Goal: Contribute content: Contribute content

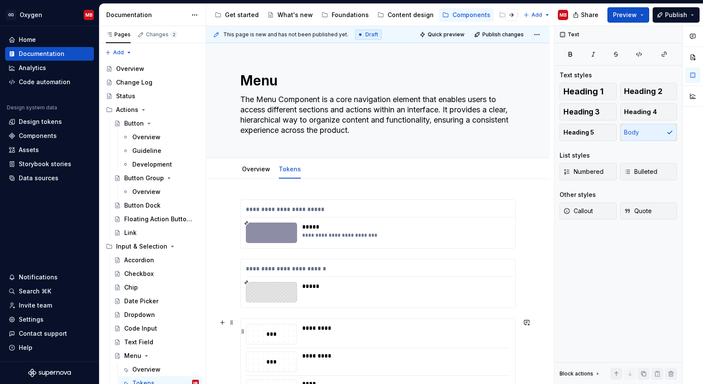
scroll to position [146, 0]
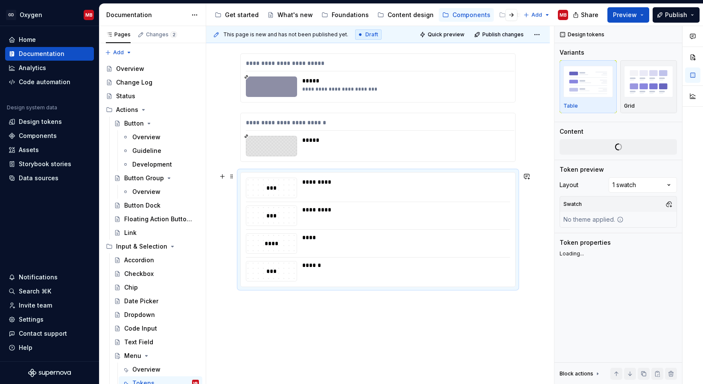
click at [252, 173] on div "*** ********* *** ********* **** **** *** ******" at bounding box center [378, 229] width 274 height 114
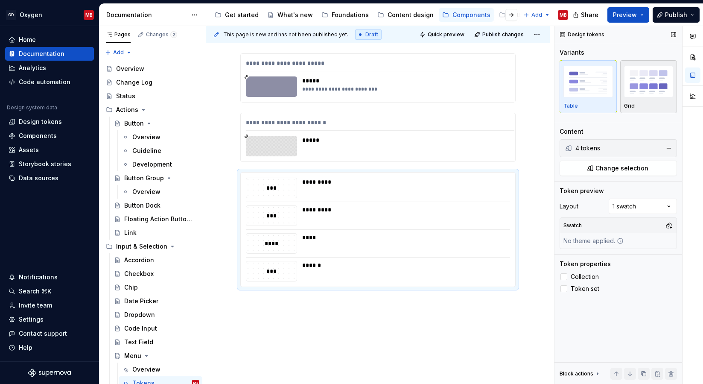
click at [641, 100] on div "Grid" at bounding box center [649, 86] width 50 height 45
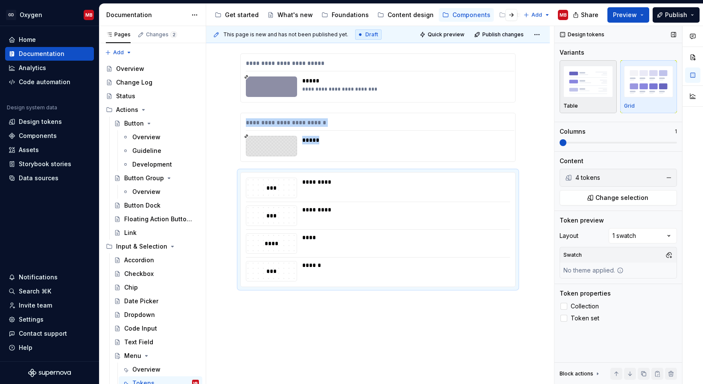
click at [596, 108] on div "Table" at bounding box center [589, 105] width 50 height 7
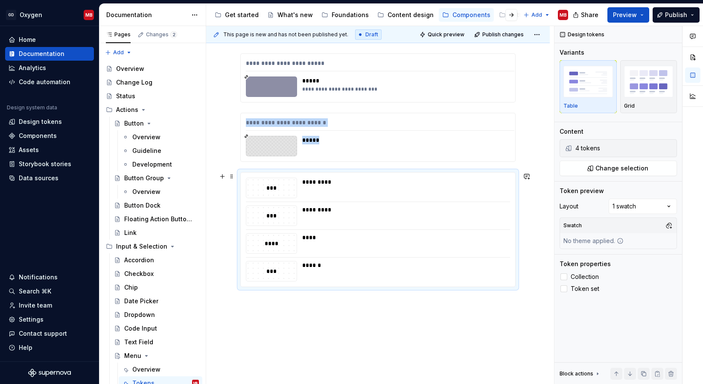
scroll to position [133, 0]
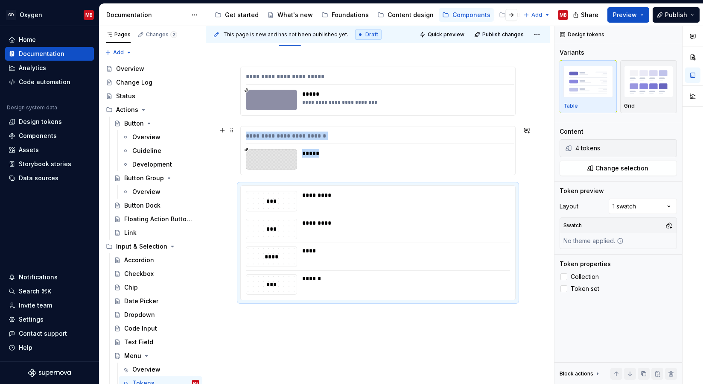
click at [540, 175] on div "**********" at bounding box center [378, 246] width 344 height 400
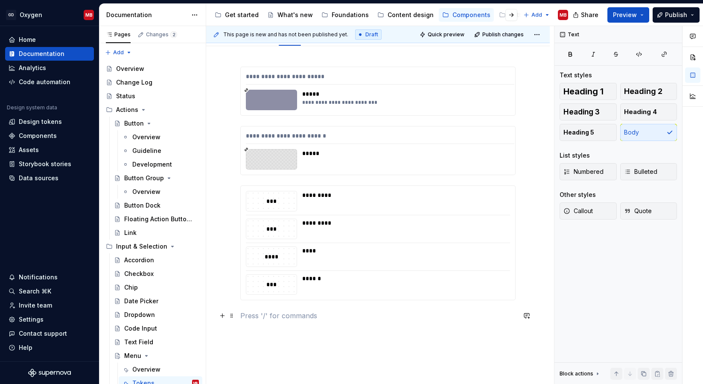
click at [267, 317] on p at bounding box center [377, 315] width 275 height 10
type textarea "*"
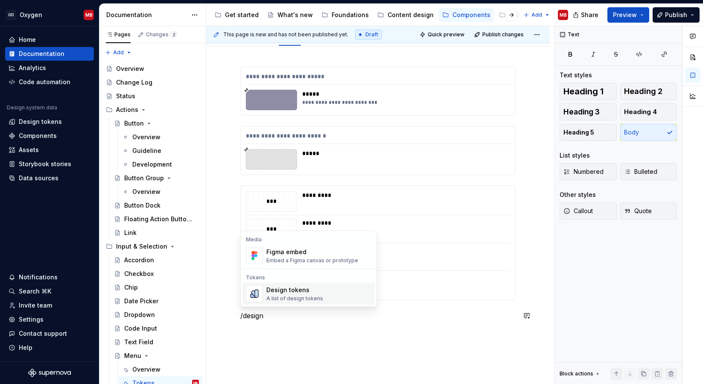
click at [301, 299] on div "A list of design tokens" at bounding box center [294, 298] width 57 height 7
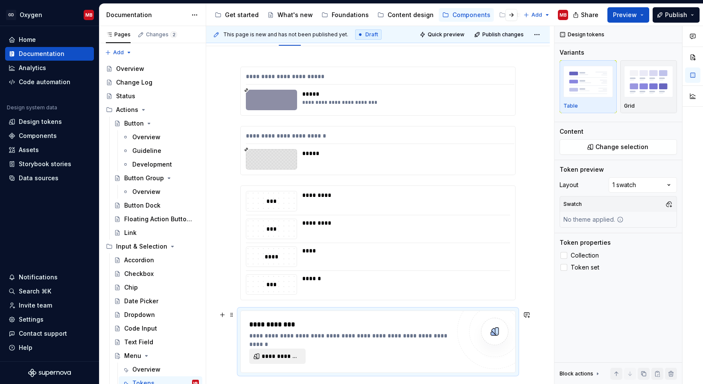
click at [291, 359] on span "**********" at bounding box center [281, 356] width 38 height 9
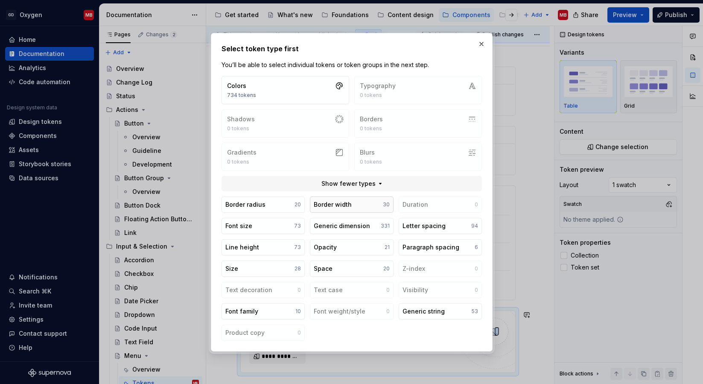
type textarea "*"
click at [324, 88] on button "Colors 734 tokens" at bounding box center [286, 90] width 128 height 28
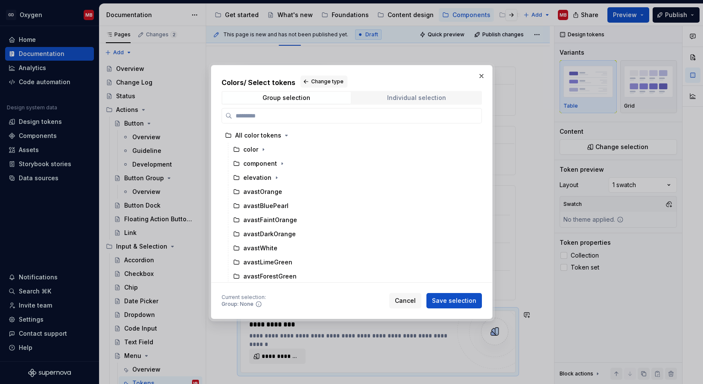
click at [444, 97] on div "Individual selection" at bounding box center [416, 97] width 59 height 7
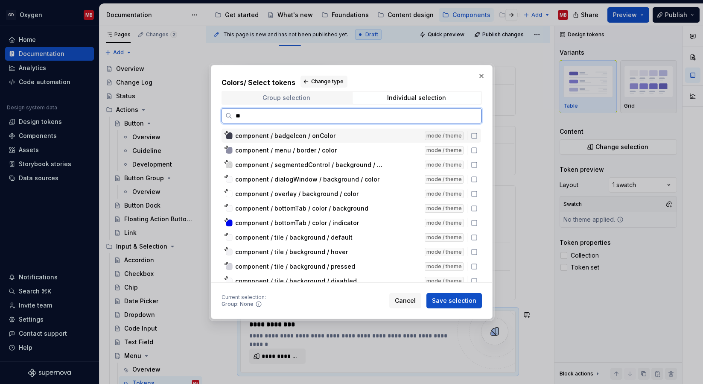
type input "*"
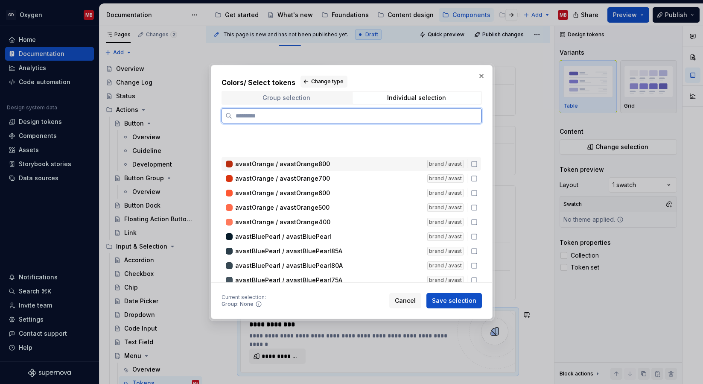
scroll to position [0, 0]
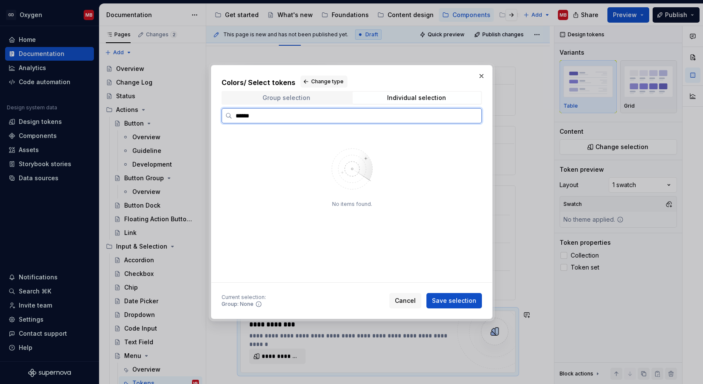
type input "******"
click at [298, 97] on div "Group selection" at bounding box center [287, 97] width 48 height 7
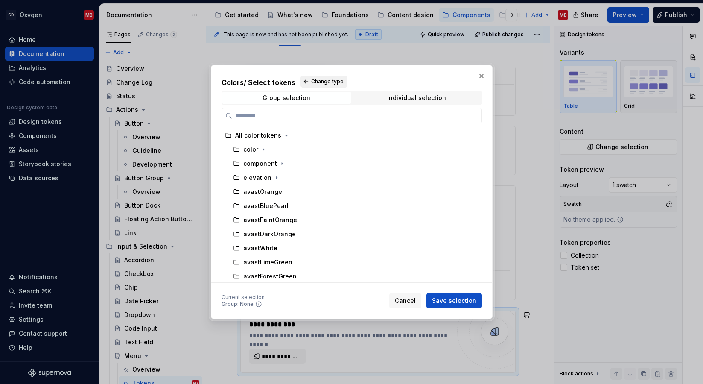
click at [317, 79] on span "Change type" at bounding box center [327, 81] width 32 height 7
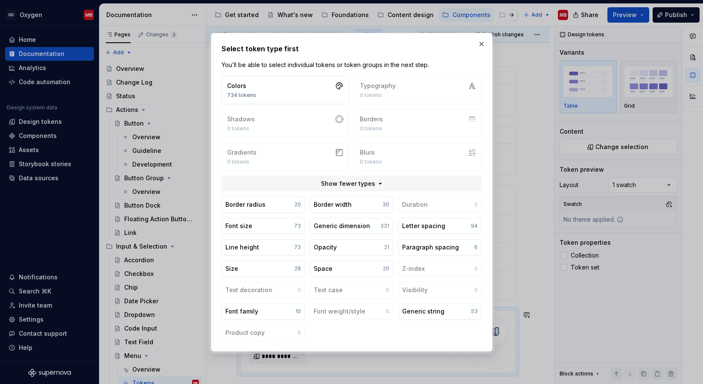
type textarea "*"
click at [327, 224] on div "Generic dimension" at bounding box center [342, 226] width 56 height 9
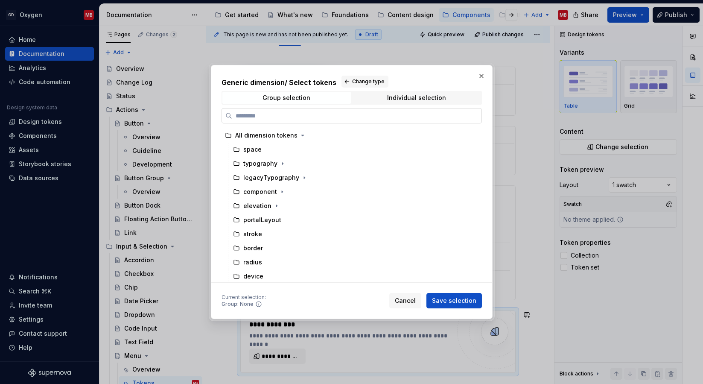
click at [277, 114] on input "search" at bounding box center [356, 115] width 249 height 9
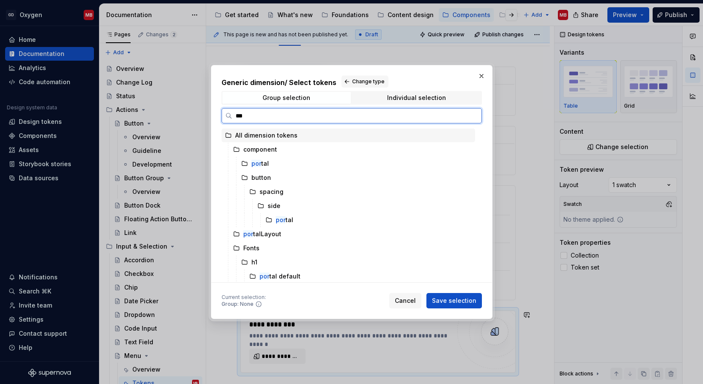
type input "****"
click at [268, 165] on div "port al" at bounding box center [356, 164] width 237 height 14
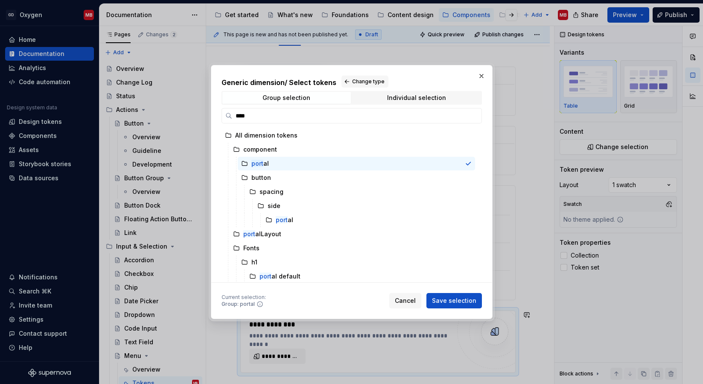
type textarea "*"
click at [414, 92] on span "Individual selection" at bounding box center [417, 98] width 128 height 12
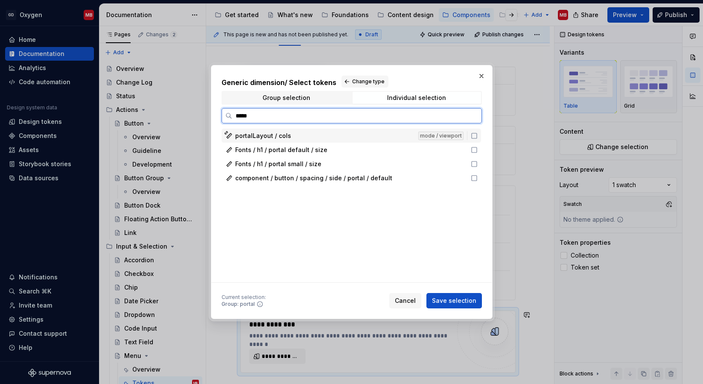
type input "******"
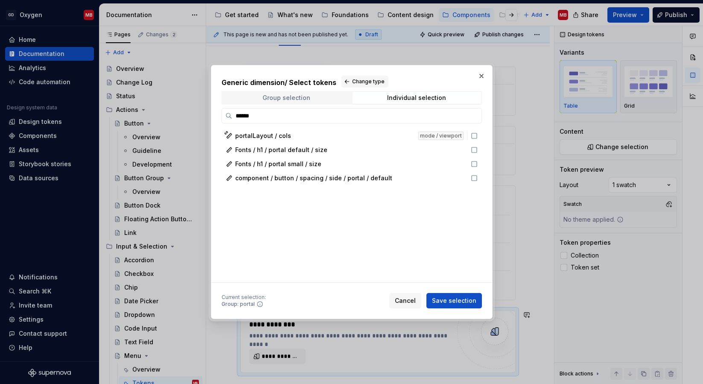
click at [321, 100] on span "Group selection" at bounding box center [286, 98] width 128 height 12
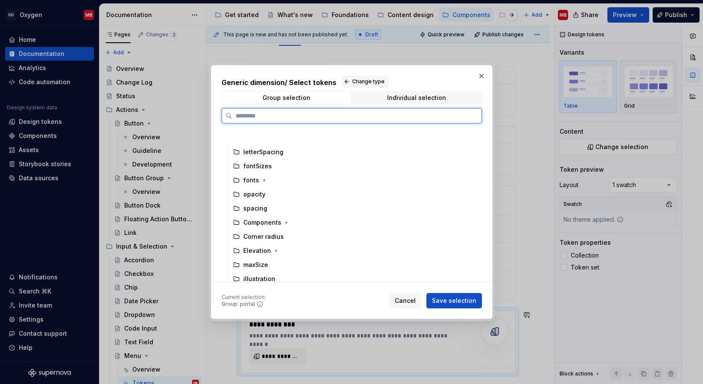
scroll to position [255, 0]
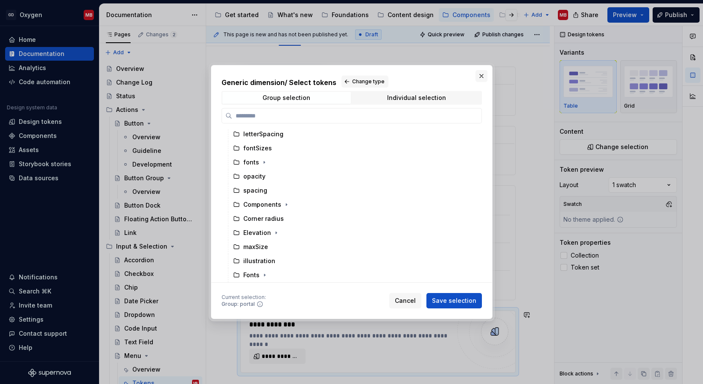
click at [483, 75] on button "button" at bounding box center [482, 76] width 12 height 12
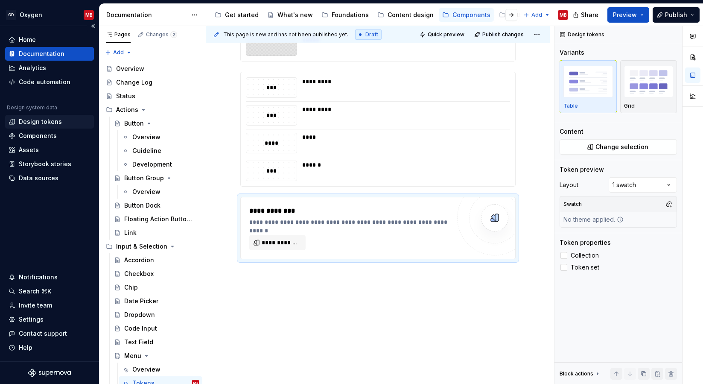
click at [39, 118] on div "Design tokens" at bounding box center [40, 121] width 43 height 9
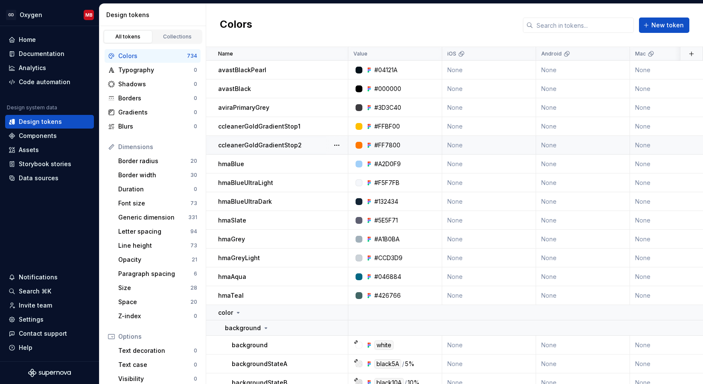
scroll to position [93, 0]
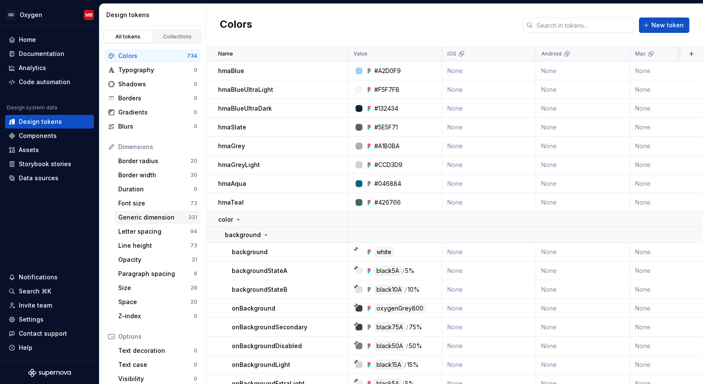
click at [158, 216] on div "Generic dimension" at bounding box center [153, 217] width 70 height 9
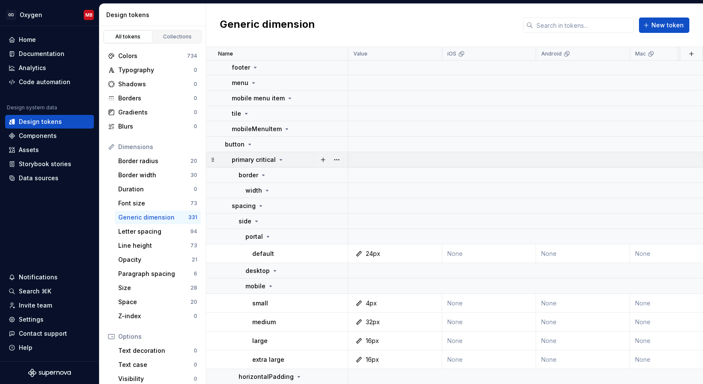
scroll to position [4176, 0]
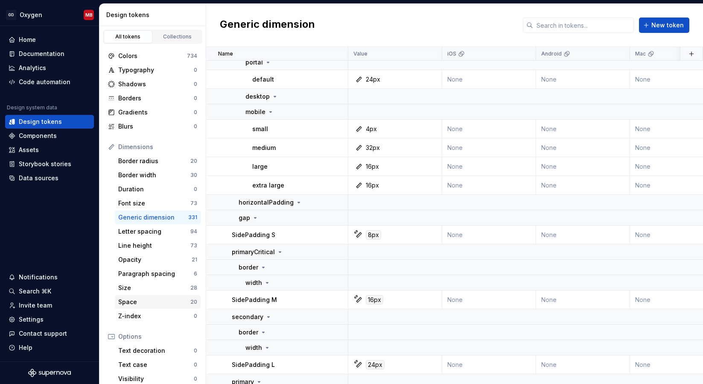
click at [171, 304] on div "Space" at bounding box center [154, 302] width 72 height 9
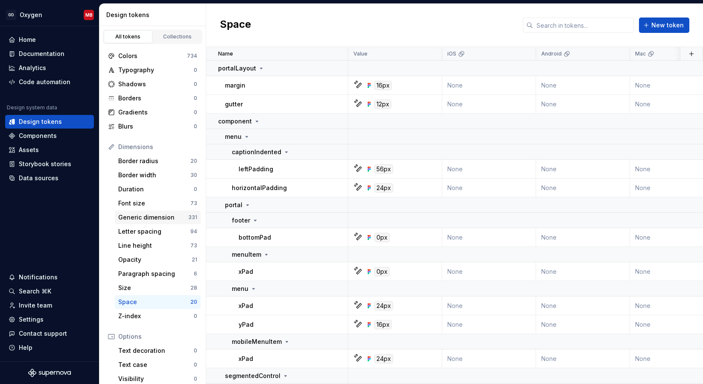
click at [154, 215] on div "Generic dimension" at bounding box center [153, 217] width 70 height 9
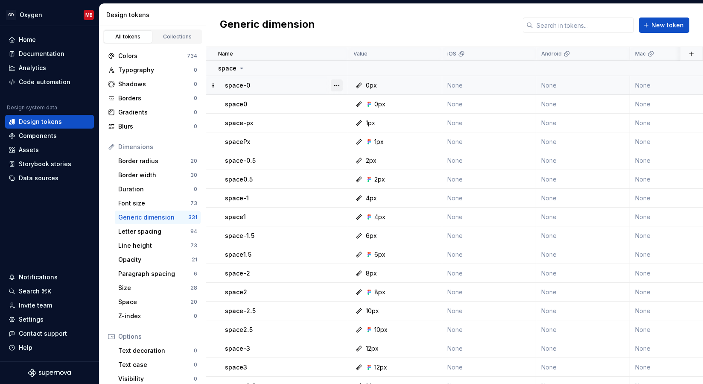
click at [339, 85] on button "button" at bounding box center [337, 85] width 12 height 12
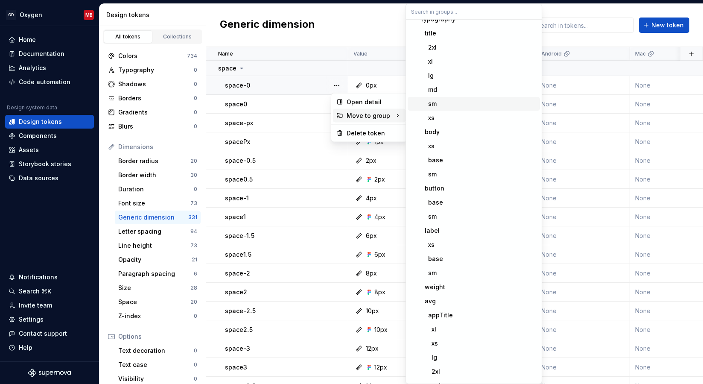
scroll to position [42, 0]
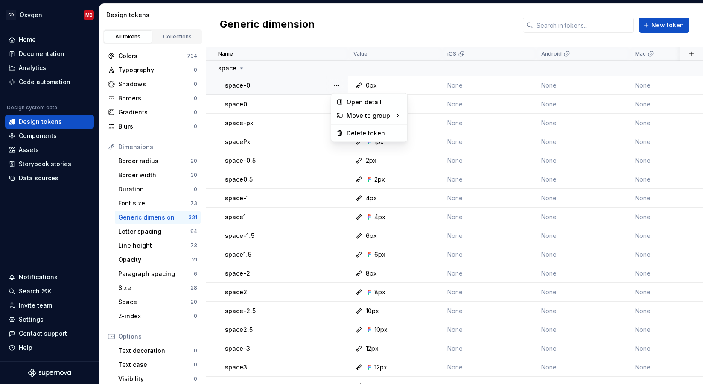
click at [356, 23] on html "GD Oxygen MB Home Documentation Analytics Code automation Design system data De…" at bounding box center [351, 192] width 703 height 384
click at [167, 73] on div "Typography" at bounding box center [156, 70] width 76 height 9
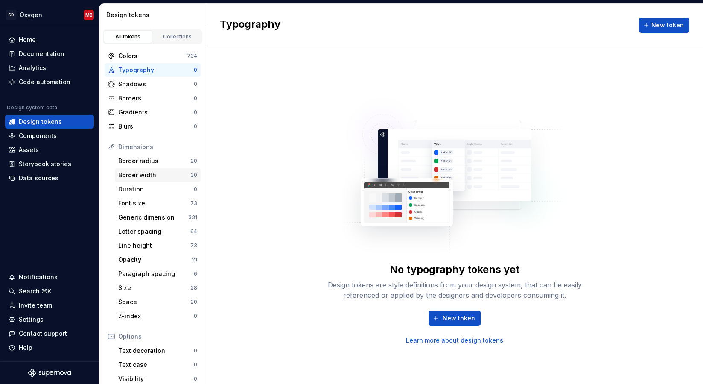
click at [143, 176] on div "Border width" at bounding box center [154, 175] width 72 height 9
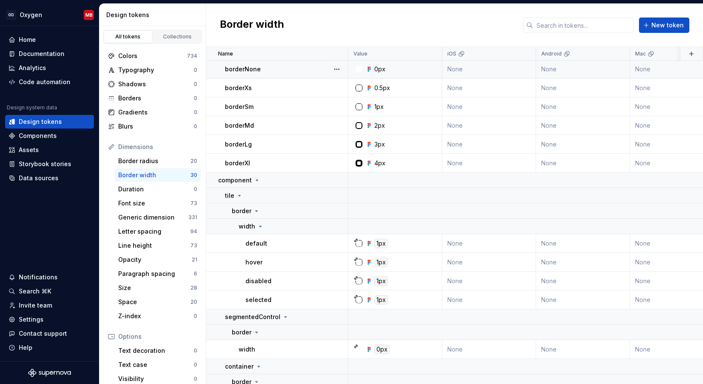
scroll to position [22, 0]
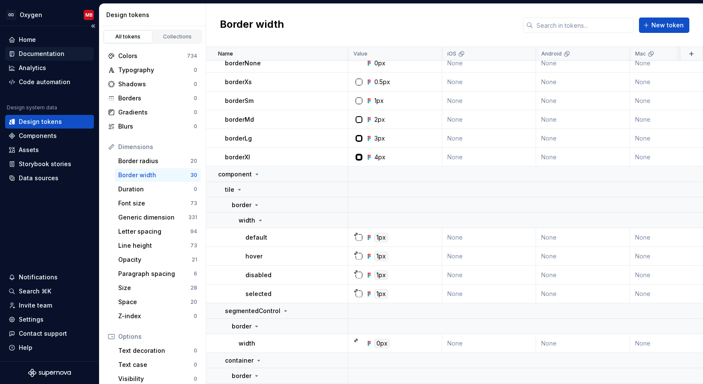
click at [46, 53] on div "Documentation" at bounding box center [42, 54] width 46 height 9
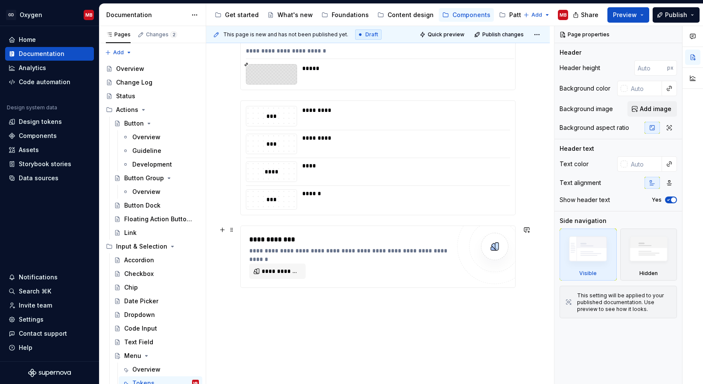
scroll to position [226, 0]
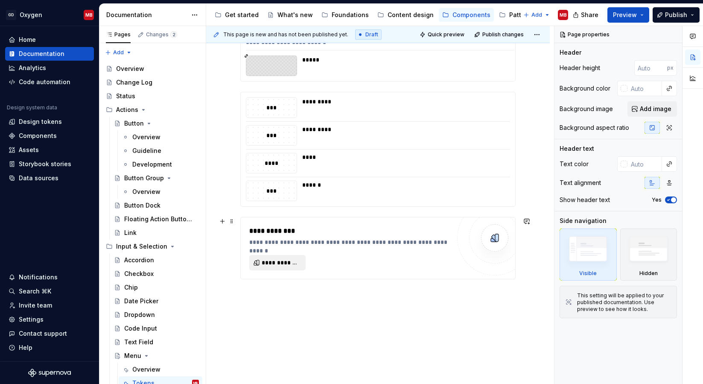
click at [284, 264] on span "**********" at bounding box center [281, 262] width 38 height 9
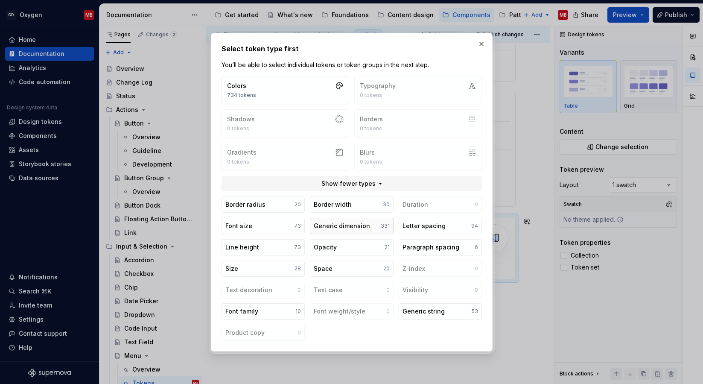
click at [351, 222] on div "Generic dimension" at bounding box center [342, 226] width 56 height 9
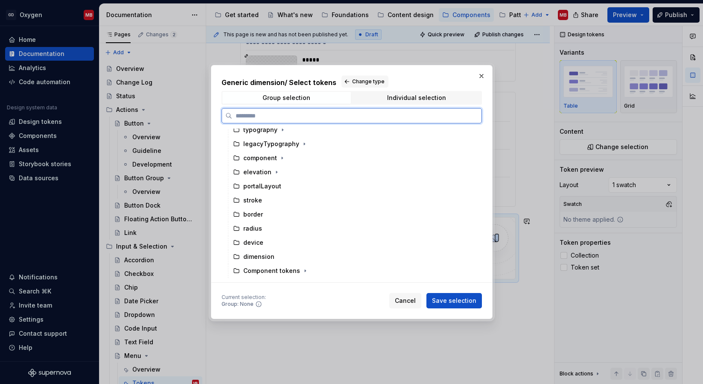
scroll to position [0, 0]
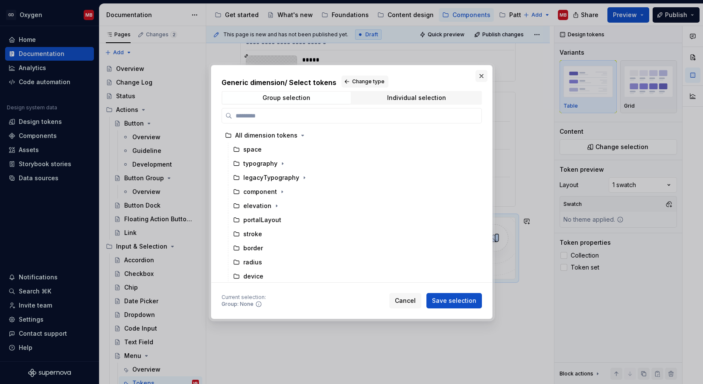
click at [476, 73] on button "button" at bounding box center [482, 76] width 12 height 12
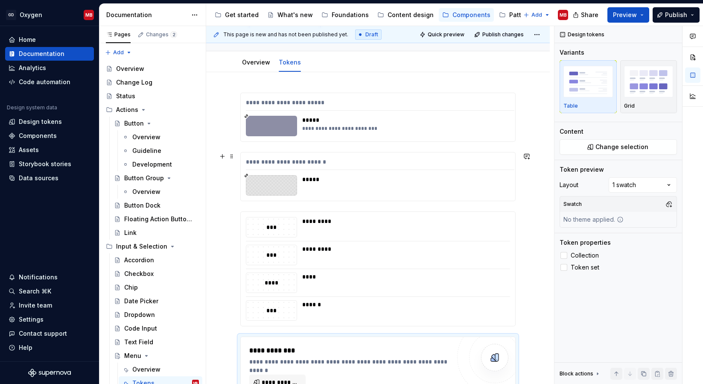
scroll to position [246, 0]
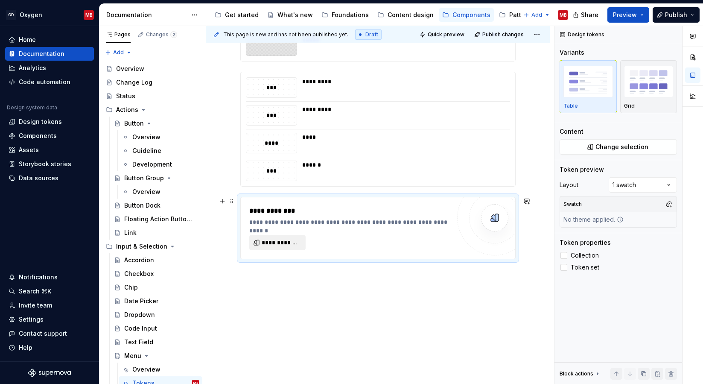
click at [287, 238] on button "**********" at bounding box center [277, 242] width 56 height 15
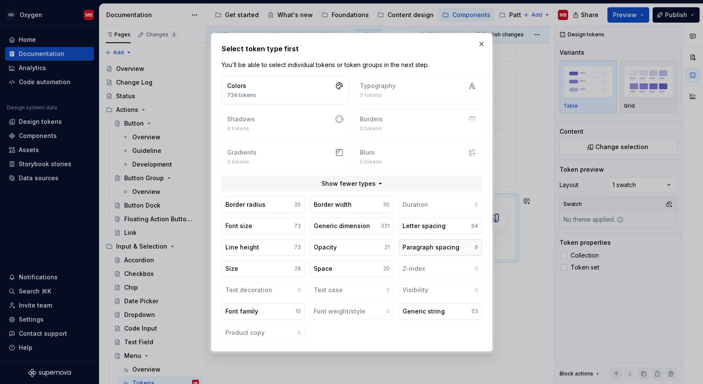
click at [432, 247] on div "Paragraph spacing" at bounding box center [430, 247] width 57 height 9
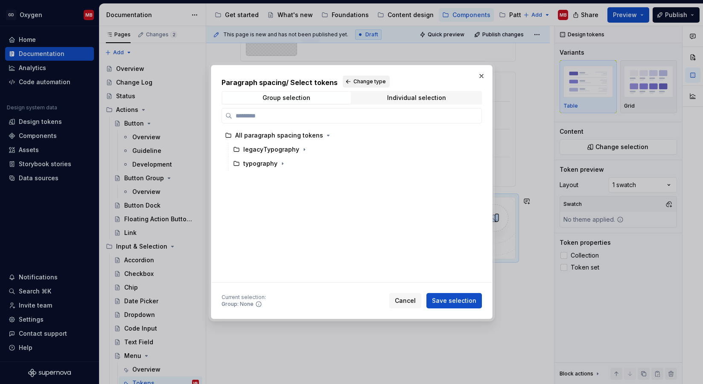
click at [353, 82] on span "Change type" at bounding box center [369, 81] width 32 height 7
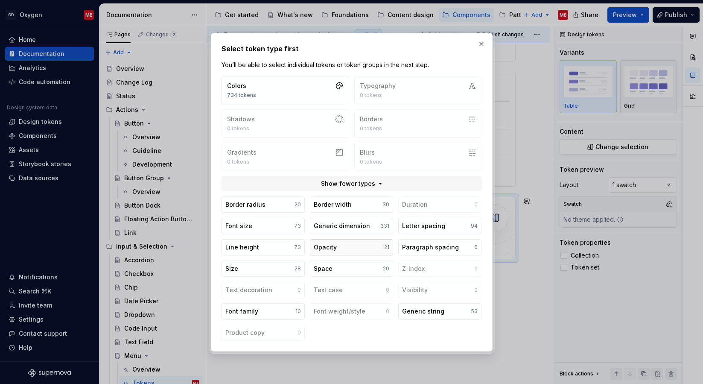
click at [342, 244] on button "Opacity 21" at bounding box center [351, 247] width 83 height 16
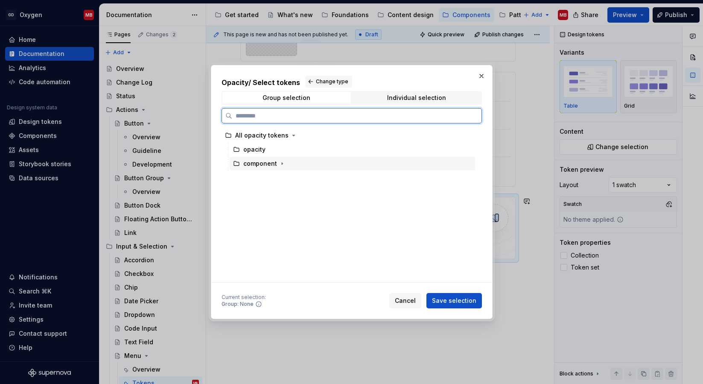
click at [266, 164] on div "component" at bounding box center [260, 163] width 34 height 9
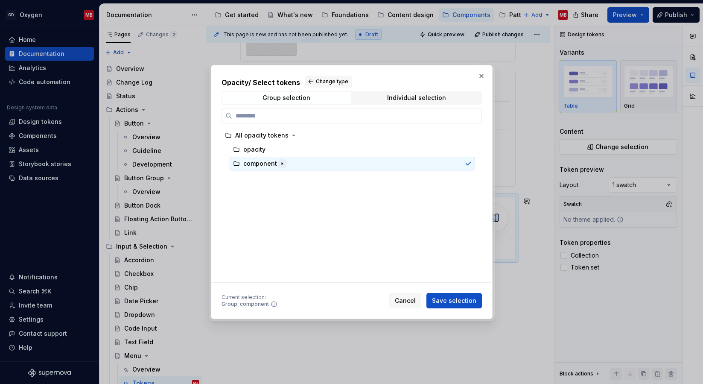
click at [279, 163] on icon "button" at bounding box center [282, 163] width 7 height 7
click at [279, 177] on icon "button" at bounding box center [278, 177] width 7 height 7
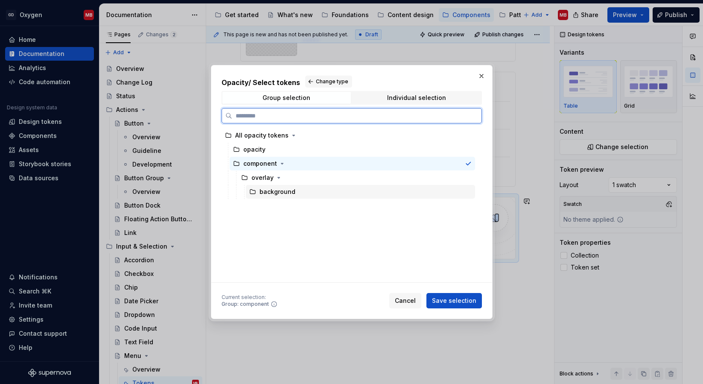
click at [283, 191] on div "background" at bounding box center [278, 191] width 36 height 9
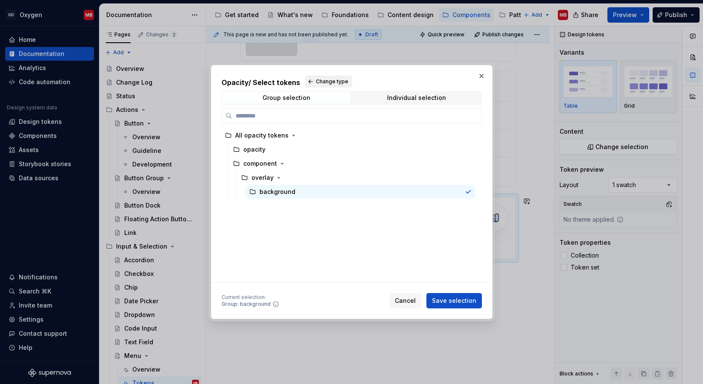
click at [311, 78] on button "Change type" at bounding box center [328, 82] width 47 height 12
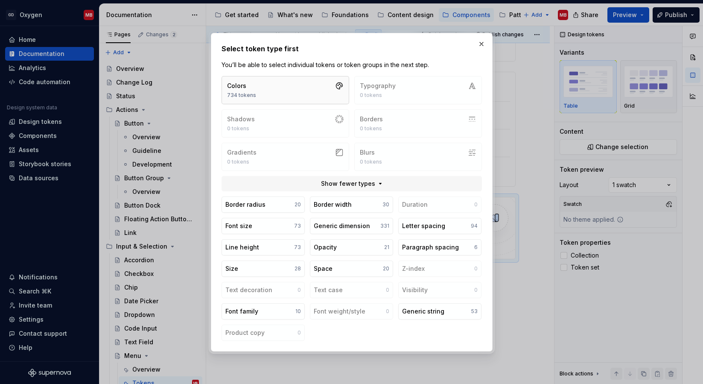
click at [301, 91] on button "Colors 734 tokens" at bounding box center [286, 90] width 128 height 28
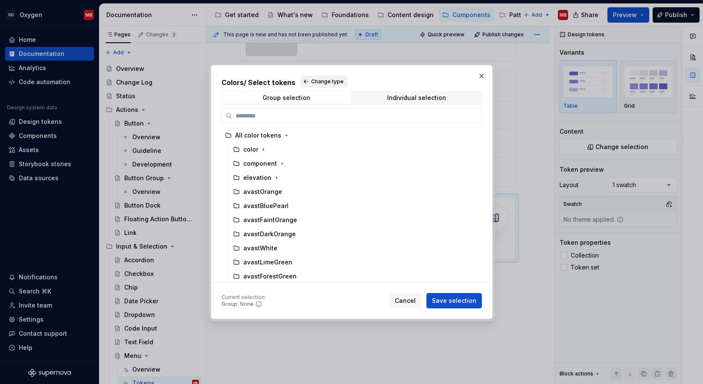
click at [312, 81] on span "Change type" at bounding box center [327, 81] width 32 height 7
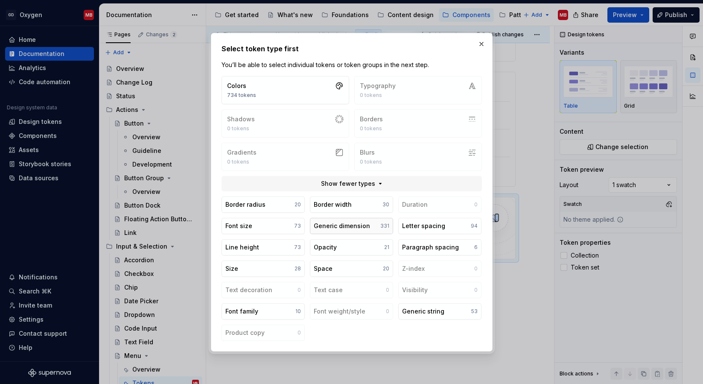
click at [351, 231] on button "Generic dimension 331" at bounding box center [351, 226] width 83 height 16
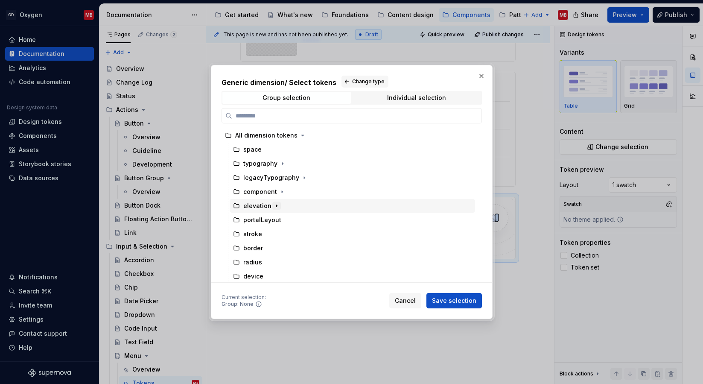
click at [273, 204] on icon "button" at bounding box center [276, 205] width 7 height 7
click at [277, 232] on icon "button" at bounding box center [280, 234] width 7 height 7
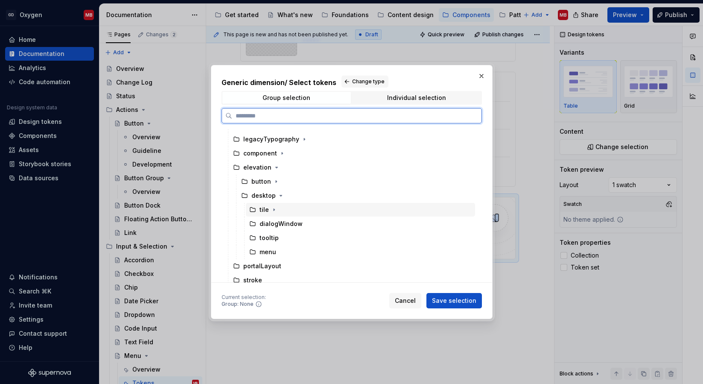
scroll to position [42, 0]
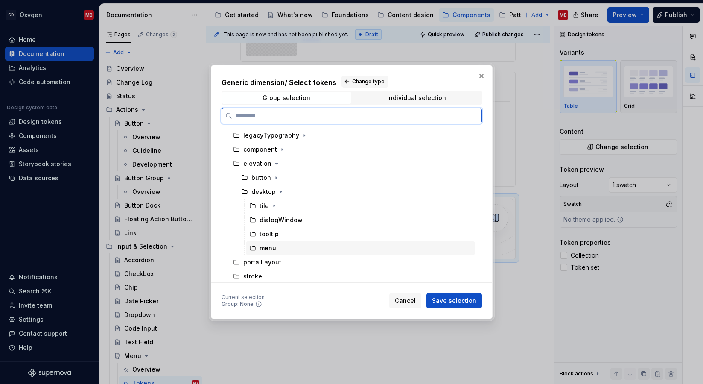
click at [277, 245] on div "menu" at bounding box center [360, 248] width 229 height 14
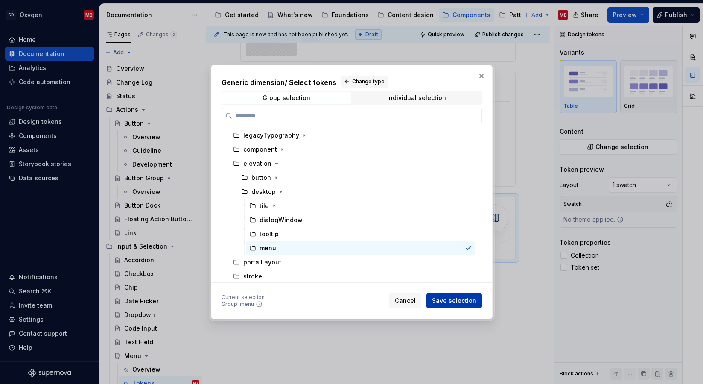
click at [453, 299] on span "Save selection" at bounding box center [454, 300] width 44 height 9
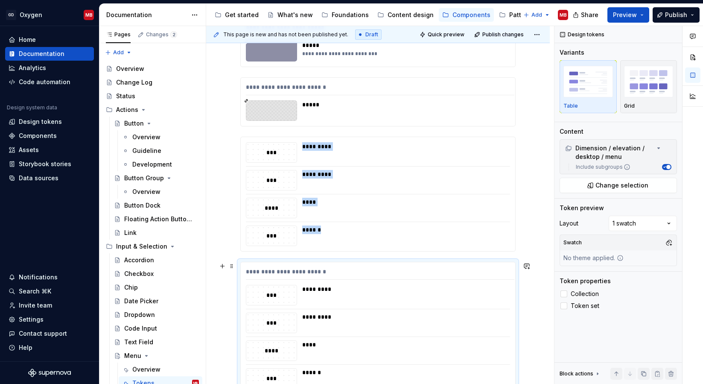
scroll to position [150, 0]
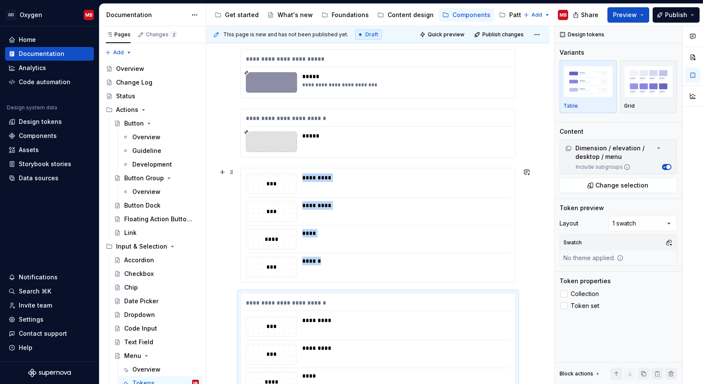
click at [236, 174] on div "**********" at bounding box center [378, 290] width 344 height 522
click at [231, 172] on span at bounding box center [231, 172] width 7 height 12
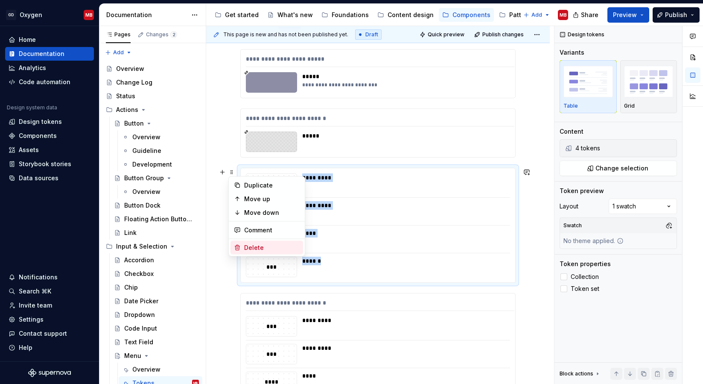
click at [261, 248] on div "Delete" at bounding box center [271, 247] width 55 height 9
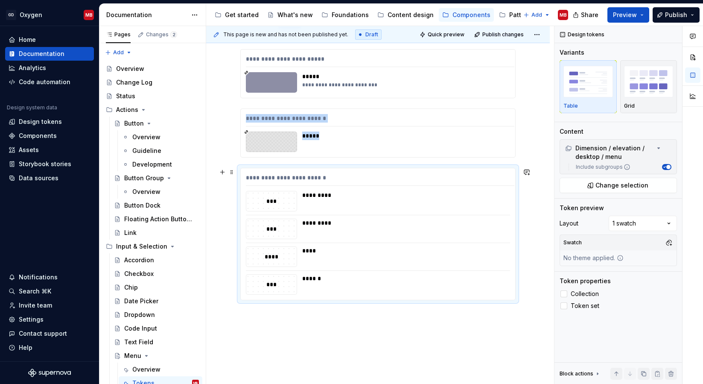
click at [339, 324] on div "**********" at bounding box center [378, 227] width 344 height 397
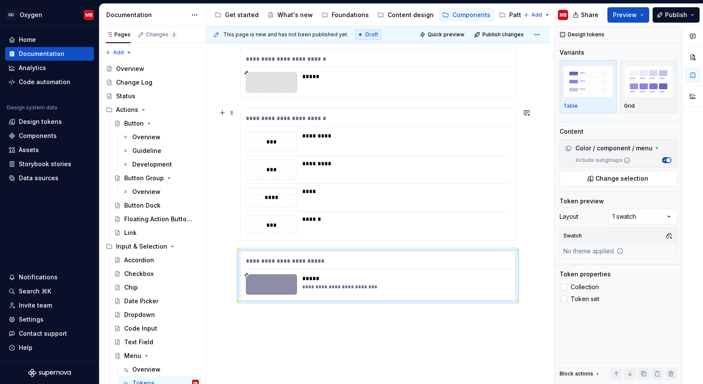
type textarea "*"
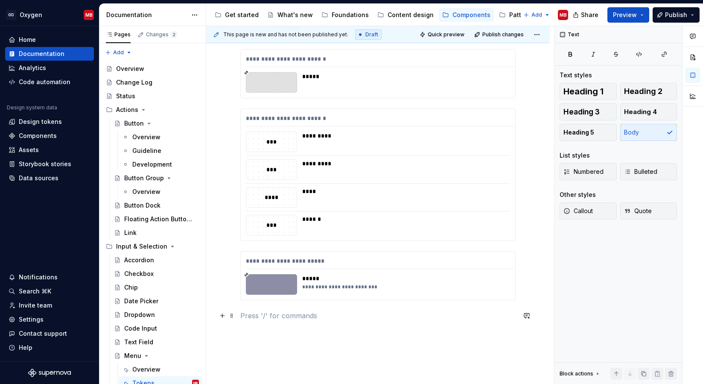
click at [257, 318] on p at bounding box center [377, 315] width 275 height 10
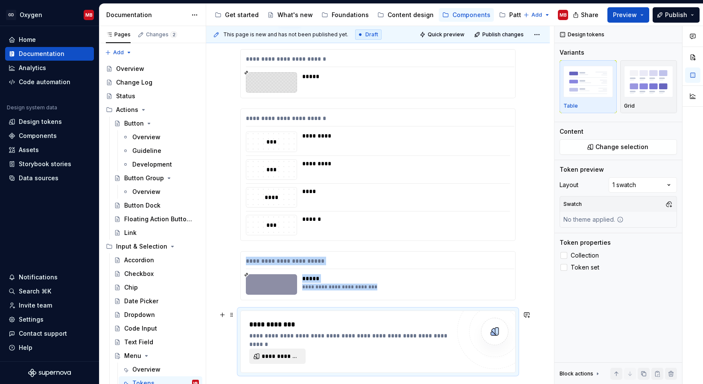
click at [276, 353] on span "**********" at bounding box center [281, 356] width 38 height 9
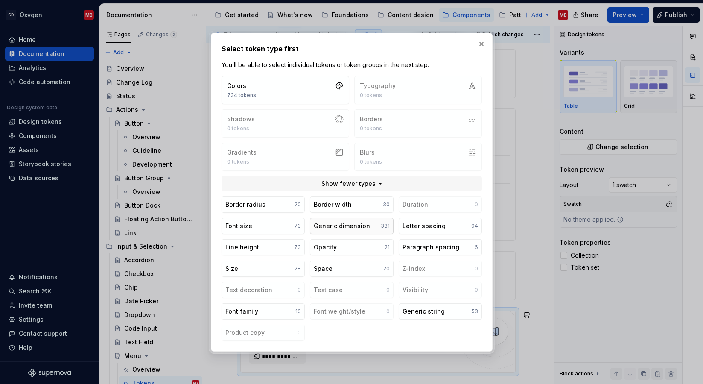
click at [347, 228] on div "Generic dimension" at bounding box center [342, 226] width 56 height 9
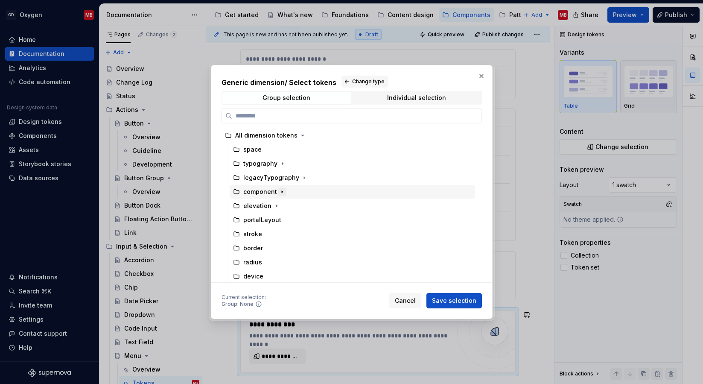
click at [282, 193] on icon "button" at bounding box center [282, 191] width 7 height 7
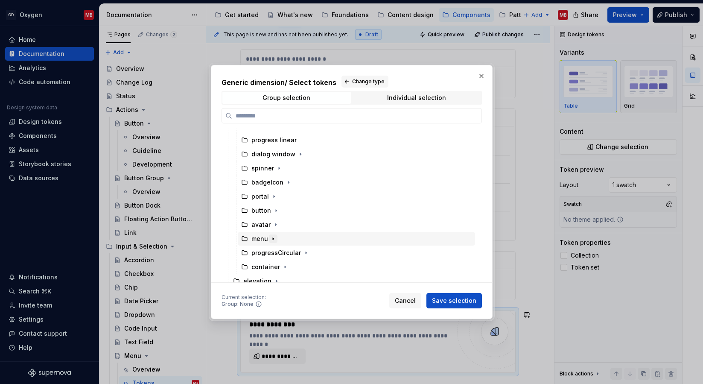
click at [273, 239] on icon "button" at bounding box center [273, 238] width 7 height 7
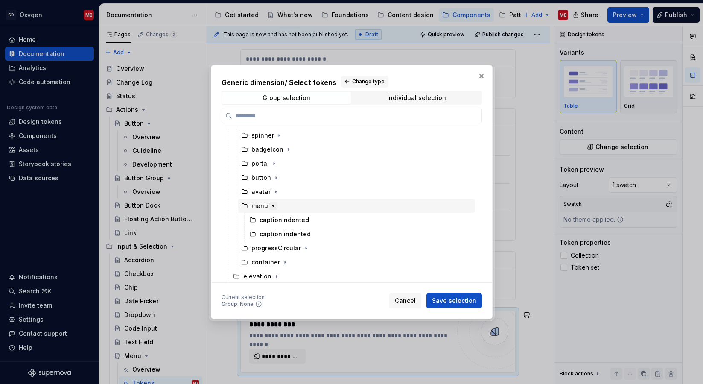
scroll to position [186, 0]
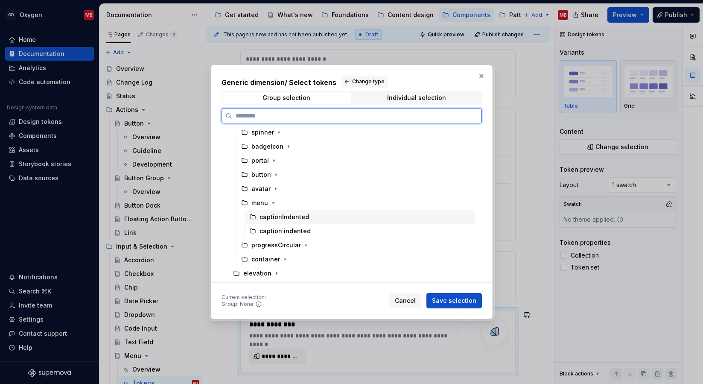
click at [298, 217] on div "captionIndented" at bounding box center [285, 217] width 50 height 9
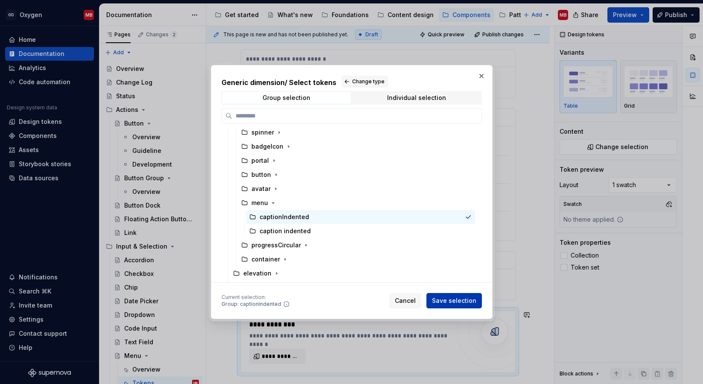
click at [464, 303] on span "Save selection" at bounding box center [454, 300] width 44 height 9
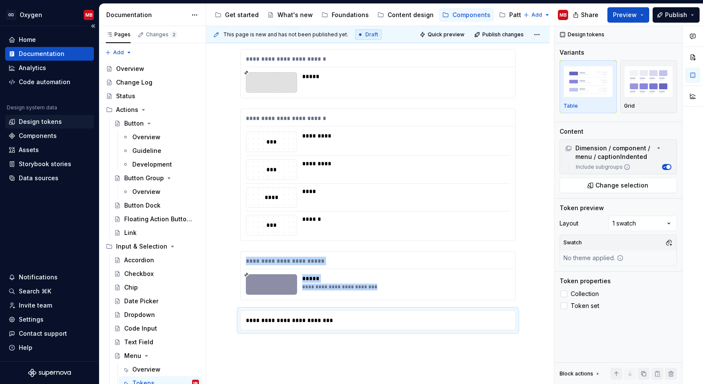
click at [35, 120] on div "Design tokens" at bounding box center [40, 121] width 43 height 9
click at [630, 182] on span "Change selection" at bounding box center [622, 185] width 53 height 9
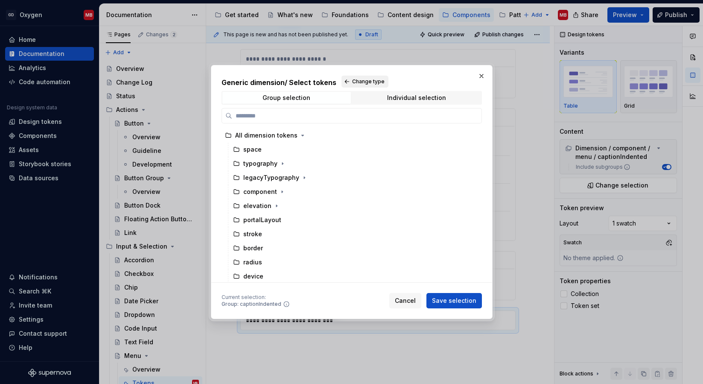
click at [355, 82] on span "Change type" at bounding box center [368, 81] width 32 height 7
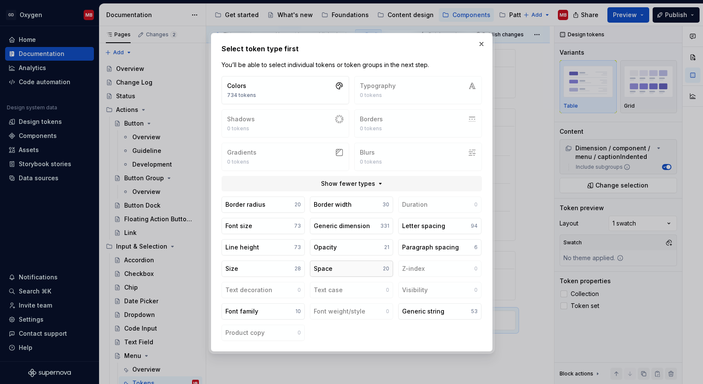
click at [348, 270] on button "Space 20" at bounding box center [351, 268] width 83 height 16
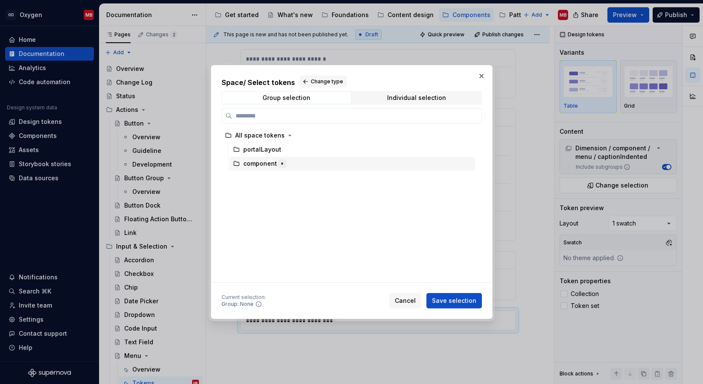
click at [281, 163] on icon "button" at bounding box center [282, 163] width 7 height 7
click at [273, 178] on icon "button" at bounding box center [273, 178] width 1 height 2
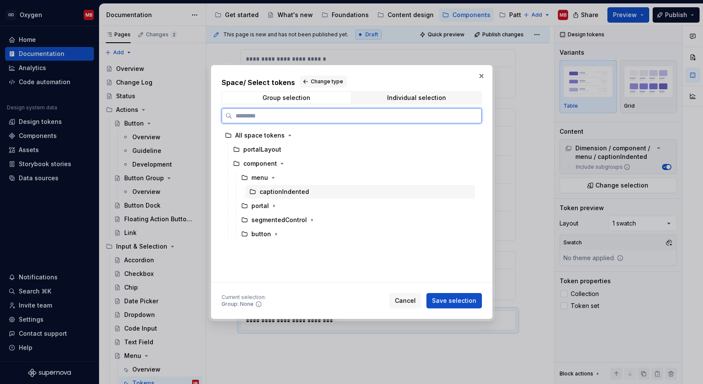
click at [290, 194] on div "captionIndented" at bounding box center [285, 191] width 50 height 9
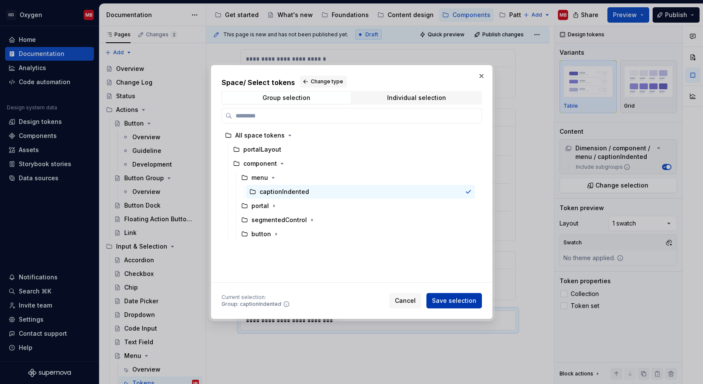
click at [464, 304] on span "Save selection" at bounding box center [454, 300] width 44 height 9
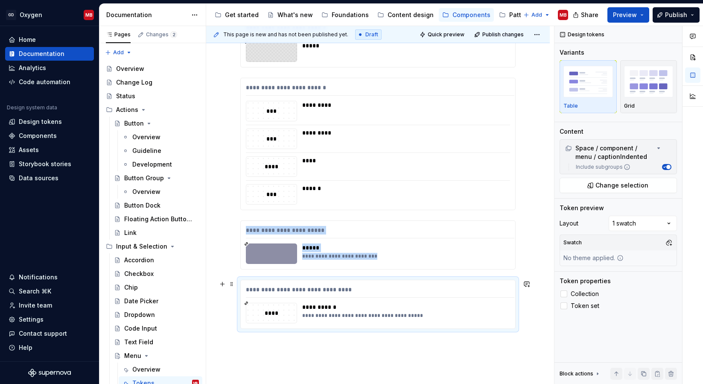
scroll to position [188, 0]
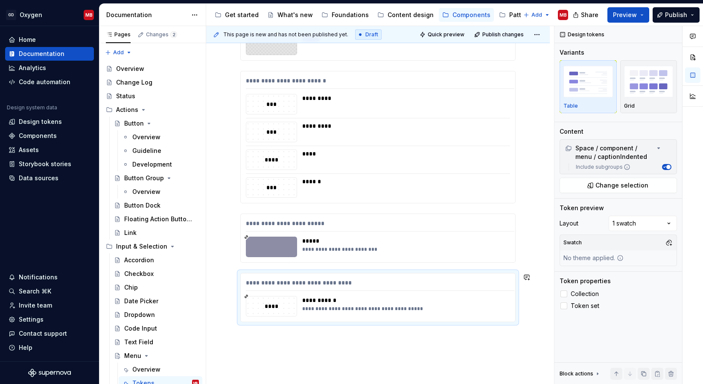
click at [280, 339] on div "**********" at bounding box center [378, 219] width 344 height 456
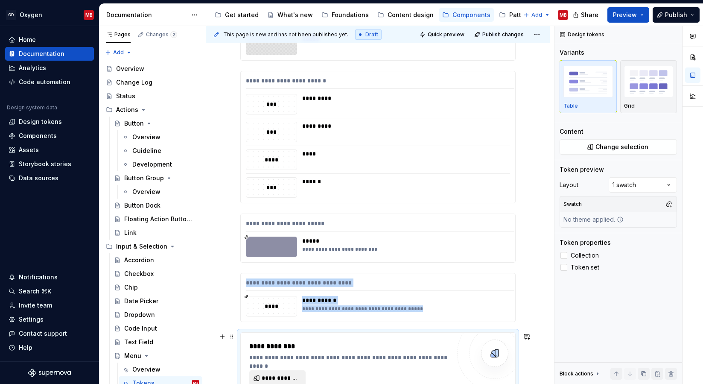
type textarea "*"
click at [291, 374] on span "**********" at bounding box center [281, 378] width 38 height 9
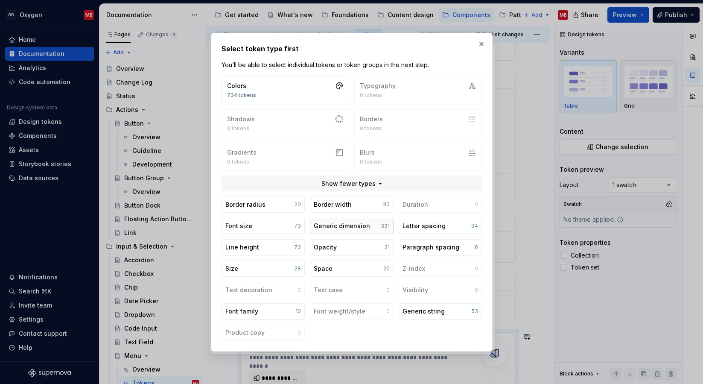
click at [383, 224] on div "331" at bounding box center [384, 225] width 9 height 7
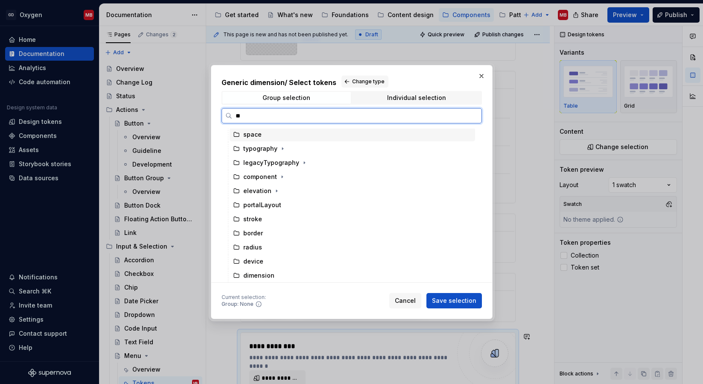
scroll to position [0, 0]
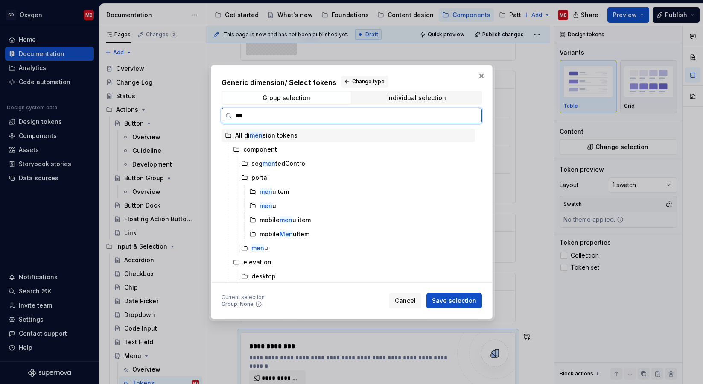
type input "****"
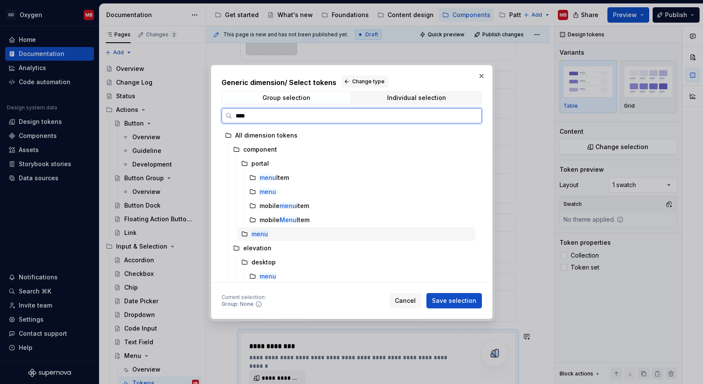
click at [263, 235] on mark "menu" at bounding box center [259, 233] width 17 height 7
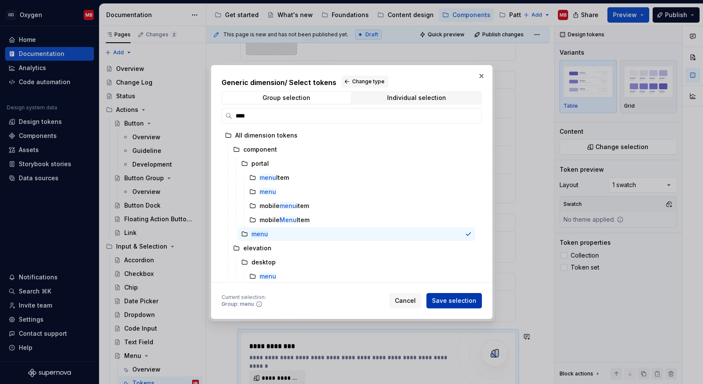
click at [457, 297] on span "Save selection" at bounding box center [454, 300] width 44 height 9
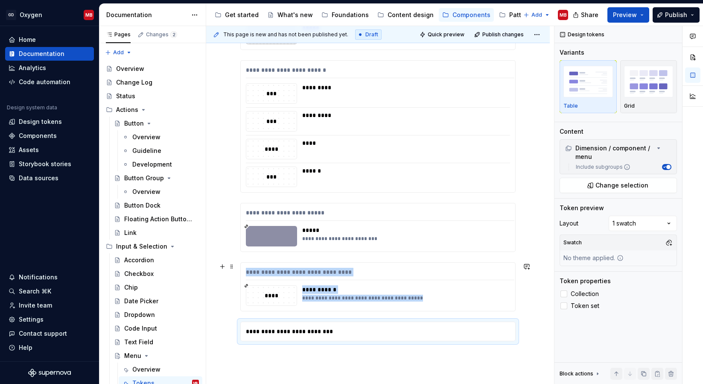
scroll to position [201, 0]
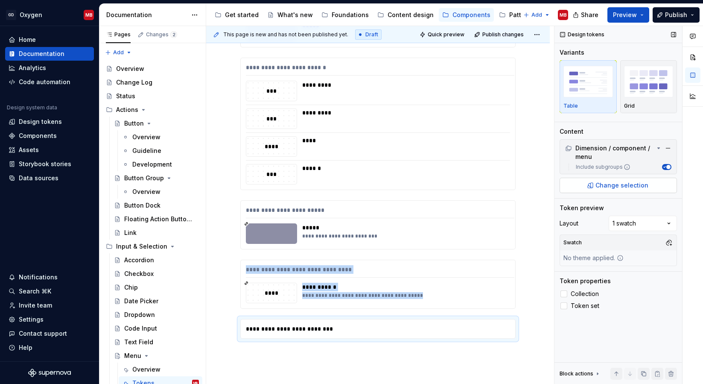
click at [619, 186] on span "Change selection" at bounding box center [622, 185] width 53 height 9
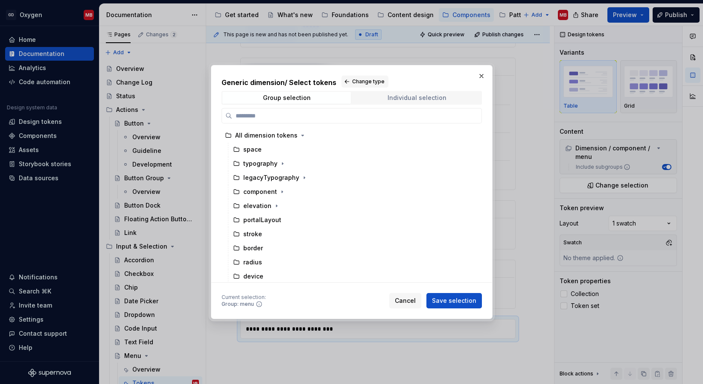
click at [409, 99] on div "Individual selection" at bounding box center [416, 97] width 59 height 7
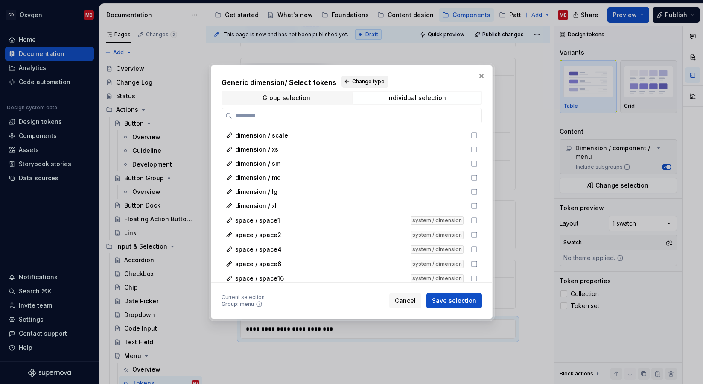
click at [371, 78] on span "Change type" at bounding box center [368, 81] width 32 height 7
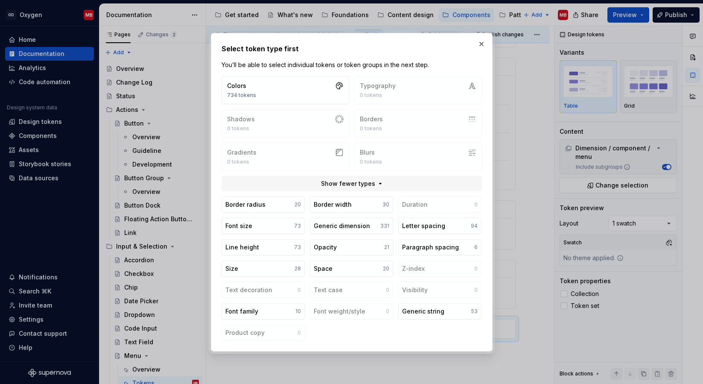
type textarea "*"
click at [354, 265] on button "Space 20" at bounding box center [351, 268] width 83 height 16
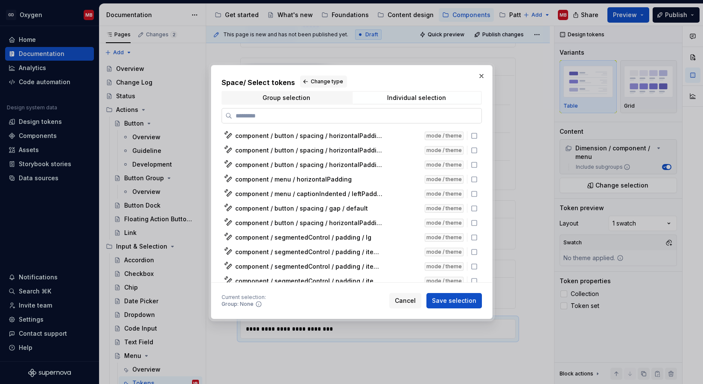
click at [304, 114] on input "search" at bounding box center [356, 115] width 249 height 9
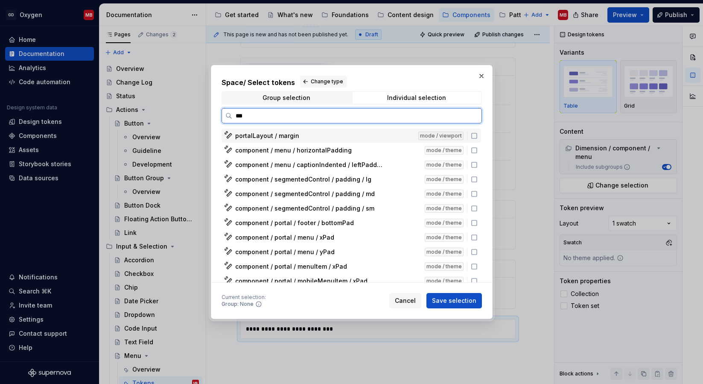
type input "****"
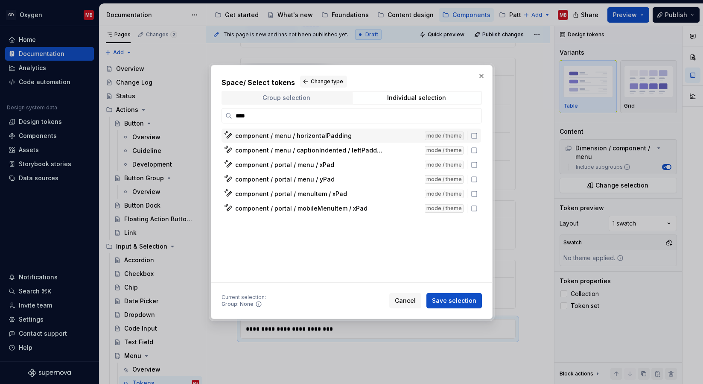
click at [298, 98] on div "Group selection" at bounding box center [287, 97] width 48 height 7
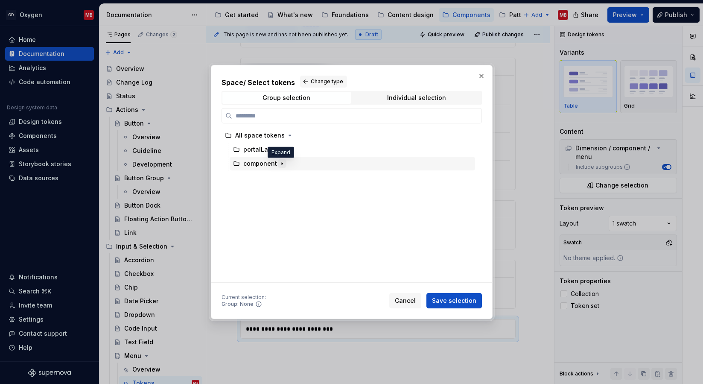
click at [283, 164] on icon "button" at bounding box center [282, 163] width 7 height 7
click at [273, 177] on icon "button" at bounding box center [273, 178] width 1 height 2
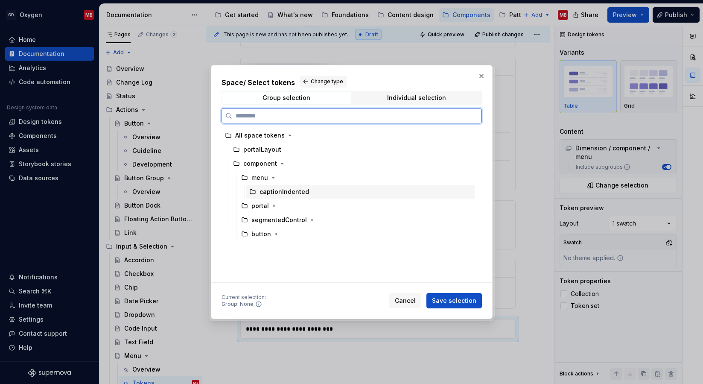
click at [284, 189] on div "captionIndented" at bounding box center [285, 191] width 50 height 9
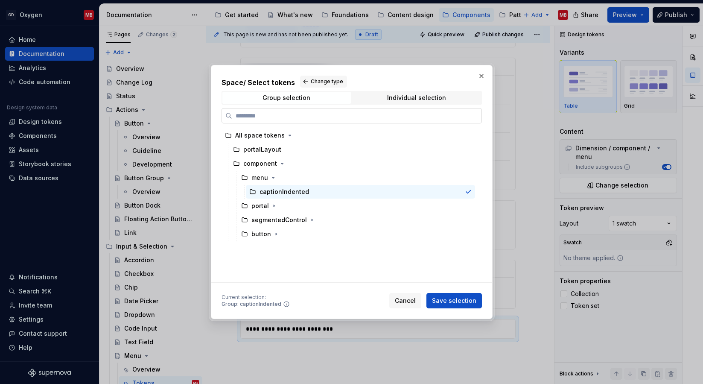
click at [293, 115] on input "search" at bounding box center [356, 115] width 249 height 9
click at [272, 177] on icon "button" at bounding box center [273, 177] width 2 height 1
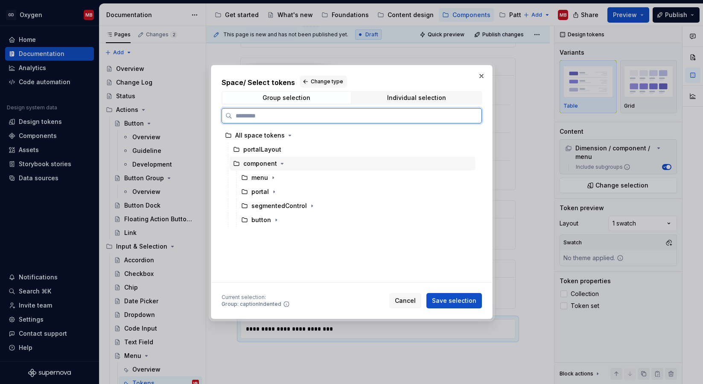
click at [276, 162] on div "component" at bounding box center [264, 163] width 43 height 9
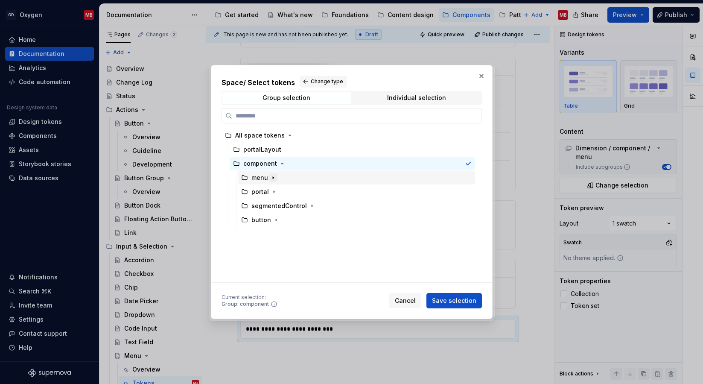
click at [276, 178] on button "button" at bounding box center [273, 177] width 9 height 9
click at [460, 299] on span "Save selection" at bounding box center [454, 300] width 44 height 9
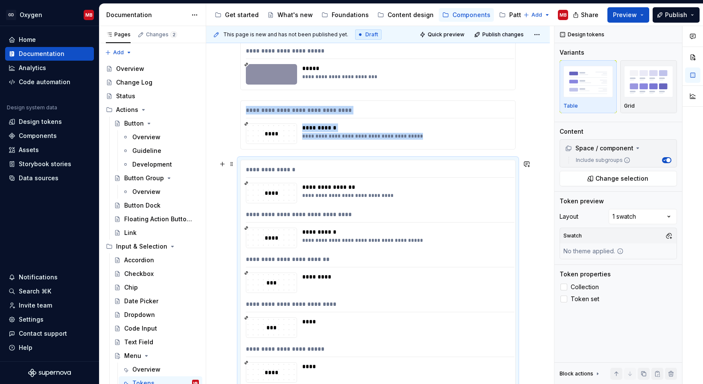
scroll to position [353, 0]
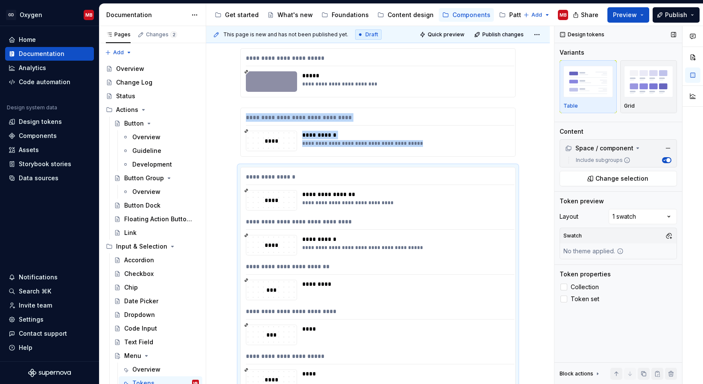
click at [663, 157] on button "Include subgroups" at bounding box center [666, 160] width 9 height 6
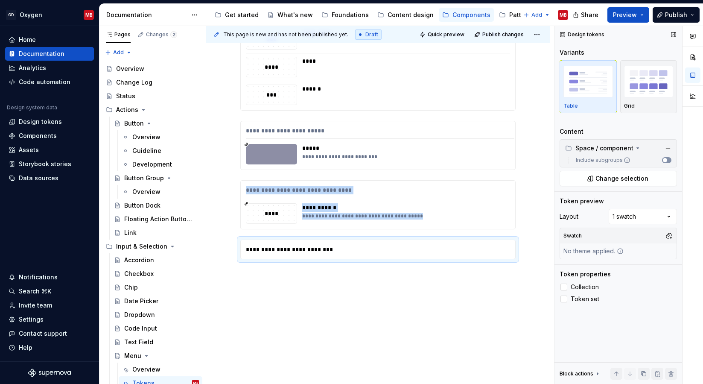
click at [665, 158] on span "button" at bounding box center [665, 160] width 4 height 4
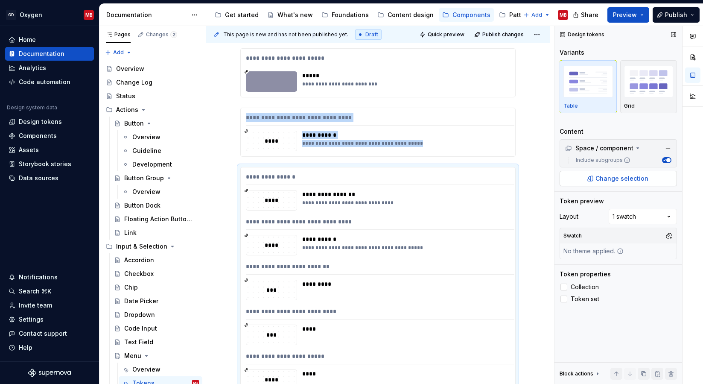
click at [616, 179] on span "Change selection" at bounding box center [622, 178] width 53 height 9
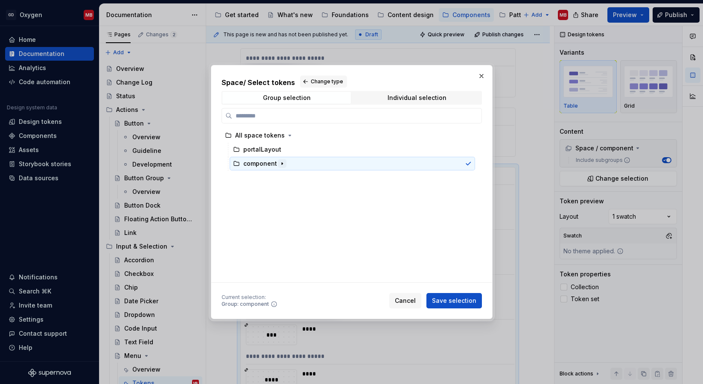
click at [280, 161] on icon "button" at bounding box center [282, 163] width 7 height 7
click at [273, 178] on icon "button" at bounding box center [273, 177] width 7 height 7
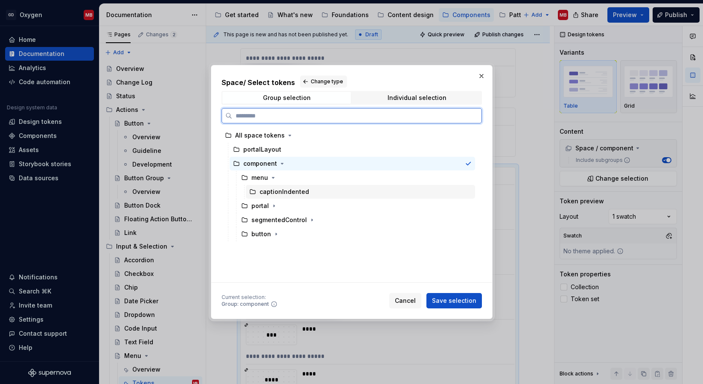
click at [280, 189] on div "captionIndented" at bounding box center [285, 191] width 50 height 9
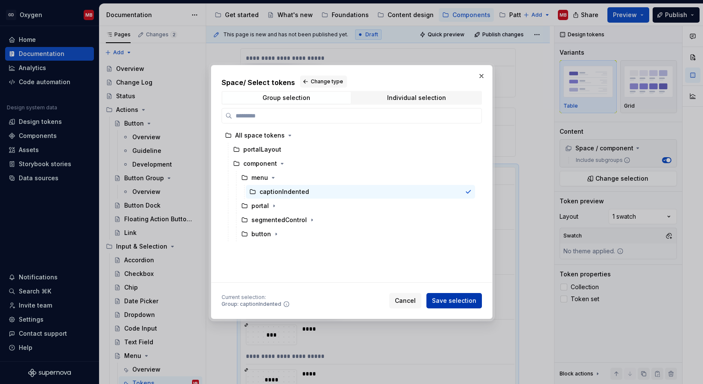
click at [464, 297] on span "Save selection" at bounding box center [454, 300] width 44 height 9
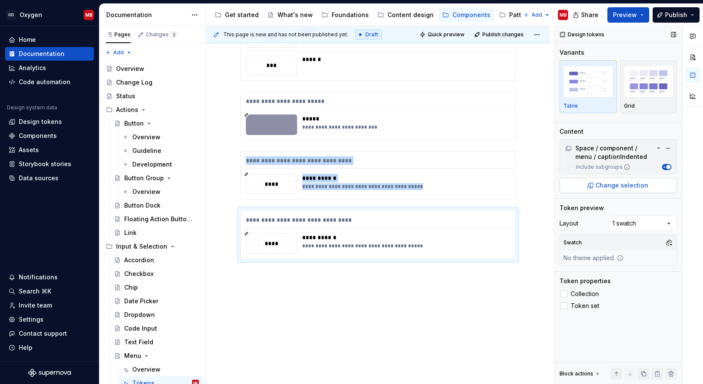
click at [617, 183] on span "Change selection" at bounding box center [622, 185] width 53 height 9
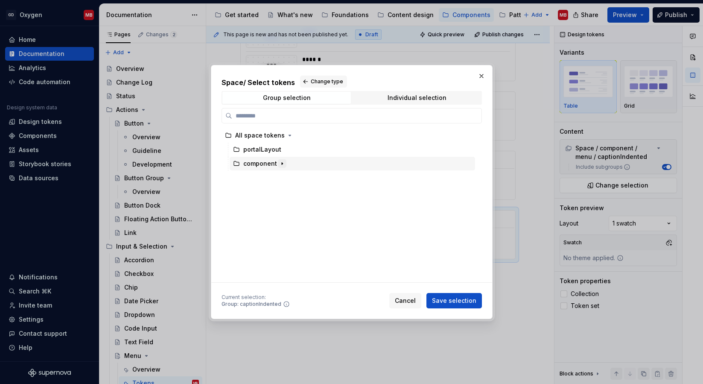
click at [279, 164] on icon "button" at bounding box center [282, 163] width 7 height 7
click at [274, 178] on icon "button" at bounding box center [273, 177] width 7 height 7
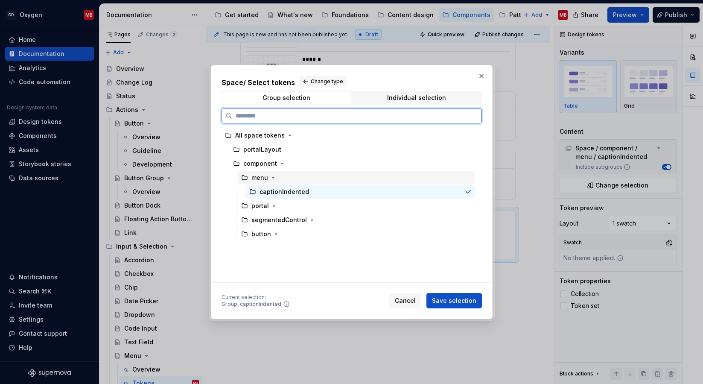
click at [259, 176] on div "menu" at bounding box center [259, 177] width 17 height 9
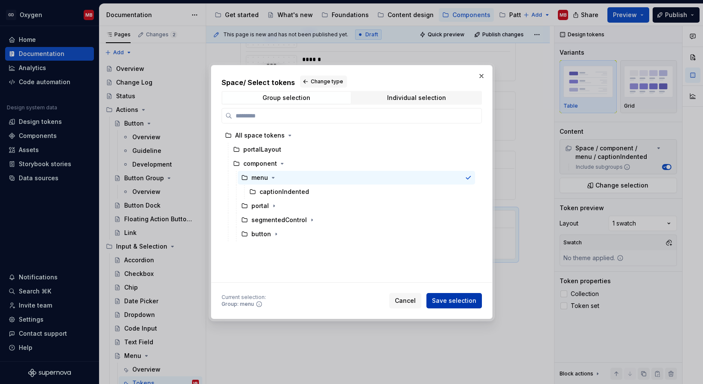
click at [460, 301] on span "Save selection" at bounding box center [454, 300] width 44 height 9
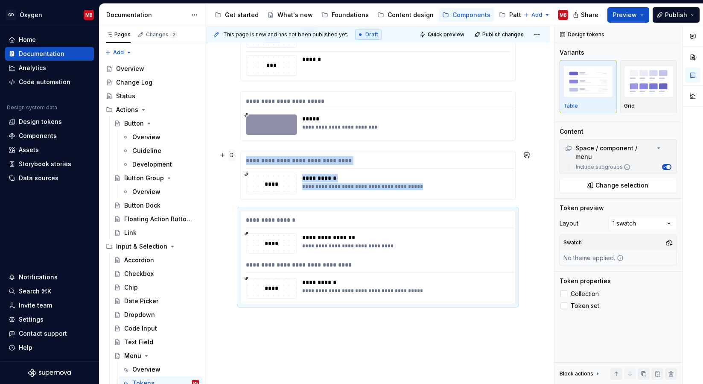
click at [234, 155] on span at bounding box center [231, 155] width 7 height 12
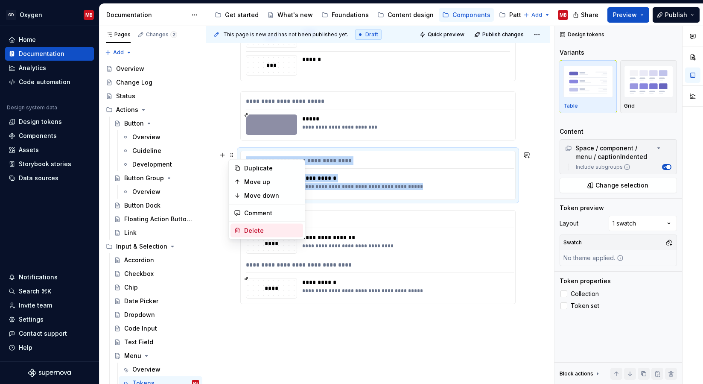
click at [266, 229] on div "Delete" at bounding box center [271, 230] width 55 height 9
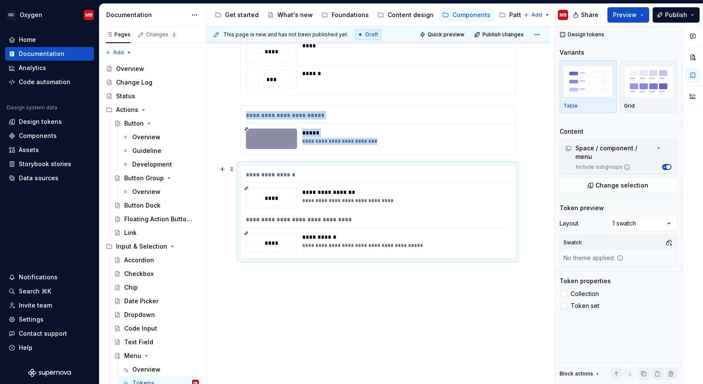
scroll to position [295, 0]
click at [372, 295] on div "**********" at bounding box center [378, 133] width 344 height 501
click at [264, 283] on div "**********" at bounding box center [378, 133] width 344 height 501
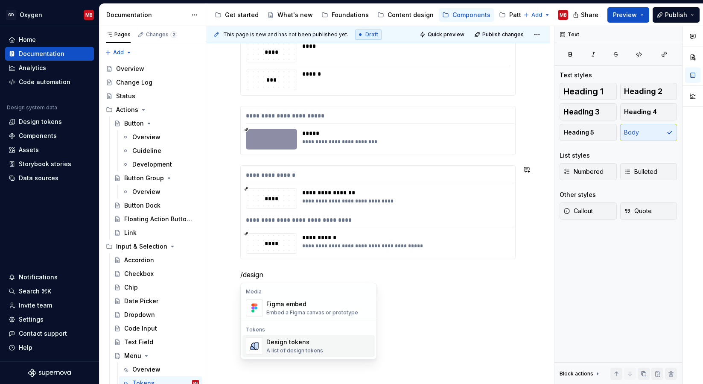
click at [272, 342] on div "Design tokens" at bounding box center [294, 342] width 57 height 9
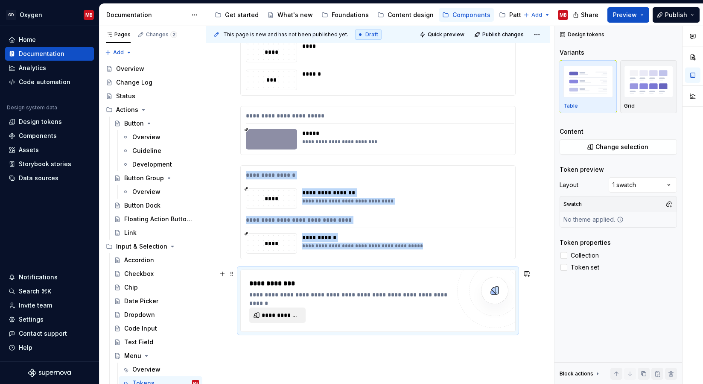
click at [296, 311] on span "**********" at bounding box center [281, 315] width 38 height 9
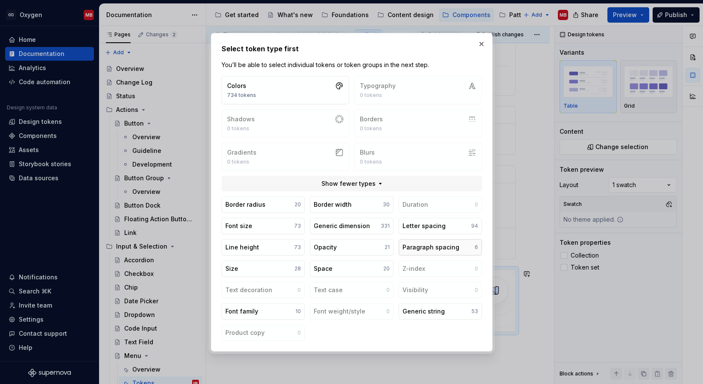
click at [423, 239] on button "Paragraph spacing 6" at bounding box center [439, 247] width 83 height 16
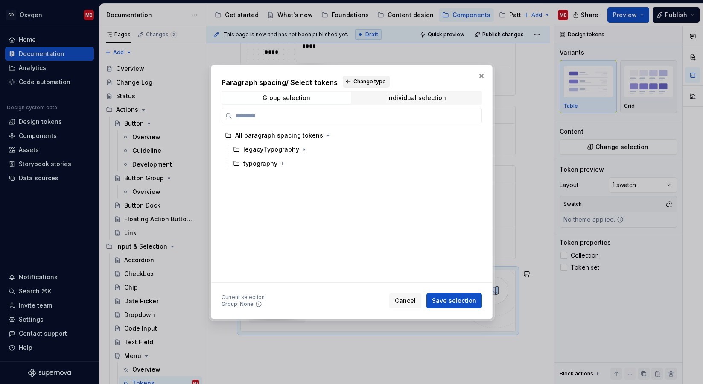
click at [353, 78] on span "Change type" at bounding box center [369, 81] width 32 height 7
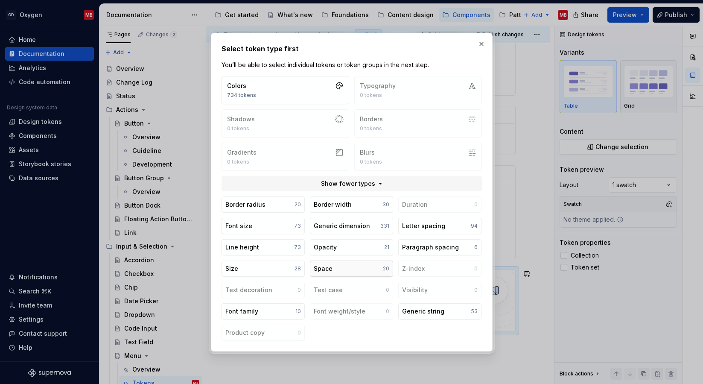
click at [347, 271] on button "Space 20" at bounding box center [351, 268] width 83 height 16
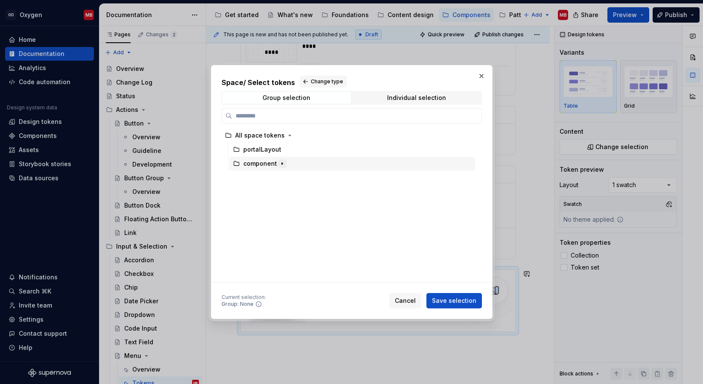
click at [284, 163] on icon "button" at bounding box center [282, 163] width 7 height 7
click at [274, 190] on icon "button" at bounding box center [274, 191] width 7 height 7
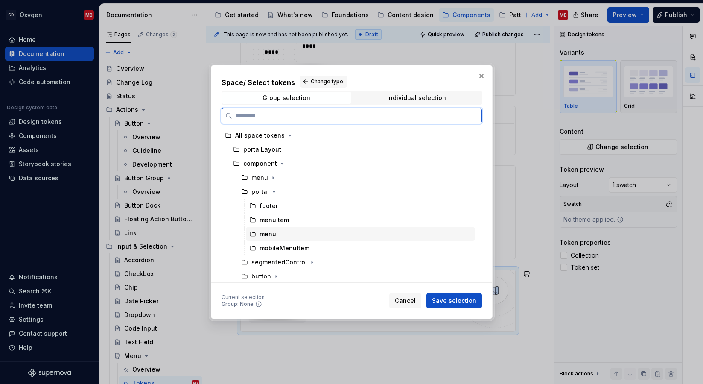
click at [277, 234] on div "menu" at bounding box center [360, 234] width 229 height 14
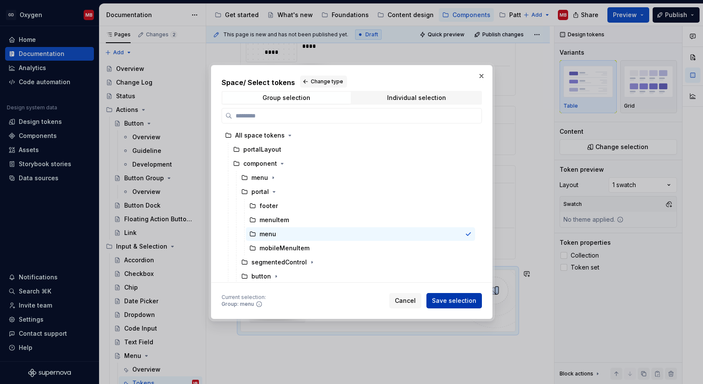
click at [446, 295] on button "Save selection" at bounding box center [453, 300] width 55 height 15
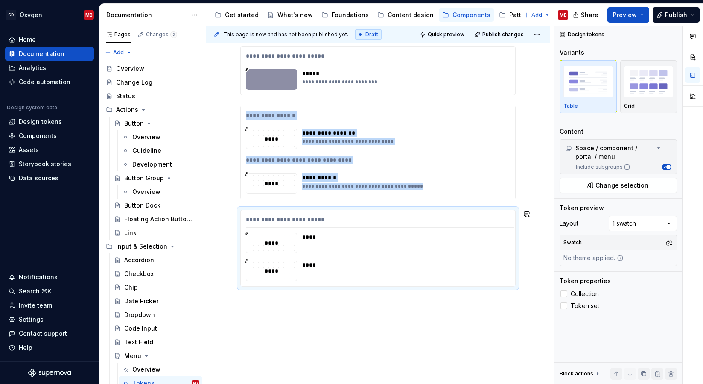
scroll to position [374, 0]
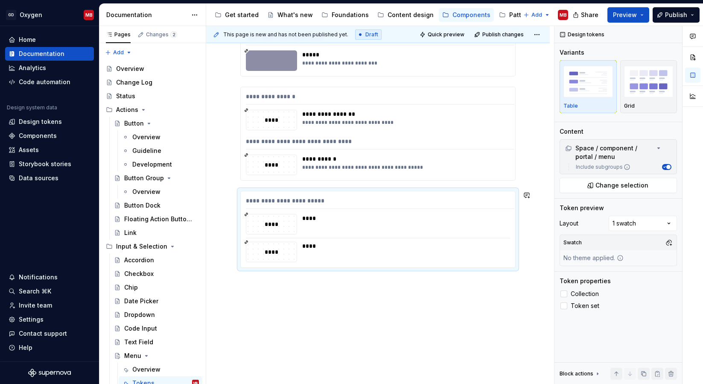
click at [298, 291] on div "**********" at bounding box center [378, 99] width 344 height 588
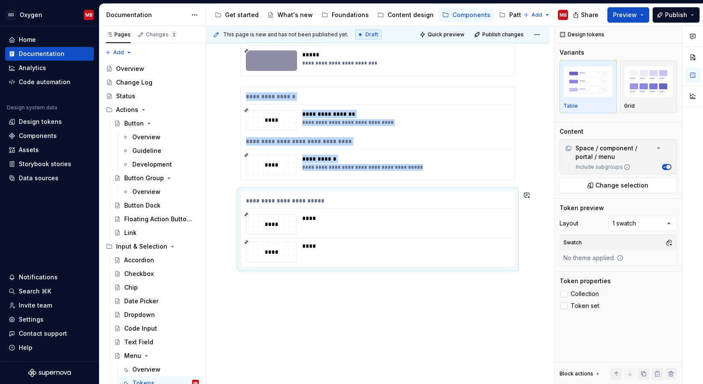
click at [276, 285] on div "**********" at bounding box center [378, 99] width 344 height 588
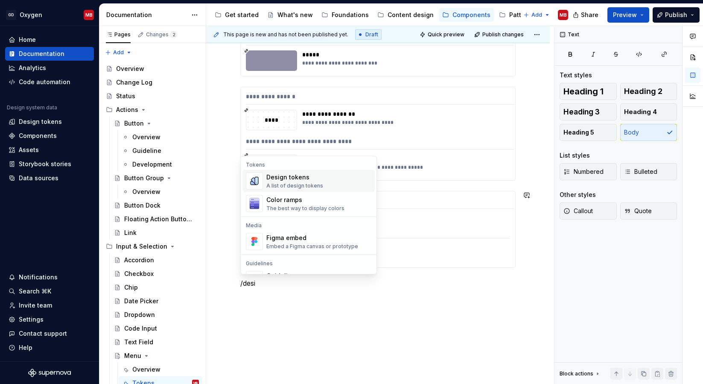
click at [293, 178] on div "Design tokens" at bounding box center [294, 177] width 57 height 9
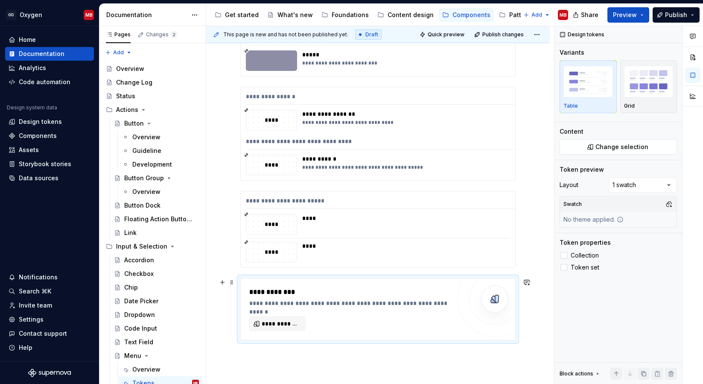
click at [271, 313] on div "**********" at bounding box center [349, 309] width 201 height 44
click at [269, 322] on span "**********" at bounding box center [281, 323] width 38 height 9
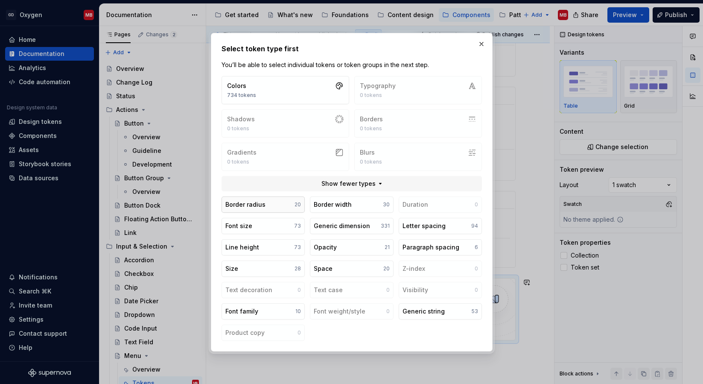
click at [281, 206] on button "Border radius 20" at bounding box center [263, 204] width 83 height 16
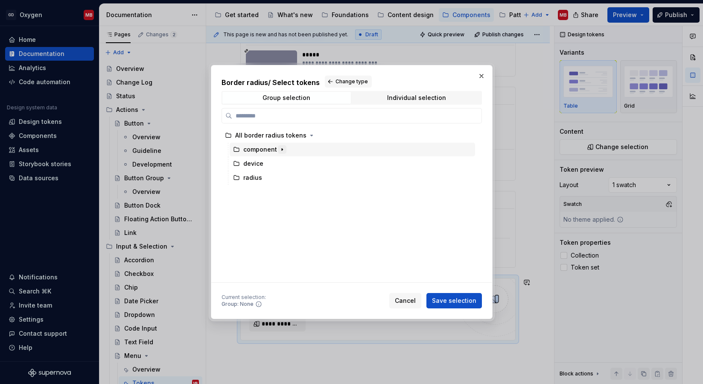
click at [282, 145] on button "button" at bounding box center [282, 149] width 9 height 9
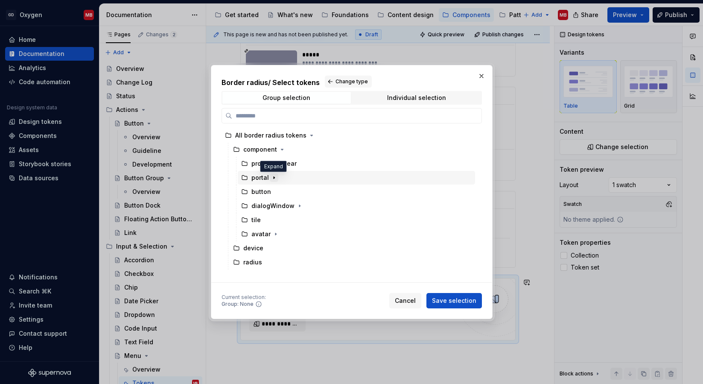
click at [274, 178] on icon "button" at bounding box center [274, 177] width 7 height 7
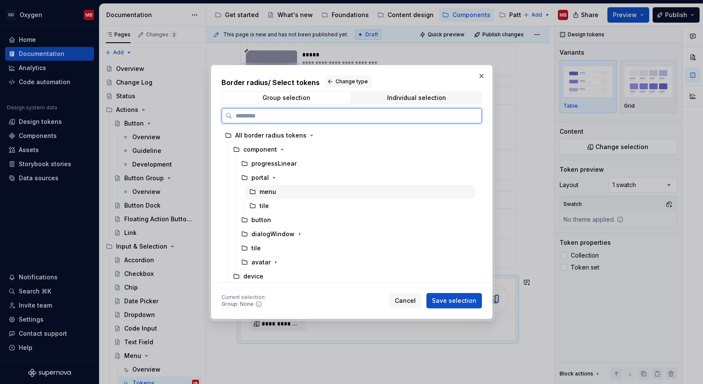
click at [275, 191] on div "menu" at bounding box center [268, 191] width 17 height 9
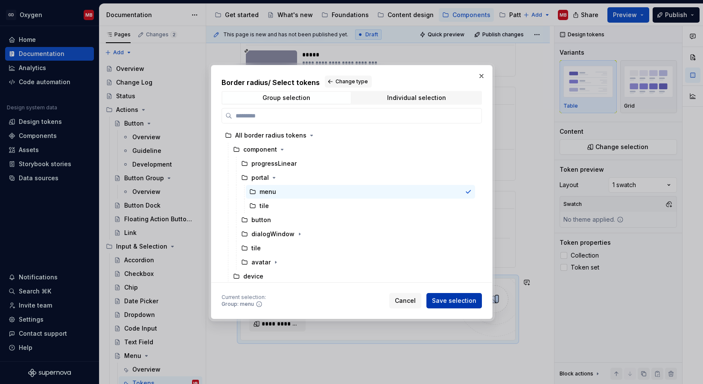
click at [469, 302] on span "Save selection" at bounding box center [454, 300] width 44 height 9
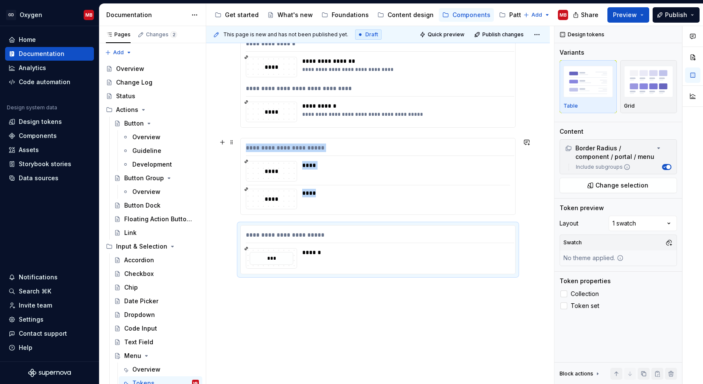
scroll to position [437, 0]
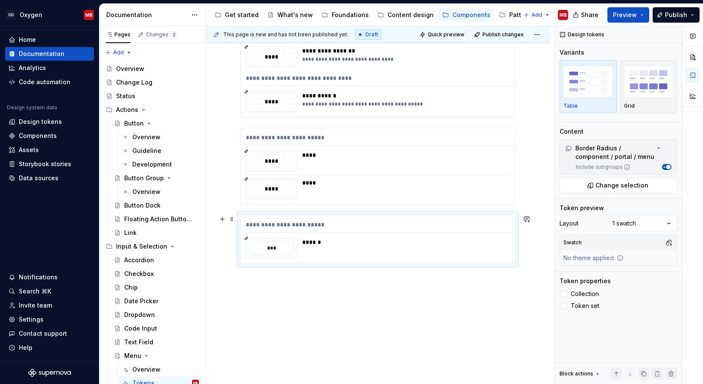
click at [333, 294] on div "**********" at bounding box center [378, 66] width 344 height 648
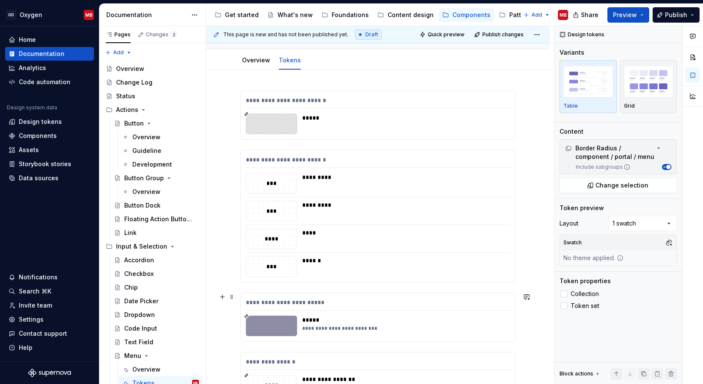
scroll to position [0, 0]
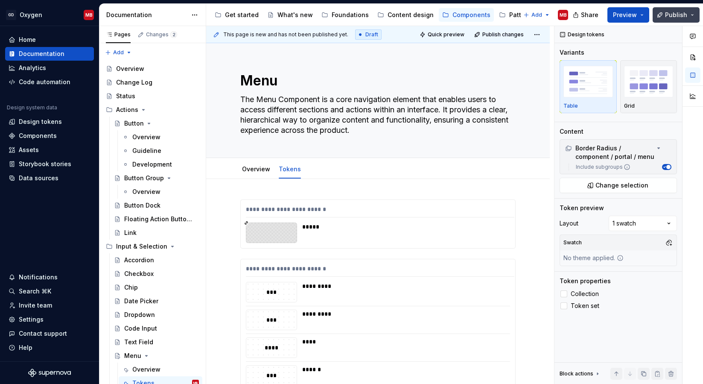
click at [676, 18] on span "Publish" at bounding box center [676, 15] width 22 height 9
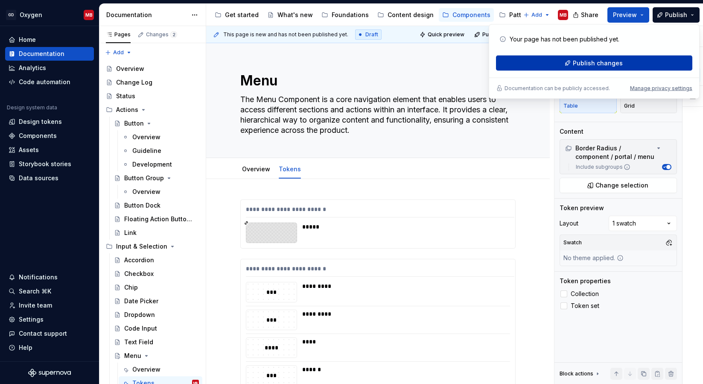
click at [579, 55] on button "Publish changes" at bounding box center [594, 62] width 196 height 15
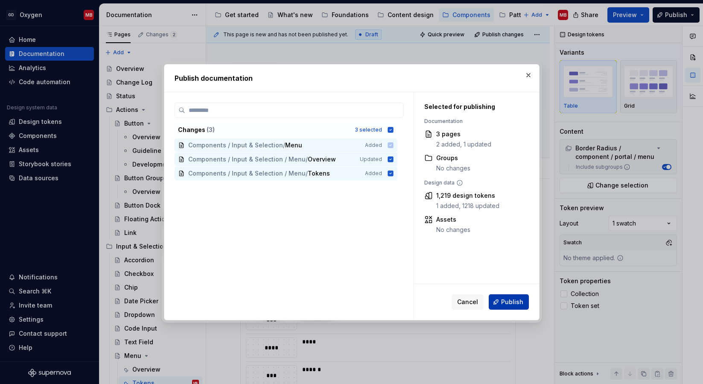
click at [512, 304] on span "Publish" at bounding box center [512, 302] width 22 height 9
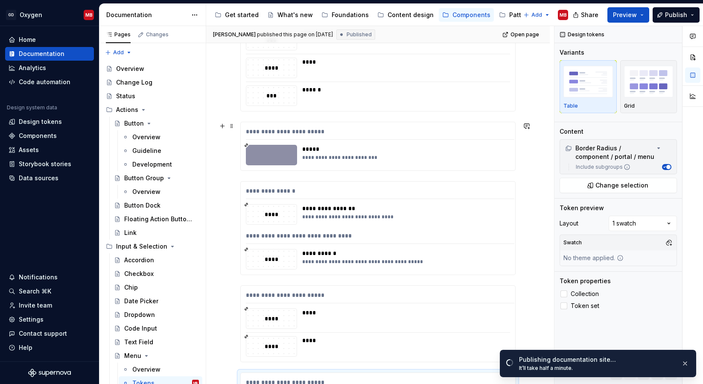
scroll to position [298, 0]
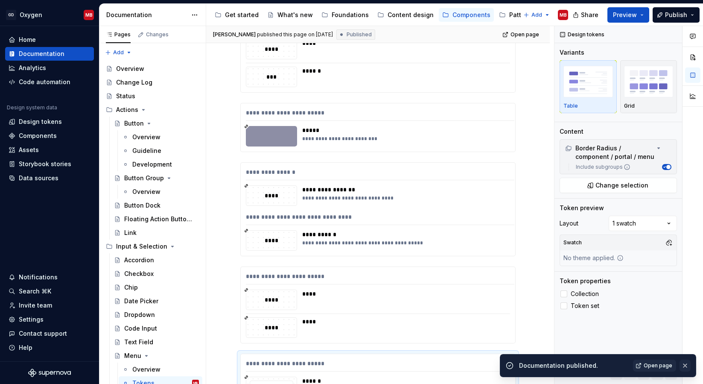
click at [686, 364] on button "button" at bounding box center [685, 365] width 11 height 12
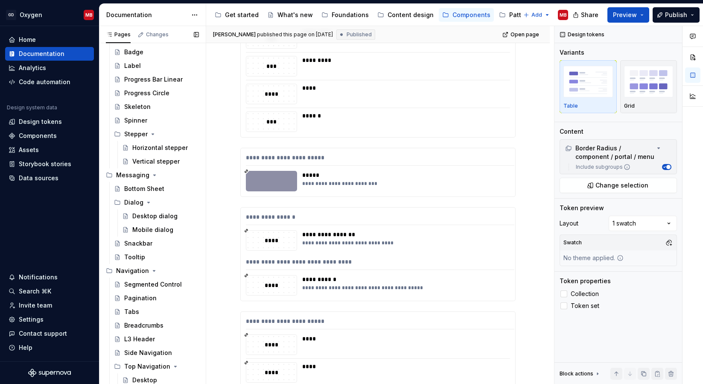
scroll to position [584, 0]
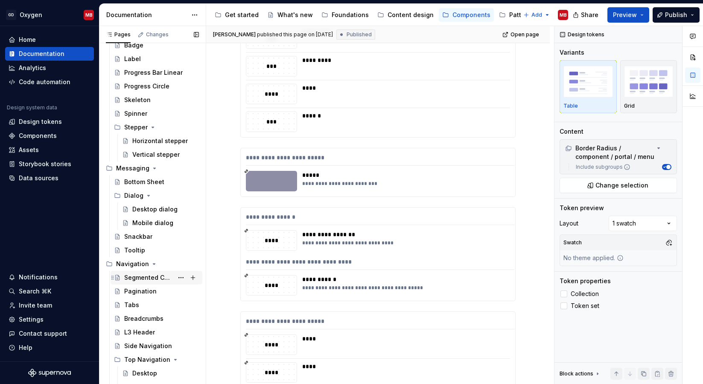
click at [156, 277] on div "Segmented Control" at bounding box center [148, 277] width 49 height 9
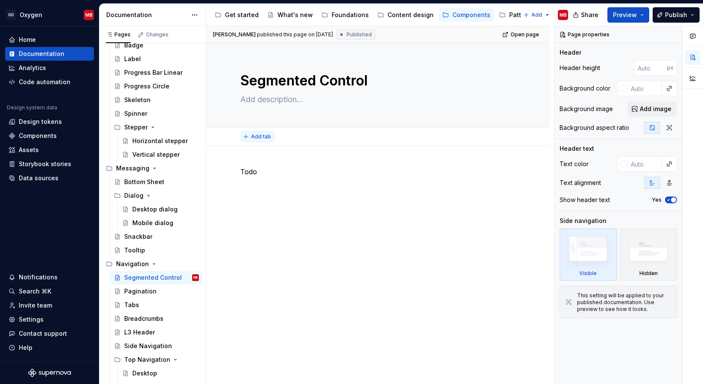
type textarea "*"
click at [261, 134] on span "Add tab" at bounding box center [261, 136] width 20 height 7
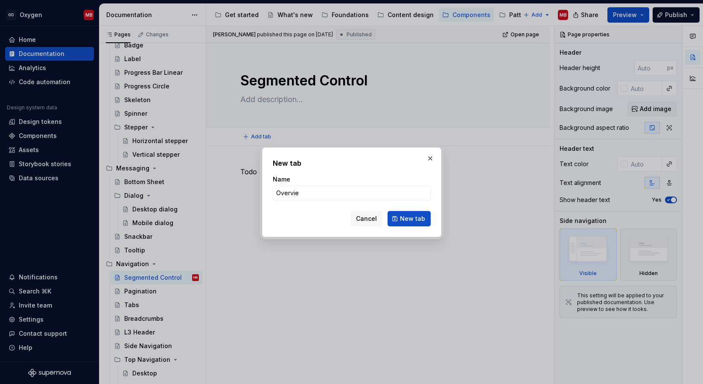
type input "Overview"
click button "New tab" at bounding box center [409, 218] width 43 height 15
type textarea "*"
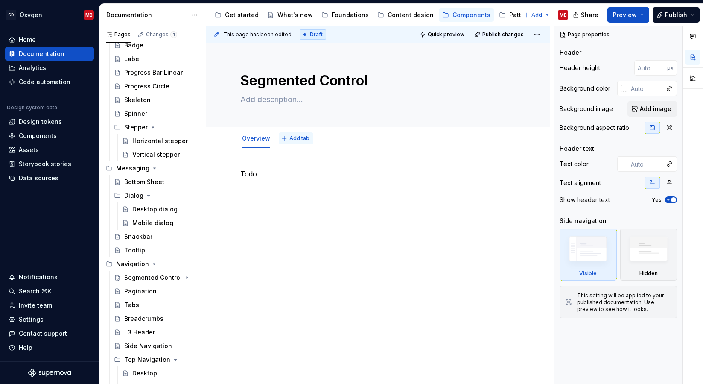
click at [304, 141] on span "Add tab" at bounding box center [299, 138] width 20 height 7
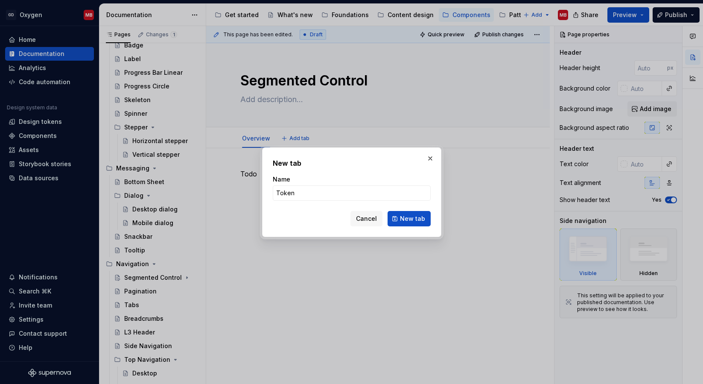
type input "Tokens"
click button "New tab" at bounding box center [409, 218] width 43 height 15
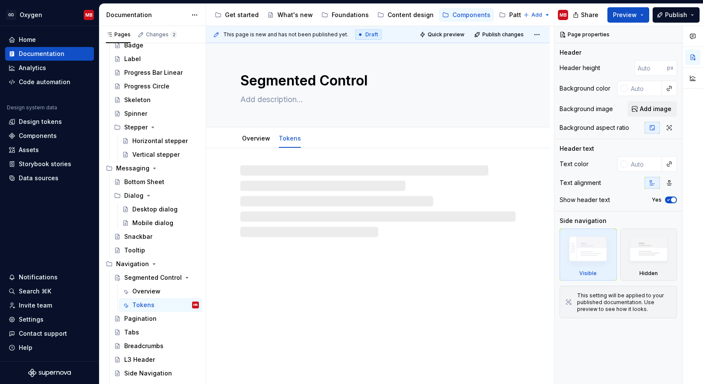
type textarea "*"
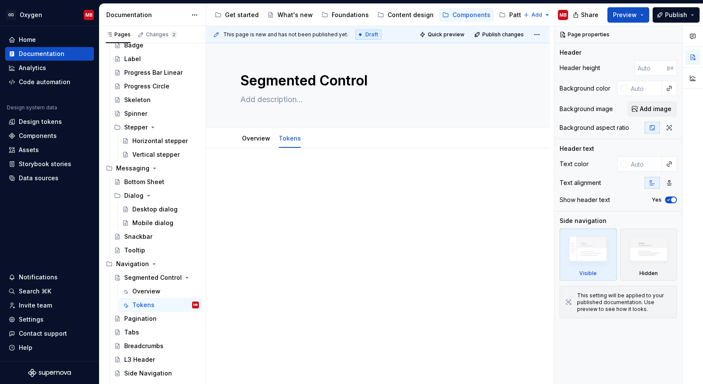
click at [265, 174] on p at bounding box center [377, 174] width 275 height 10
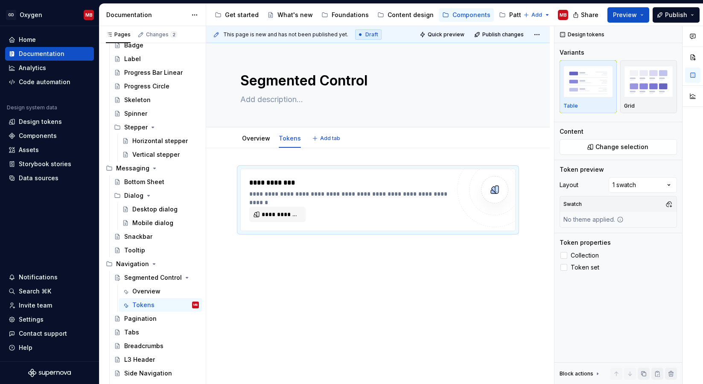
type textarea "*"
click at [288, 210] on button "**********" at bounding box center [277, 214] width 56 height 15
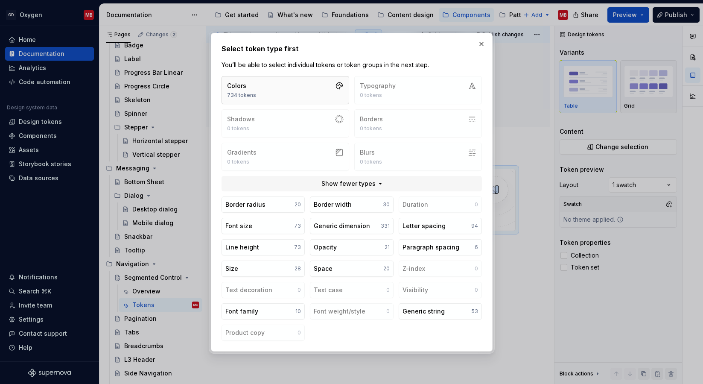
click at [288, 88] on button "Colors 734 tokens" at bounding box center [286, 90] width 128 height 28
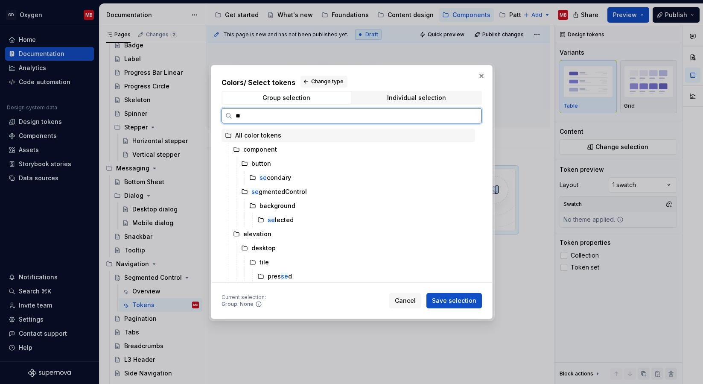
type input "***"
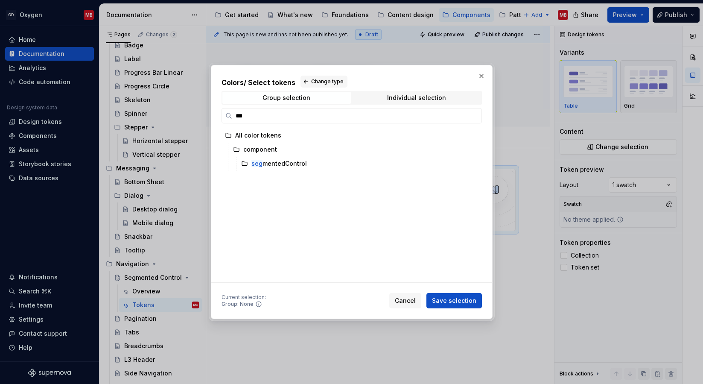
click at [286, 178] on div "All color tokens component seg mentedControl" at bounding box center [349, 205] width 255 height 154
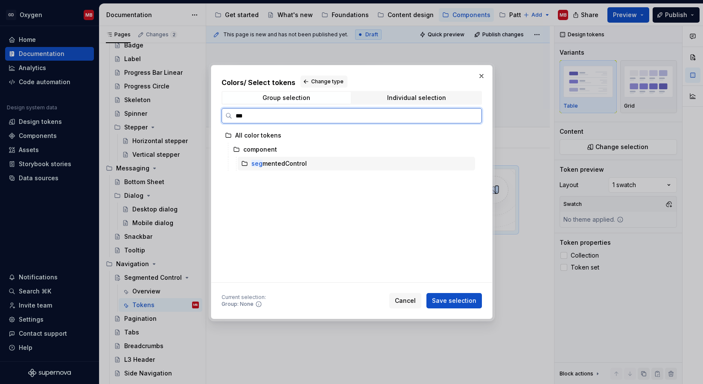
click at [286, 168] on div "seg mentedControl" at bounding box center [356, 164] width 237 height 14
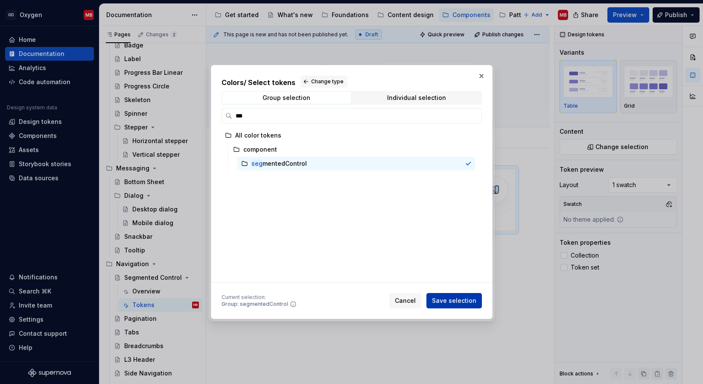
click at [467, 301] on span "Save selection" at bounding box center [454, 300] width 44 height 9
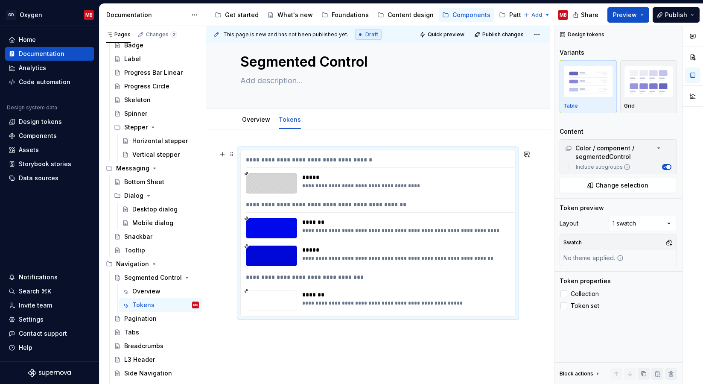
scroll to position [24, 0]
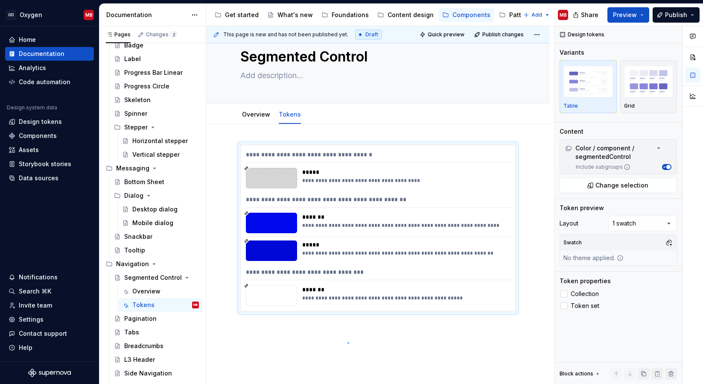
click at [347, 342] on div "**********" at bounding box center [380, 205] width 348 height 358
click at [295, 339] on div "**********" at bounding box center [378, 280] width 344 height 312
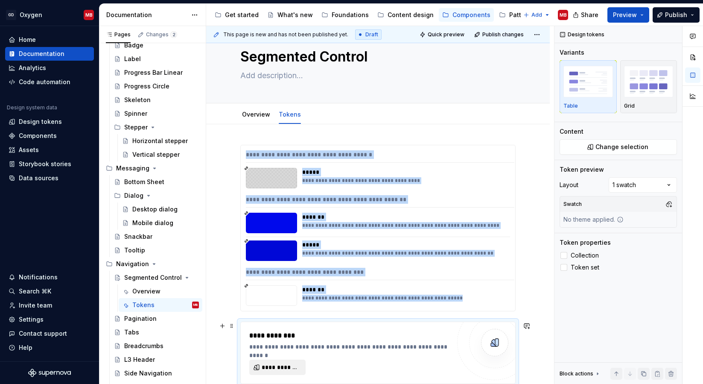
type textarea "*"
click at [273, 368] on span "**********" at bounding box center [281, 367] width 38 height 9
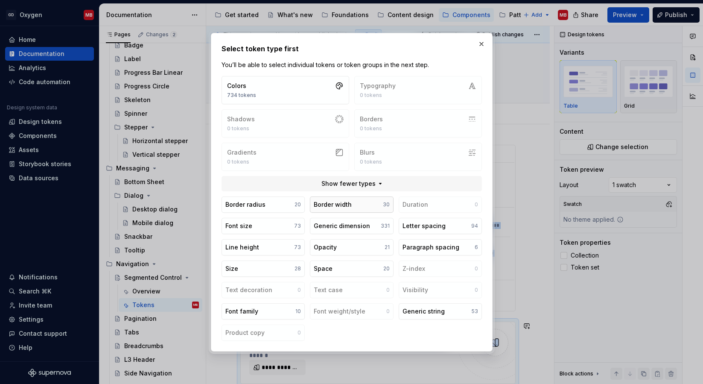
click at [368, 204] on button "Border width 30" at bounding box center [351, 204] width 83 height 16
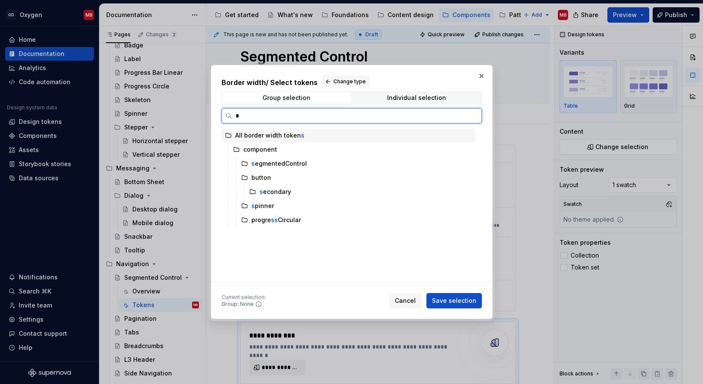
type input "**"
click at [288, 163] on div "se gmentedControl" at bounding box center [278, 163] width 55 height 9
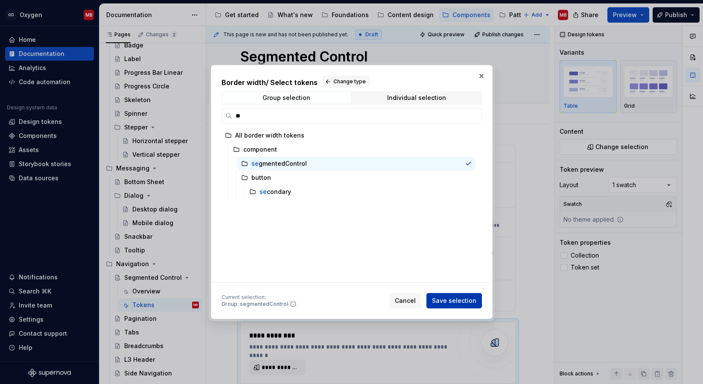
click at [457, 297] on span "Save selection" at bounding box center [454, 300] width 44 height 9
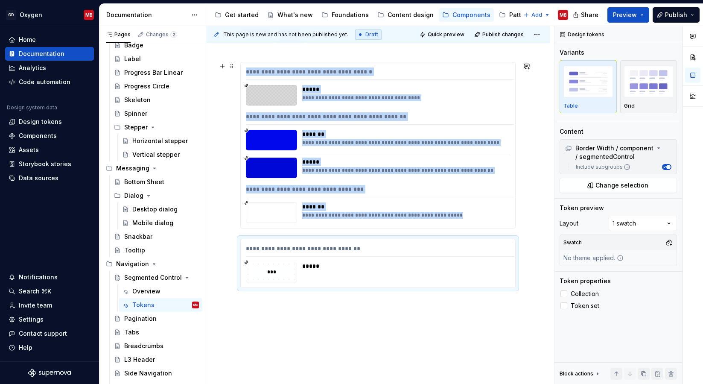
scroll to position [111, 0]
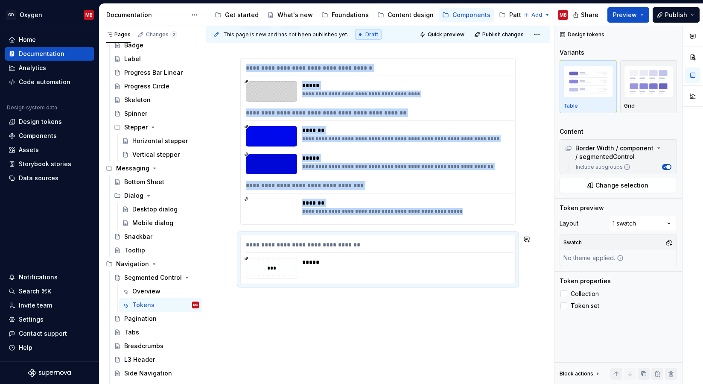
click at [330, 310] on div "**********" at bounding box center [378, 224] width 344 height 372
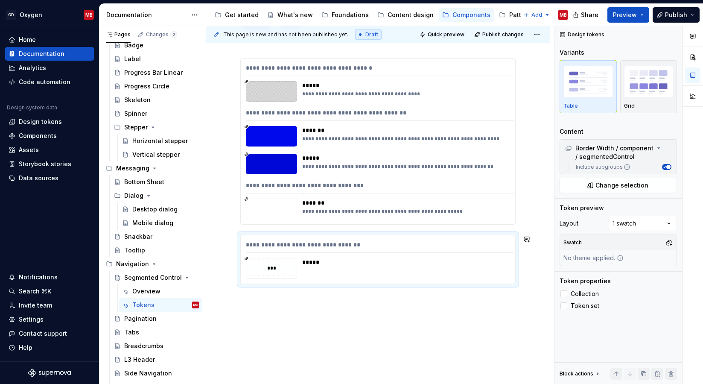
click at [313, 306] on div "**********" at bounding box center [378, 224] width 344 height 372
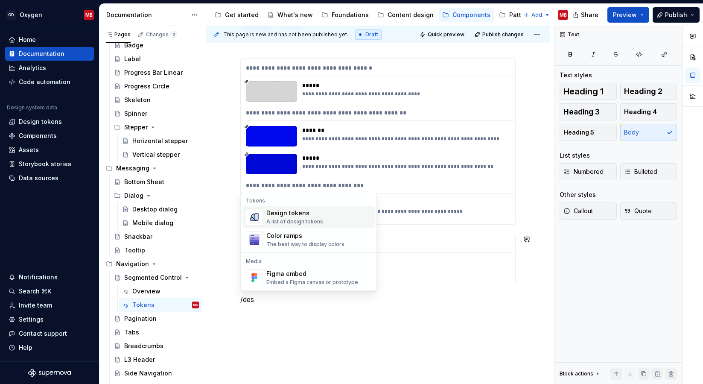
click at [289, 210] on div "Design tokens" at bounding box center [294, 213] width 57 height 9
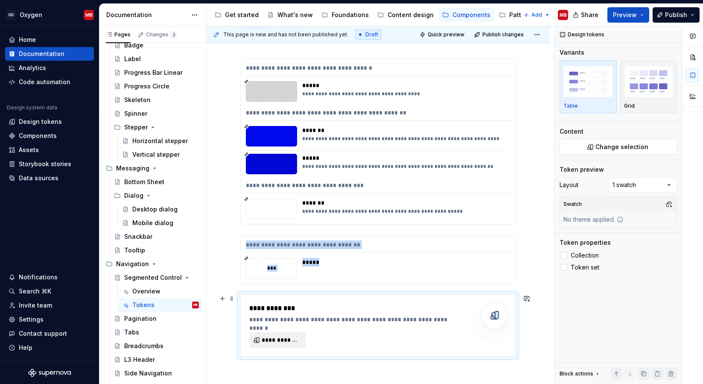
click at [285, 338] on span "**********" at bounding box center [281, 340] width 38 height 9
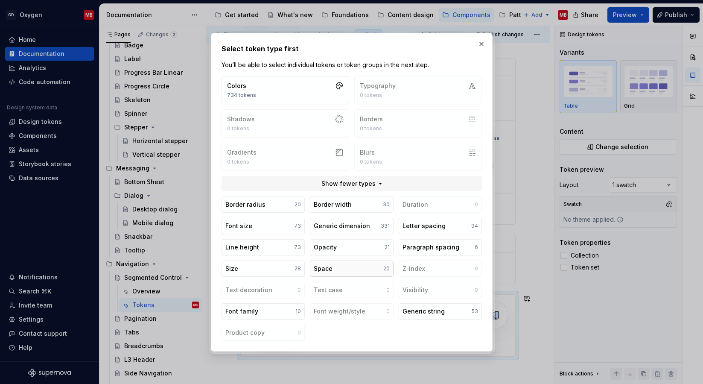
click at [363, 268] on button "Space 20" at bounding box center [351, 268] width 83 height 16
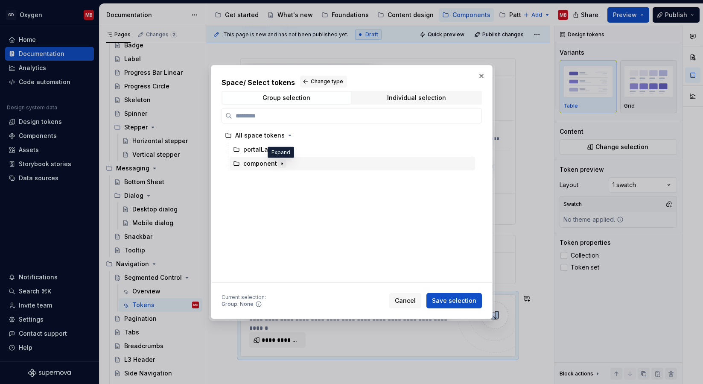
click at [280, 160] on button "button" at bounding box center [282, 163] width 9 height 9
click at [310, 204] on icon "button" at bounding box center [312, 205] width 7 height 7
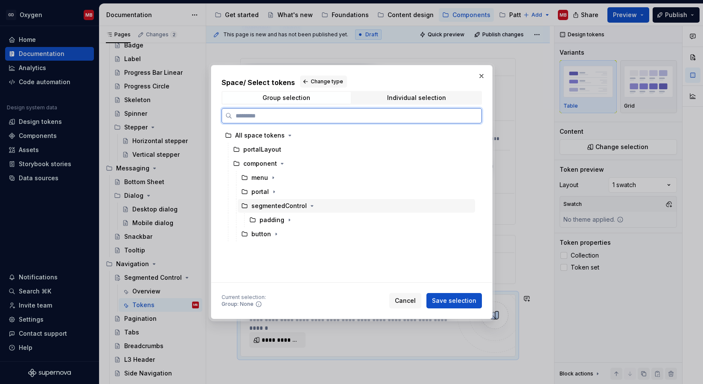
click at [293, 204] on div "segmentedControl" at bounding box center [278, 205] width 55 height 9
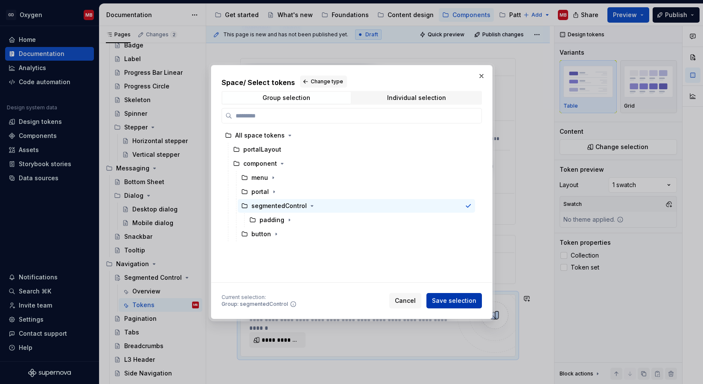
click at [456, 298] on span "Save selection" at bounding box center [454, 300] width 44 height 9
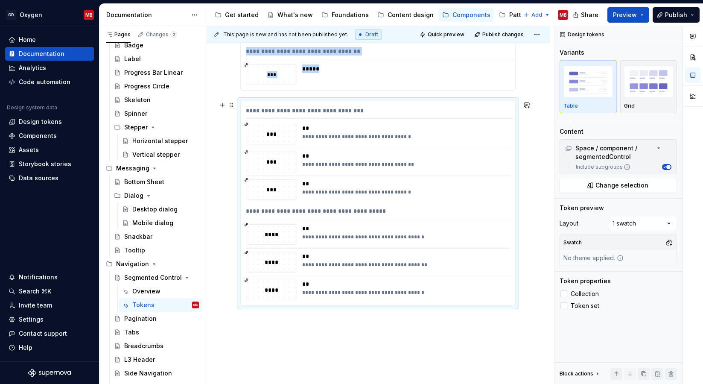
scroll to position [307, 0]
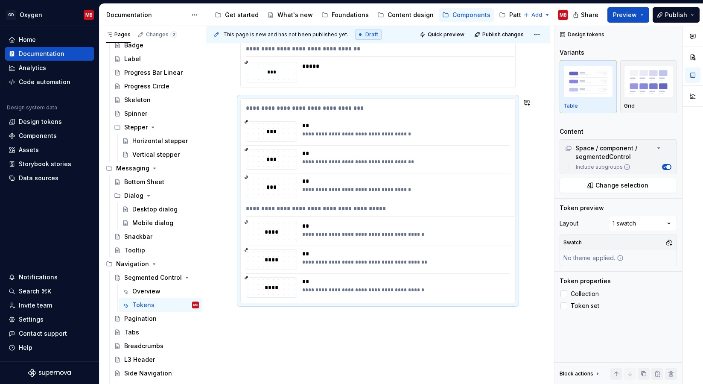
click at [350, 331] on div "**********" at bounding box center [378, 135] width 344 height 587
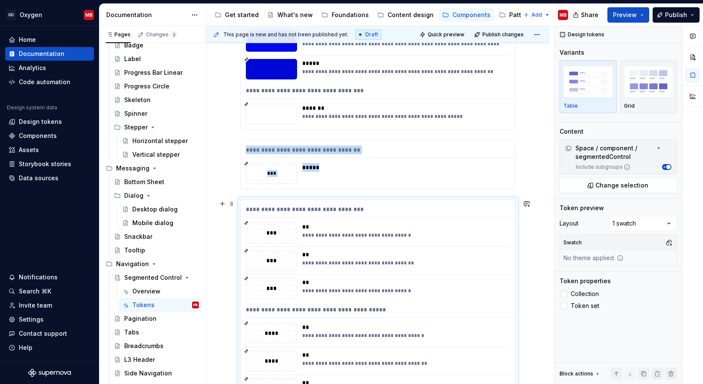
scroll to position [198, 0]
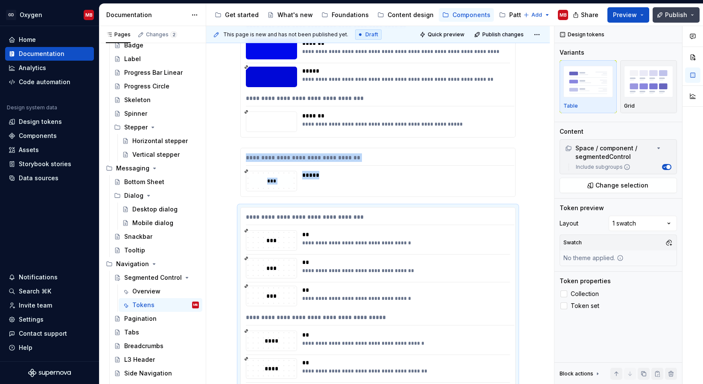
click at [672, 17] on span "Publish" at bounding box center [676, 15] width 22 height 9
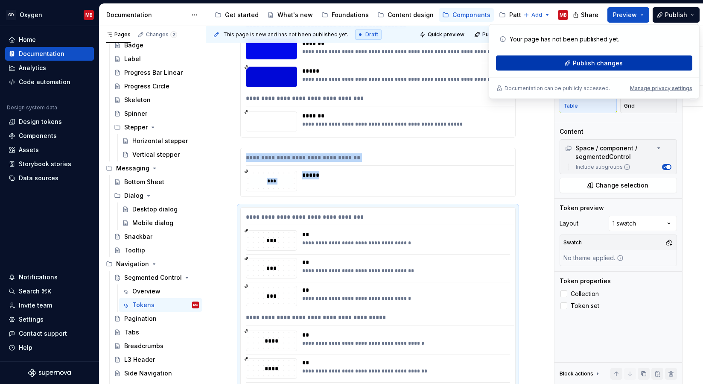
click at [614, 64] on span "Publish changes" at bounding box center [598, 63] width 50 height 9
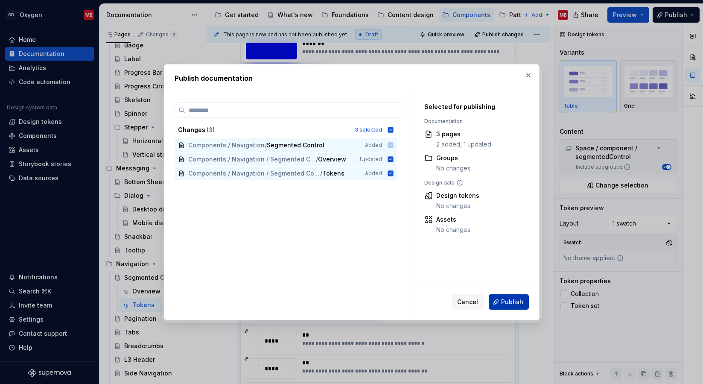
click at [515, 302] on span "Publish" at bounding box center [512, 302] width 22 height 9
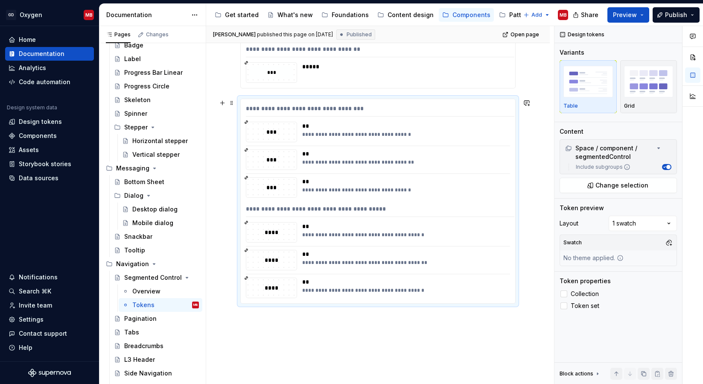
scroll to position [350, 0]
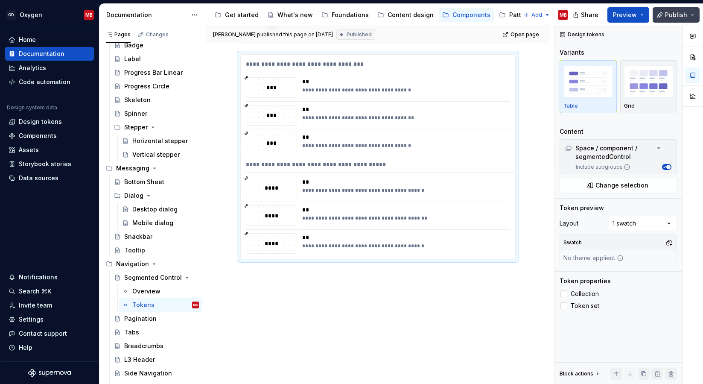
click at [682, 20] on button "Publish" at bounding box center [676, 14] width 47 height 15
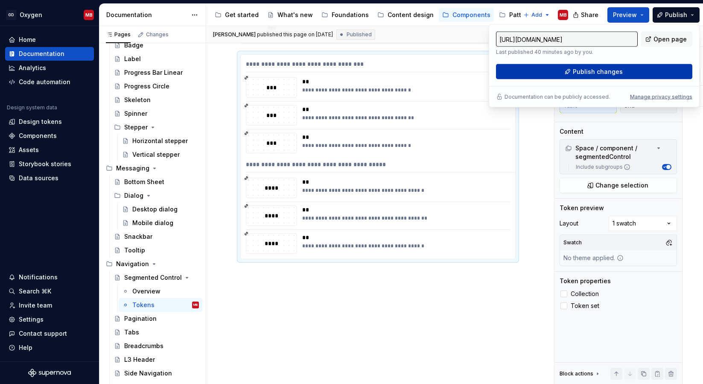
click at [569, 71] on button "Publish changes" at bounding box center [594, 71] width 196 height 15
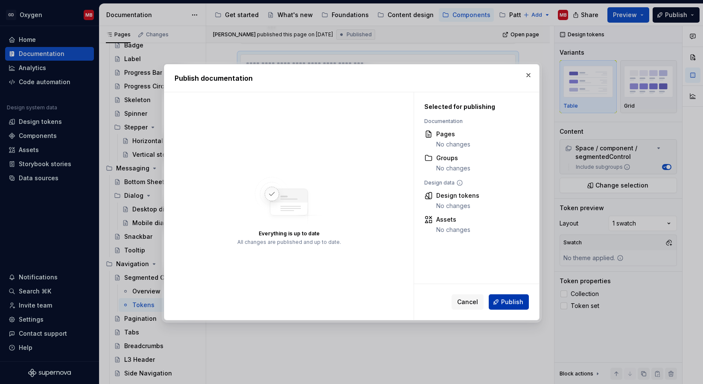
click at [508, 299] on span "Publish" at bounding box center [512, 302] width 22 height 9
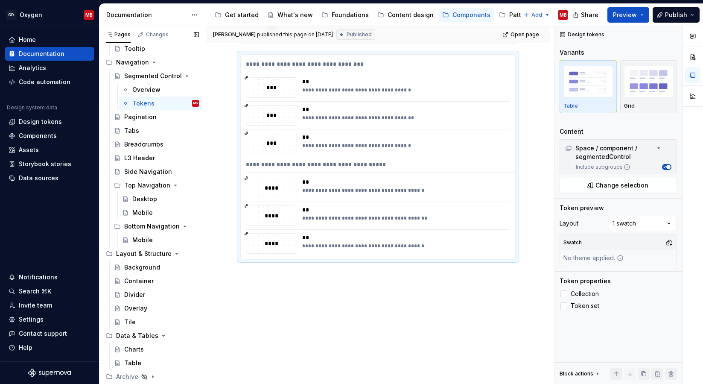
scroll to position [796, 0]
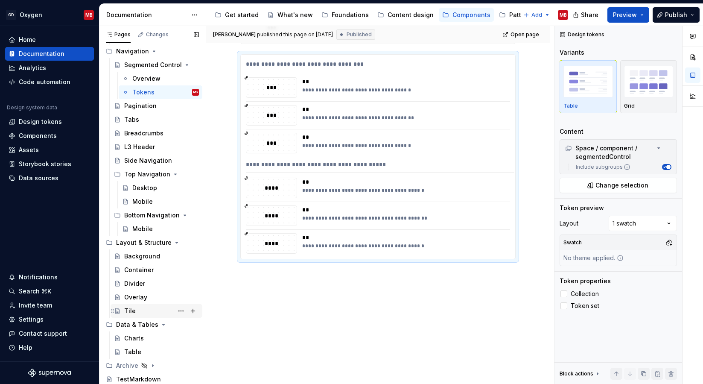
click at [131, 311] on div "Tile" at bounding box center [130, 311] width 12 height 9
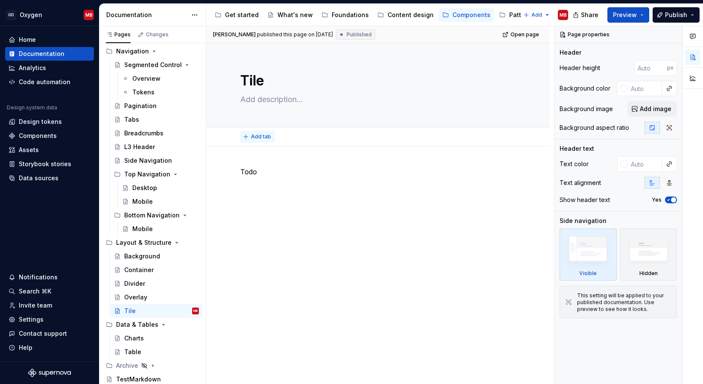
type textarea "*"
click at [267, 137] on span "Add tab" at bounding box center [261, 136] width 20 height 7
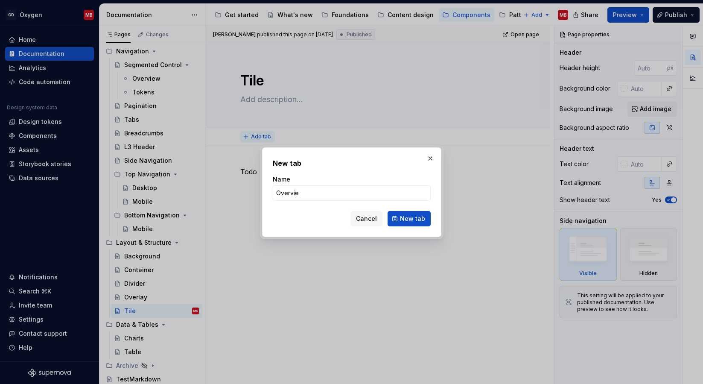
type input "Overview"
click button "New tab" at bounding box center [409, 218] width 43 height 15
type textarea "*"
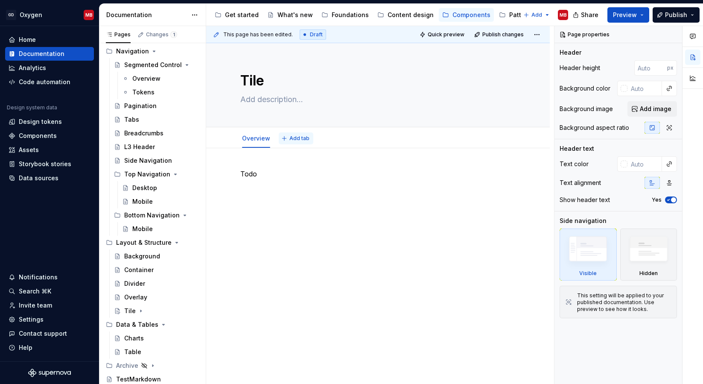
click at [307, 137] on span "Add tab" at bounding box center [299, 138] width 20 height 7
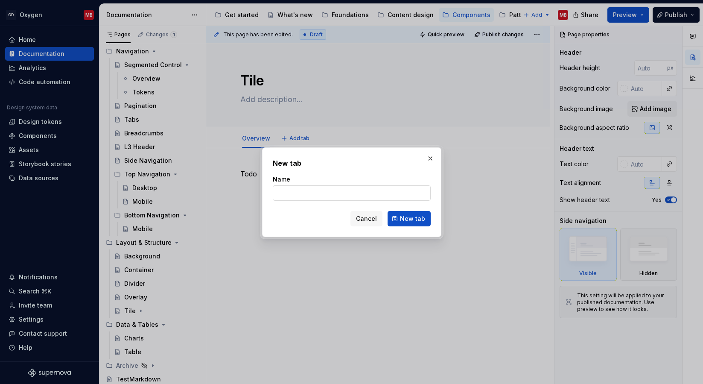
click at [298, 187] on input "Name" at bounding box center [352, 192] width 158 height 15
type input "Tok"
type textarea "*"
type input "Tokens"
click button "New tab" at bounding box center [409, 218] width 43 height 15
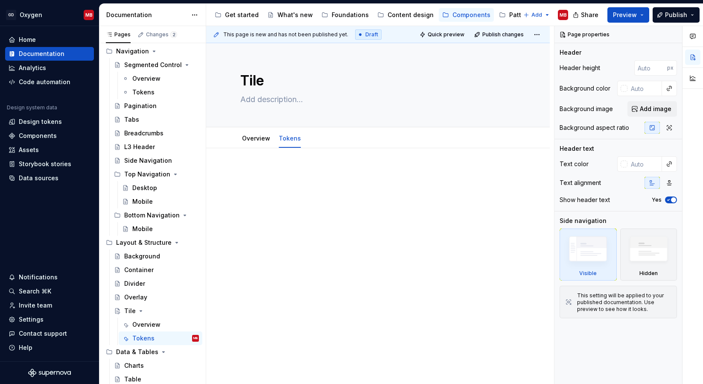
type textarea "*"
click at [274, 179] on div at bounding box center [377, 185] width 275 height 32
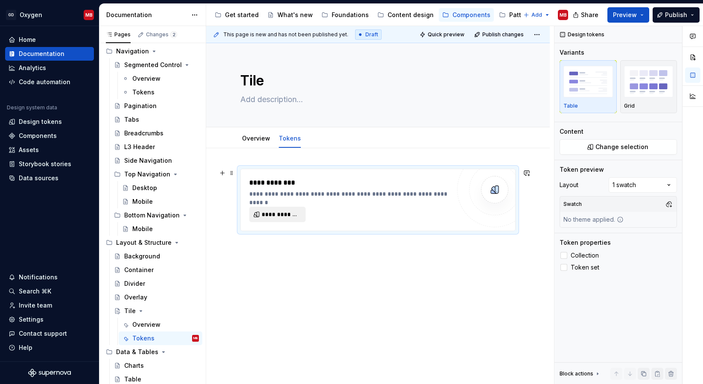
click at [289, 211] on span "**********" at bounding box center [281, 214] width 38 height 9
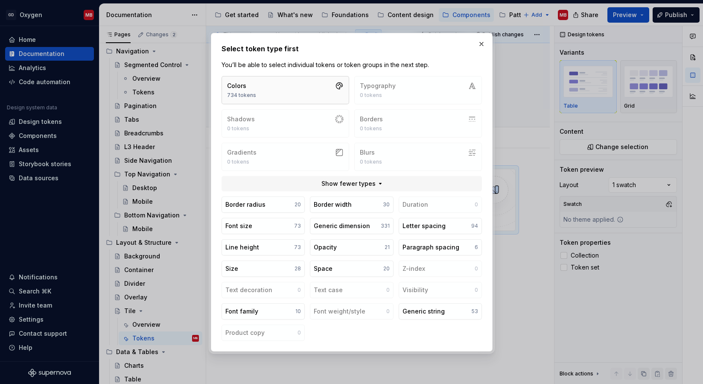
click at [300, 85] on button "Colors 734 tokens" at bounding box center [286, 90] width 128 height 28
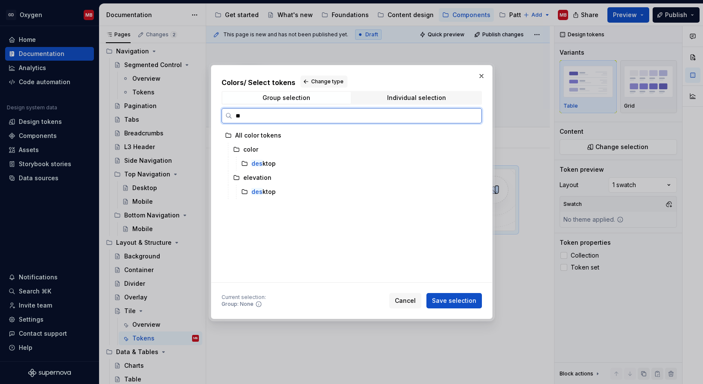
type input "*"
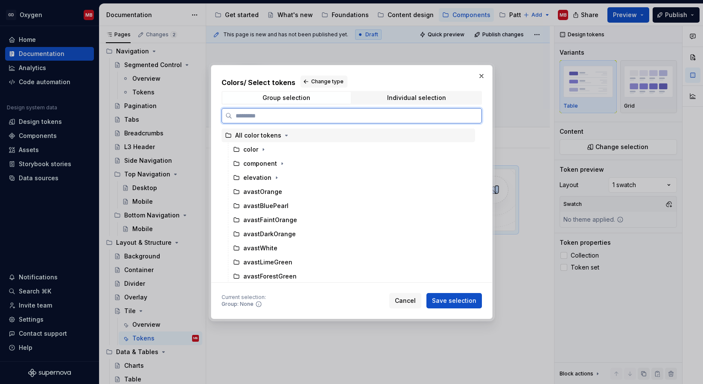
type textarea "*"
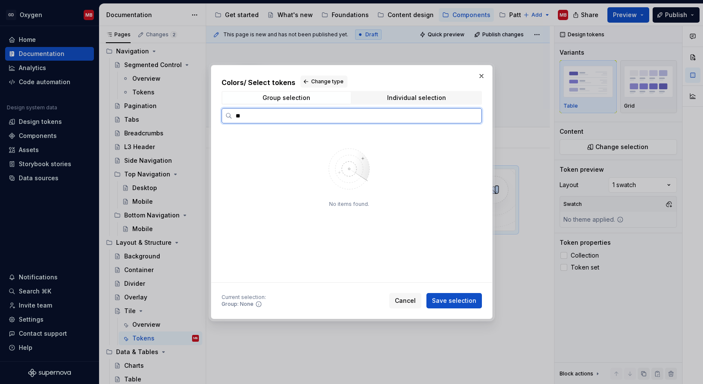
type input "*"
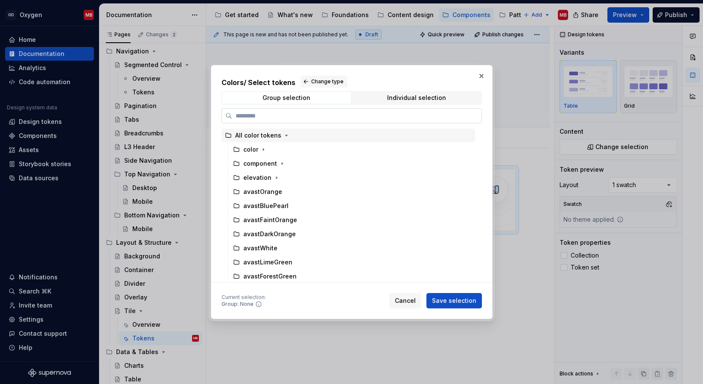
type textarea "*"
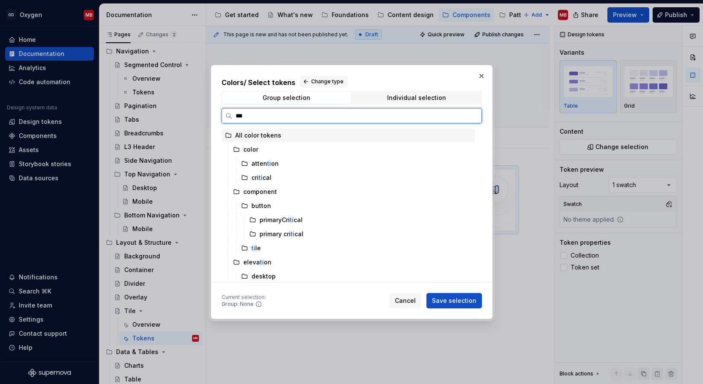
type input "****"
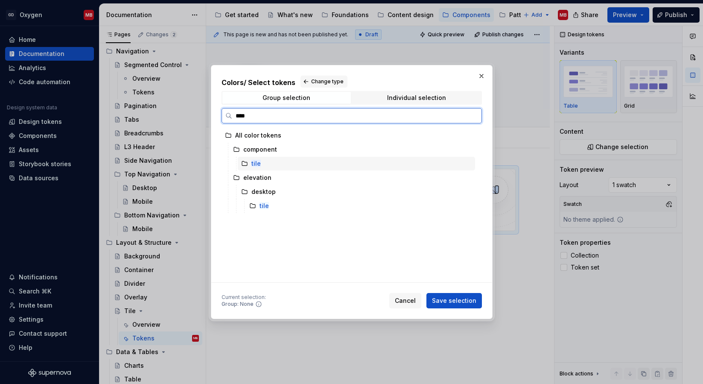
click at [264, 163] on div "tile" at bounding box center [356, 164] width 237 height 14
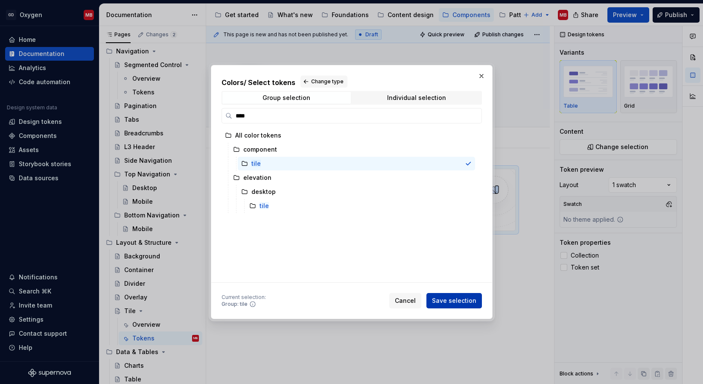
click at [460, 296] on button "Save selection" at bounding box center [453, 300] width 55 height 15
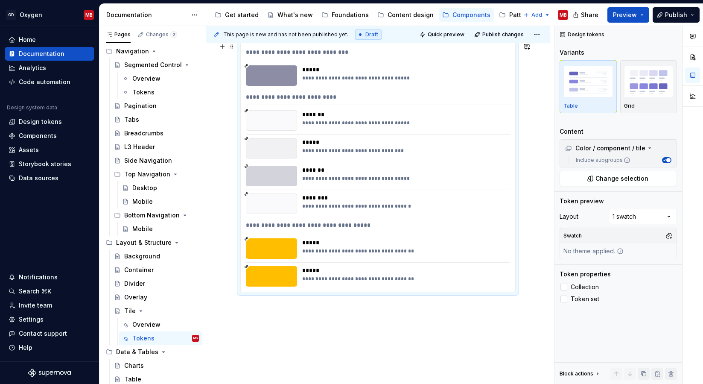
scroll to position [143, 0]
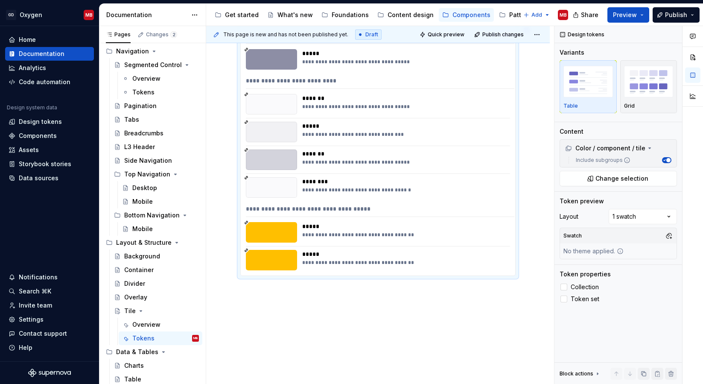
click at [262, 293] on div "**********" at bounding box center [378, 204] width 344 height 396
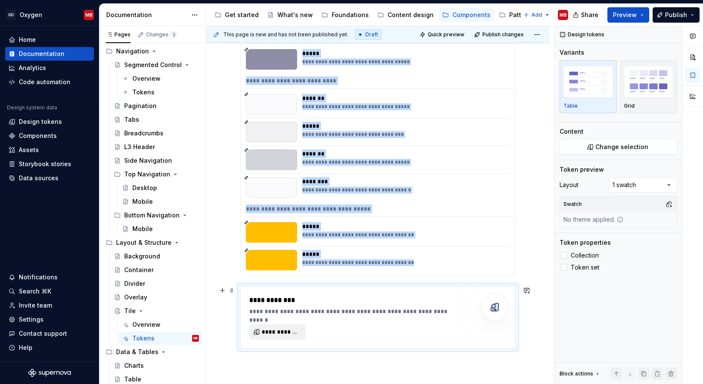
click at [270, 332] on span "**********" at bounding box center [281, 331] width 38 height 9
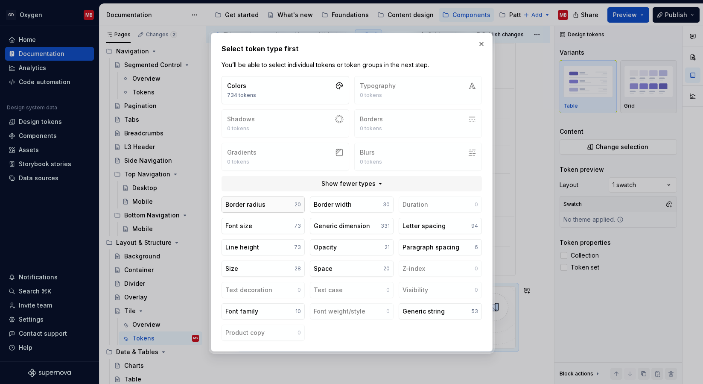
type textarea "*"
click at [303, 90] on button "Colors 734 tokens" at bounding box center [286, 90] width 128 height 28
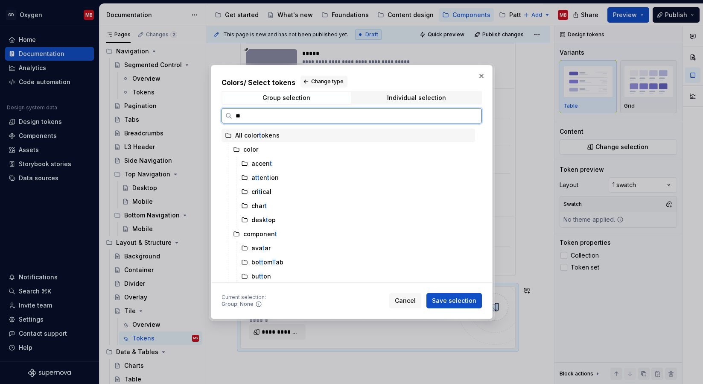
type input "***"
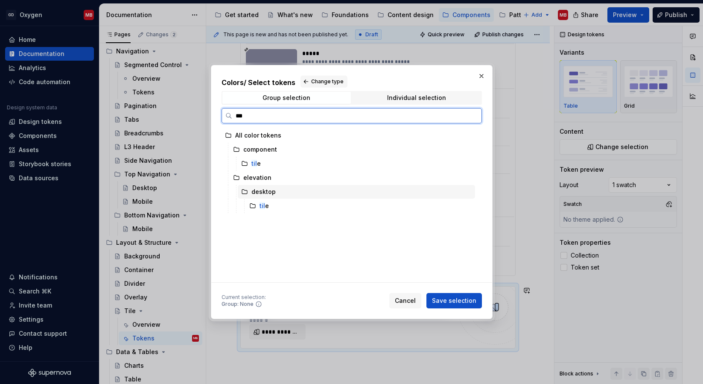
click at [260, 205] on mark "til" at bounding box center [263, 205] width 6 height 7
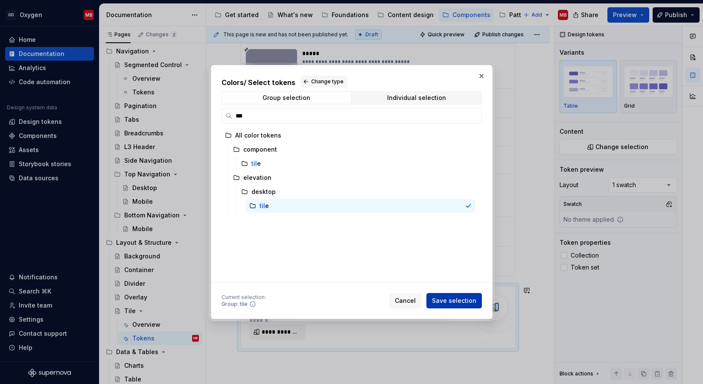
click at [467, 305] on button "Save selection" at bounding box center [453, 300] width 55 height 15
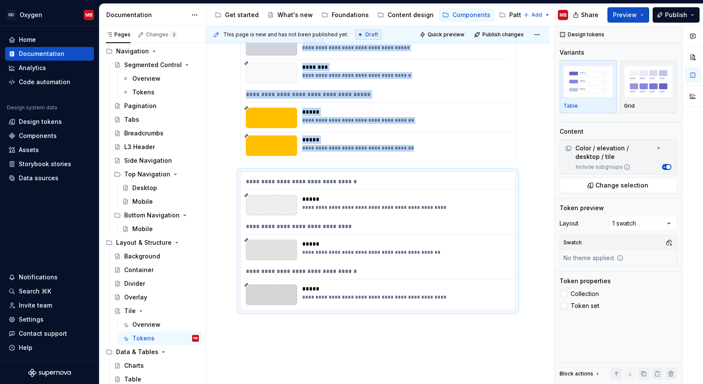
scroll to position [308, 0]
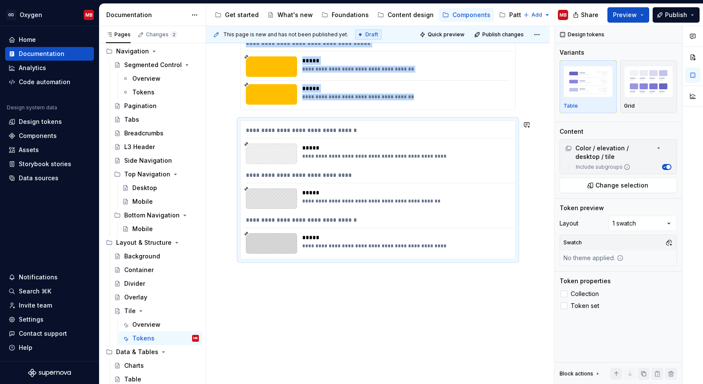
click at [278, 275] on div "**********" at bounding box center [378, 112] width 344 height 545
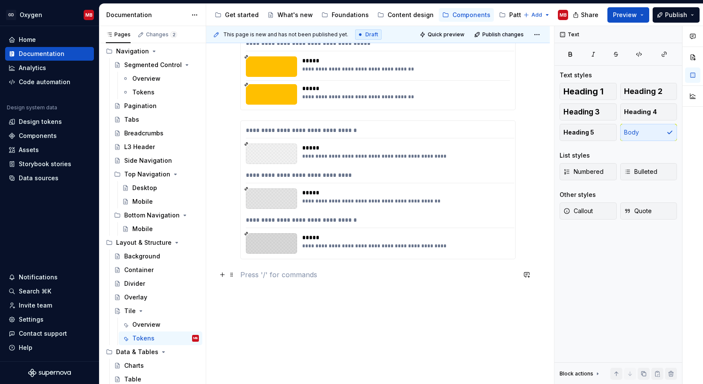
click at [276, 276] on p at bounding box center [377, 274] width 275 height 10
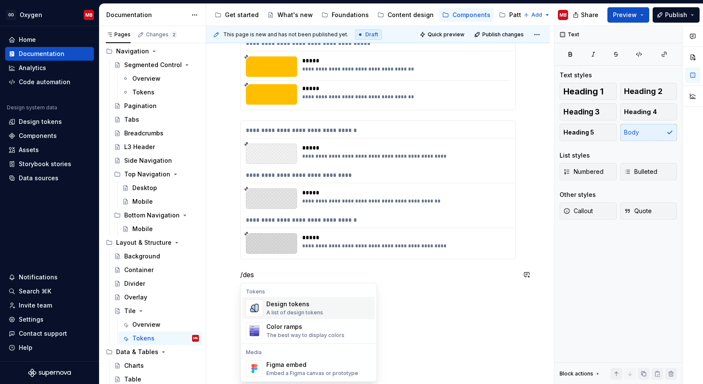
click at [301, 307] on div "Design tokens" at bounding box center [294, 304] width 57 height 9
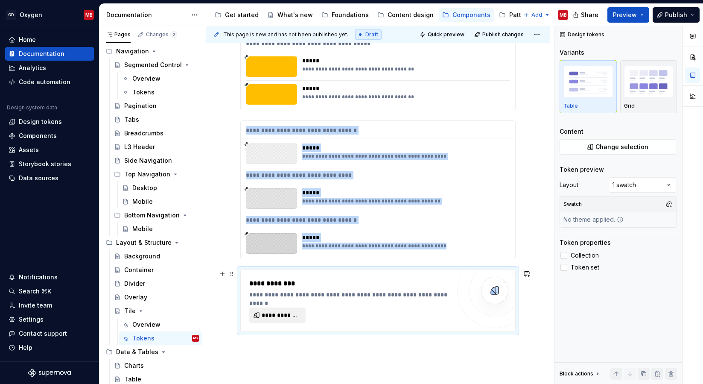
click at [283, 312] on span "**********" at bounding box center [281, 315] width 38 height 9
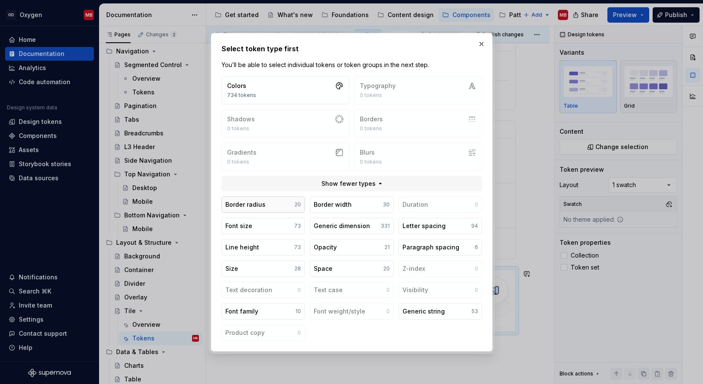
click at [278, 206] on button "Border radius 20" at bounding box center [263, 204] width 83 height 16
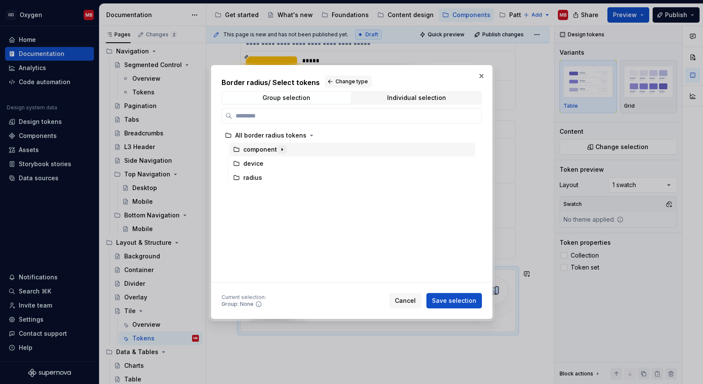
click at [280, 148] on icon "button" at bounding box center [282, 149] width 7 height 7
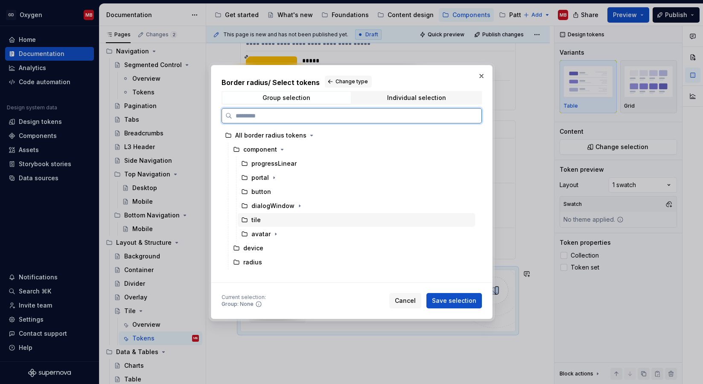
click at [255, 220] on div "tile" at bounding box center [255, 220] width 9 height 9
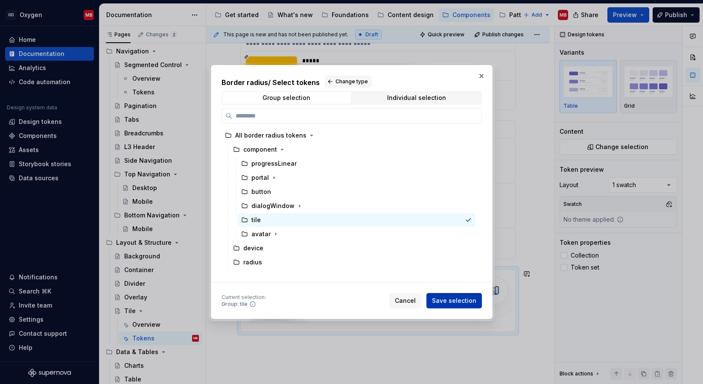
click at [456, 305] on button "Save selection" at bounding box center [453, 300] width 55 height 15
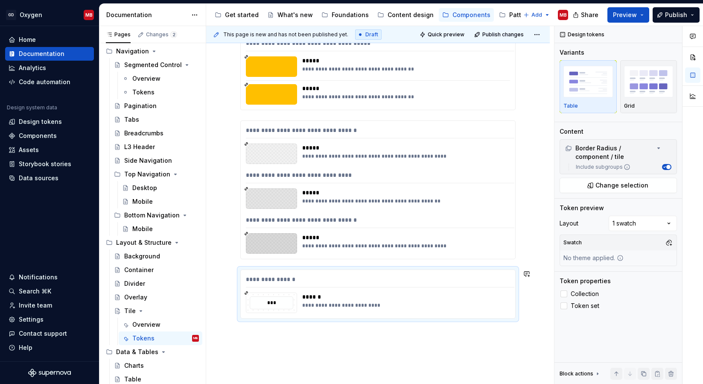
click at [272, 349] on div "**********" at bounding box center [378, 142] width 344 height 604
click at [271, 345] on div "**********" at bounding box center [378, 142] width 344 height 604
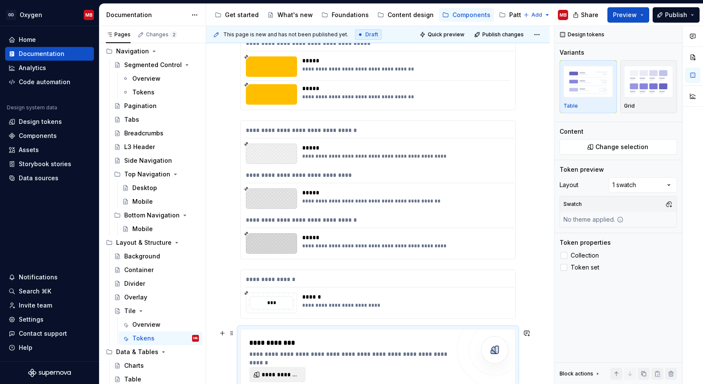
click at [284, 374] on span "**********" at bounding box center [281, 374] width 38 height 9
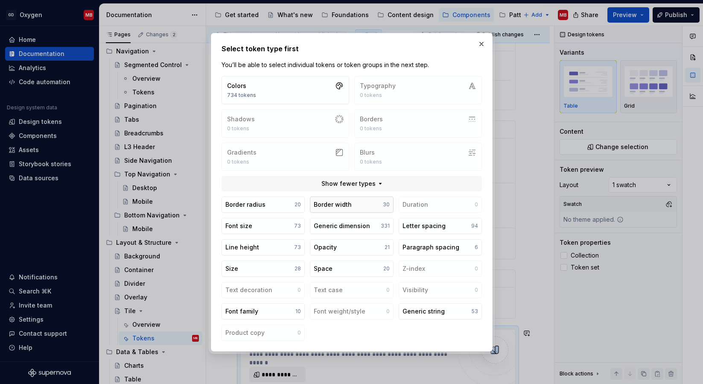
click at [341, 206] on div "Border width" at bounding box center [333, 204] width 38 height 9
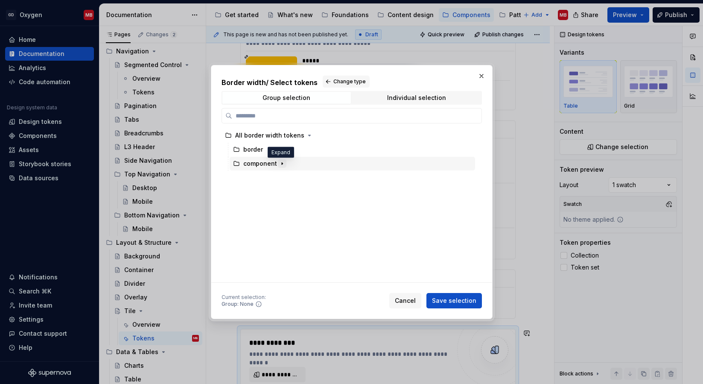
click at [283, 163] on icon "button" at bounding box center [282, 163] width 7 height 7
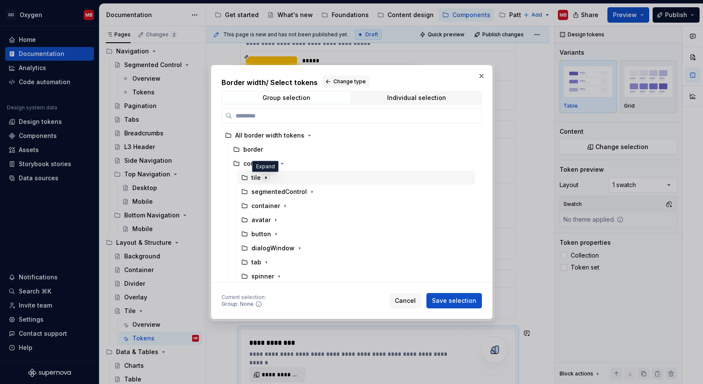
click at [266, 177] on icon "button" at bounding box center [266, 177] width 7 height 7
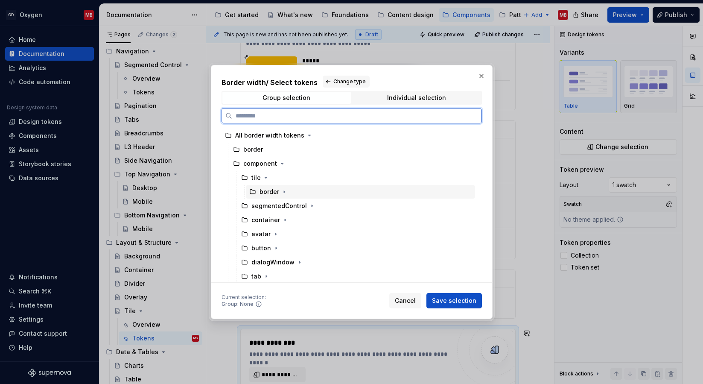
click at [272, 193] on div "border" at bounding box center [270, 191] width 20 height 9
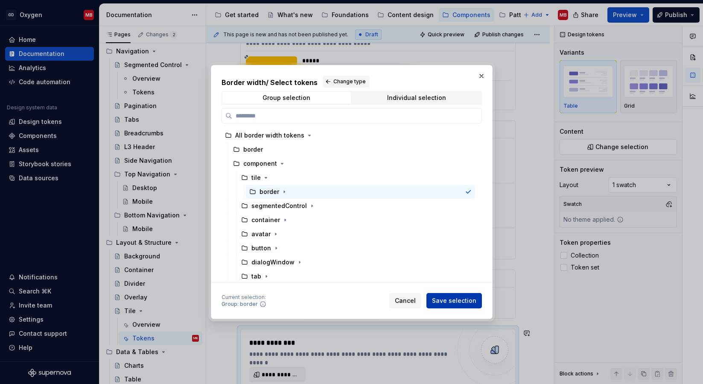
click at [458, 298] on span "Save selection" at bounding box center [454, 300] width 44 height 9
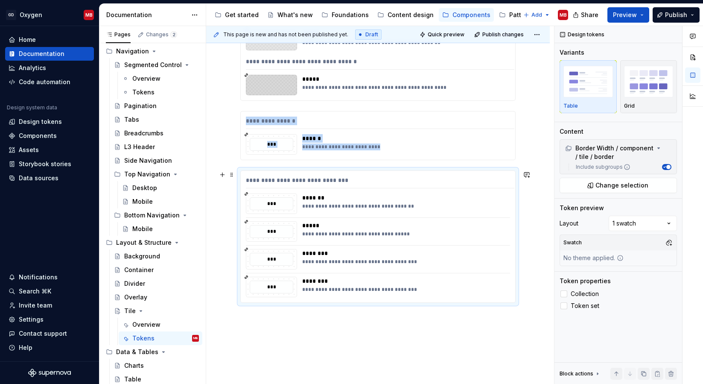
scroll to position [485, 0]
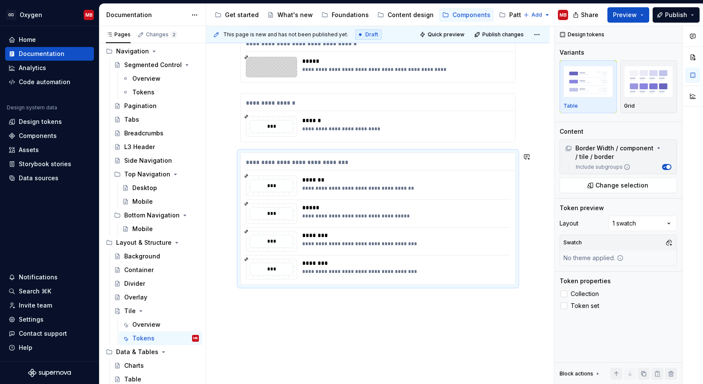
click at [335, 320] on div "**********" at bounding box center [378, 37] width 344 height 747
click at [298, 322] on div "**********" at bounding box center [378, 37] width 344 height 747
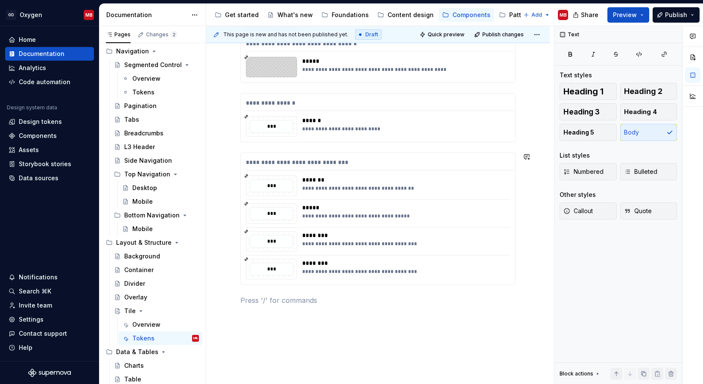
click at [298, 322] on div "**********" at bounding box center [378, 47] width 344 height 767
click at [677, 9] on button "Publish" at bounding box center [676, 14] width 47 height 15
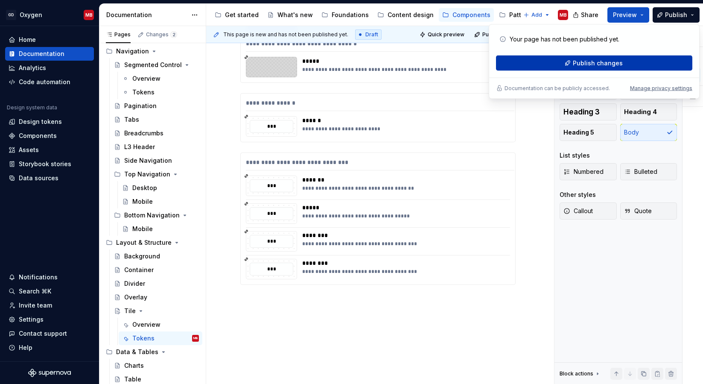
click at [610, 59] on span "Publish changes" at bounding box center [598, 63] width 50 height 9
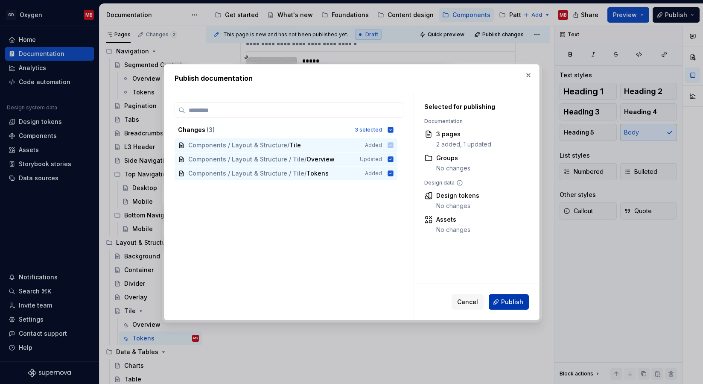
click at [503, 299] on span "Publish" at bounding box center [512, 302] width 22 height 9
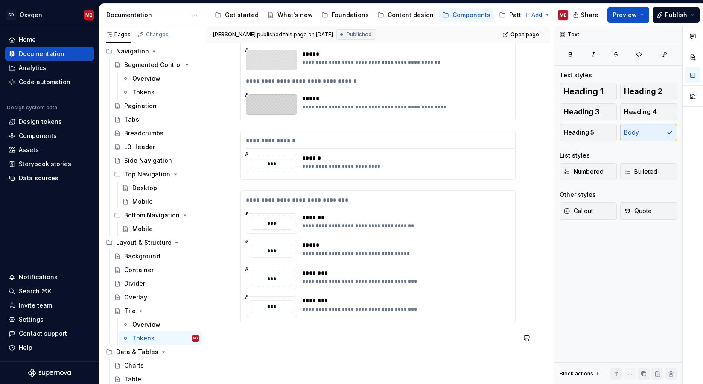
scroll to position [442, 0]
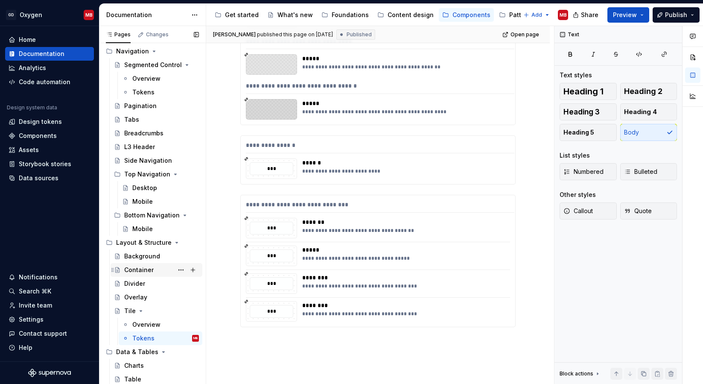
click at [149, 273] on div "Container" at bounding box center [138, 270] width 29 height 9
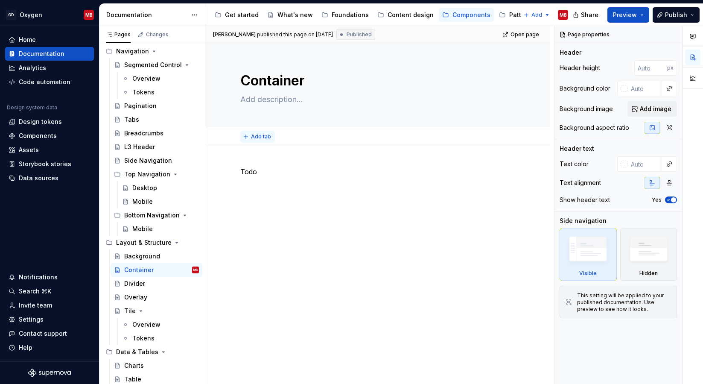
type textarea "*"
click at [270, 138] on button "Add tab" at bounding box center [257, 137] width 35 height 12
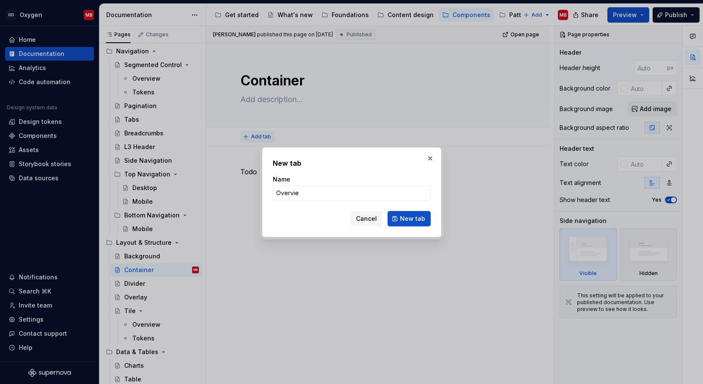
type input "Overview"
click button "New tab" at bounding box center [409, 218] width 43 height 15
type textarea "*"
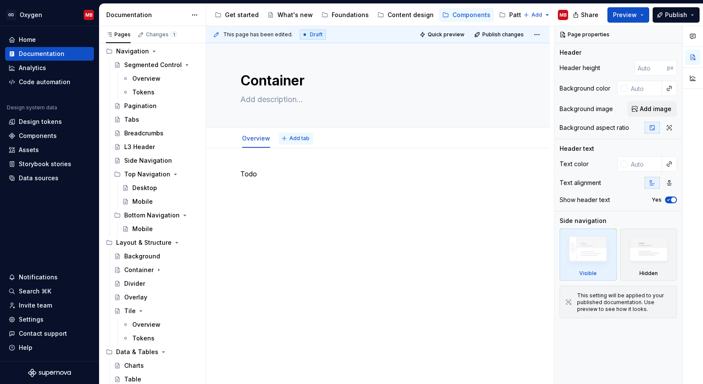
click at [302, 138] on span "Add tab" at bounding box center [299, 138] width 20 height 7
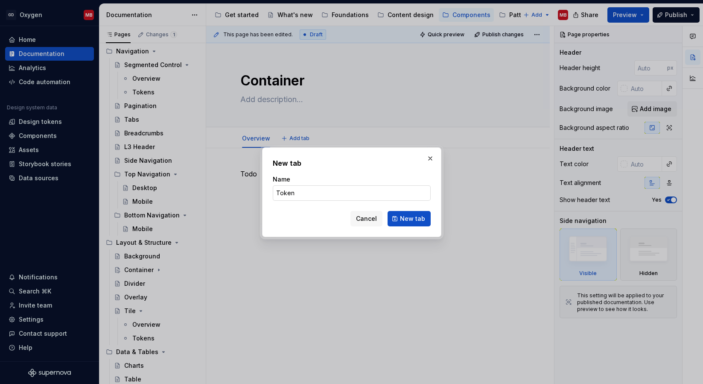
type input "Tokens"
click button "New tab" at bounding box center [409, 218] width 43 height 15
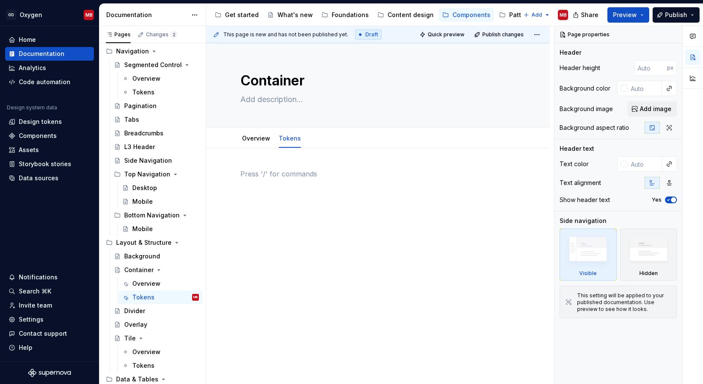
click at [262, 175] on p at bounding box center [377, 174] width 275 height 10
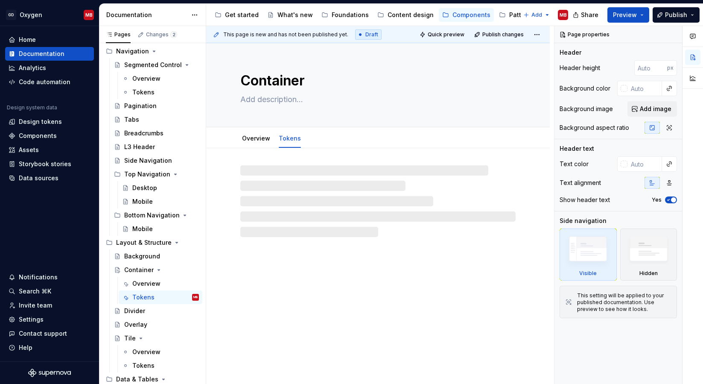
click at [262, 175] on div at bounding box center [377, 201] width 275 height 72
type textarea "*"
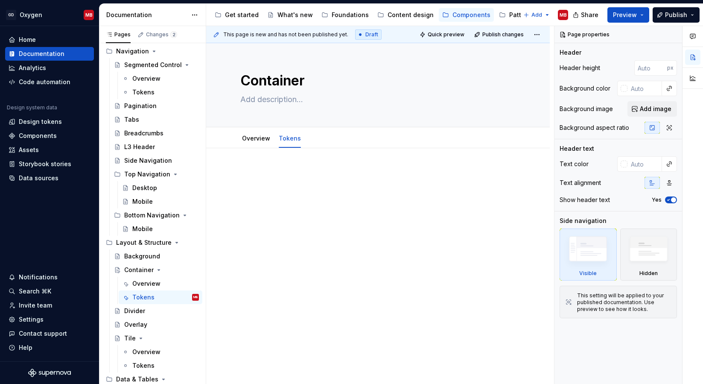
click at [257, 172] on p at bounding box center [377, 174] width 275 height 10
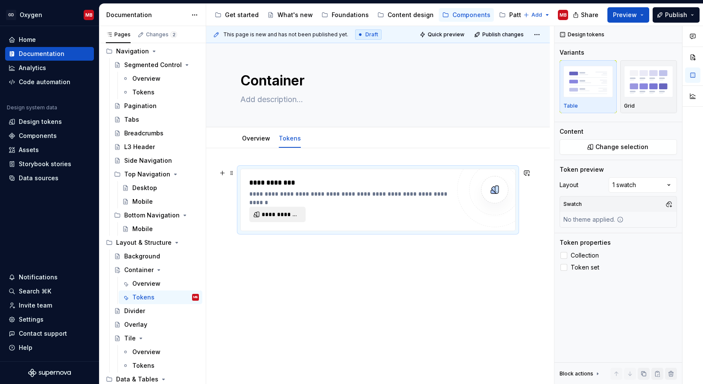
click at [288, 216] on span "**********" at bounding box center [281, 214] width 38 height 9
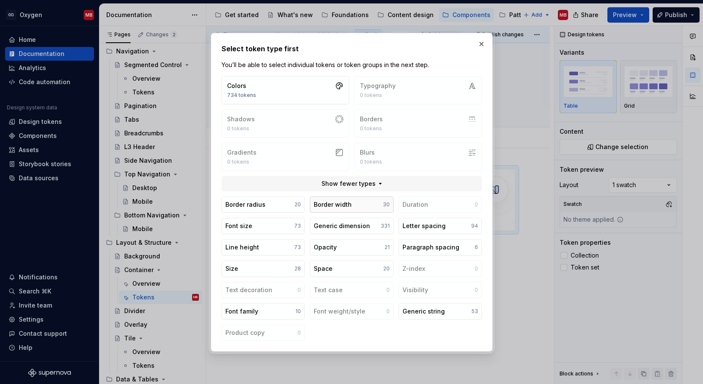
click at [331, 203] on div "Border width" at bounding box center [333, 204] width 38 height 9
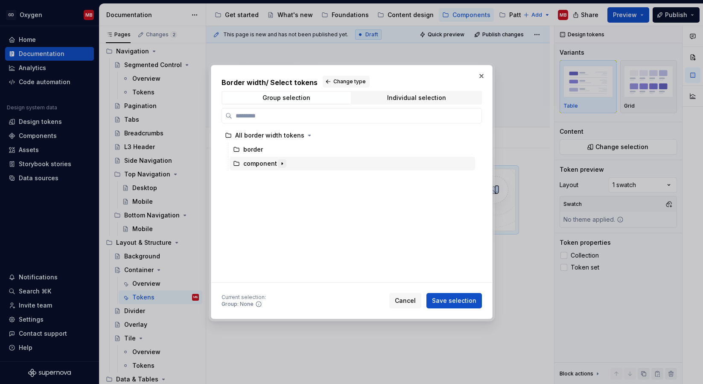
click at [283, 162] on icon "button" at bounding box center [282, 163] width 7 height 7
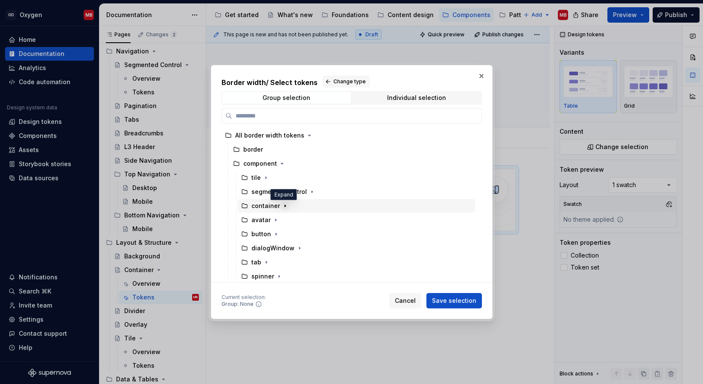
click at [284, 205] on icon "button" at bounding box center [285, 205] width 7 height 7
click at [281, 218] on icon "button" at bounding box center [284, 219] width 7 height 7
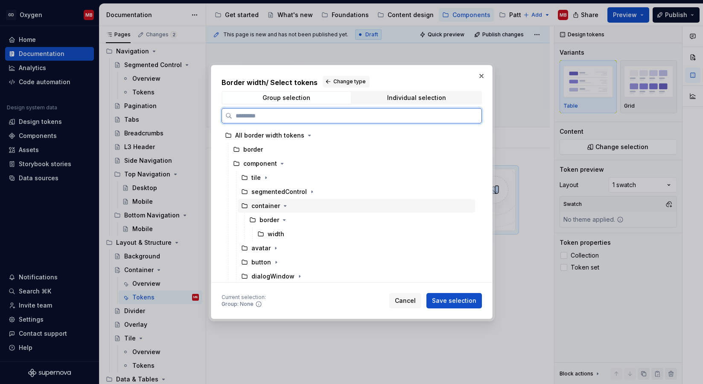
click at [274, 207] on div "container" at bounding box center [265, 205] width 29 height 9
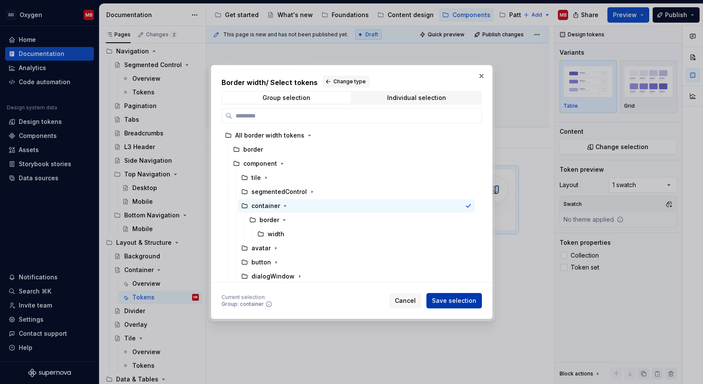
click at [455, 295] on button "Save selection" at bounding box center [453, 300] width 55 height 15
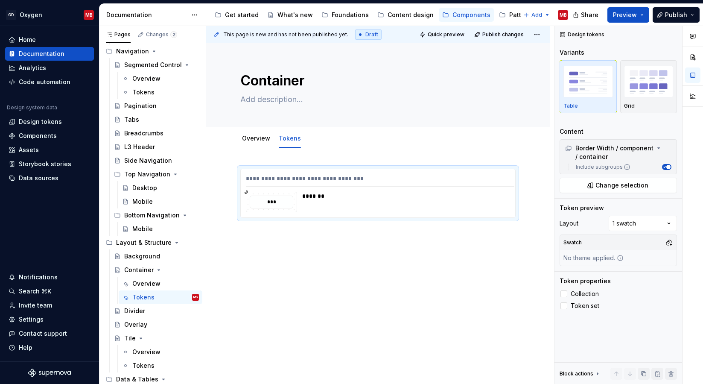
click at [392, 276] on div "**********" at bounding box center [378, 245] width 344 height 195
click at [662, 11] on button "Publish" at bounding box center [676, 14] width 47 height 15
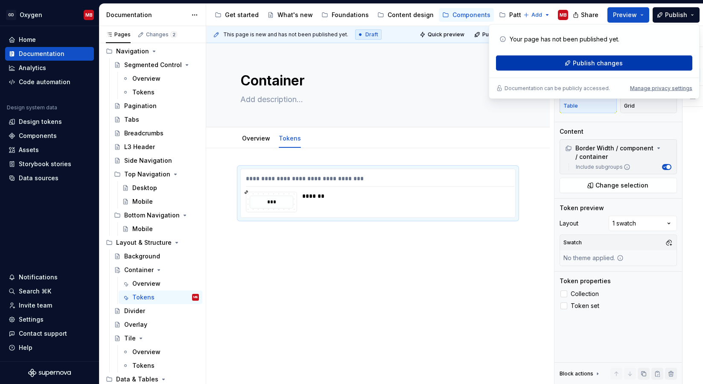
click at [597, 63] on span "Publish changes" at bounding box center [598, 63] width 50 height 9
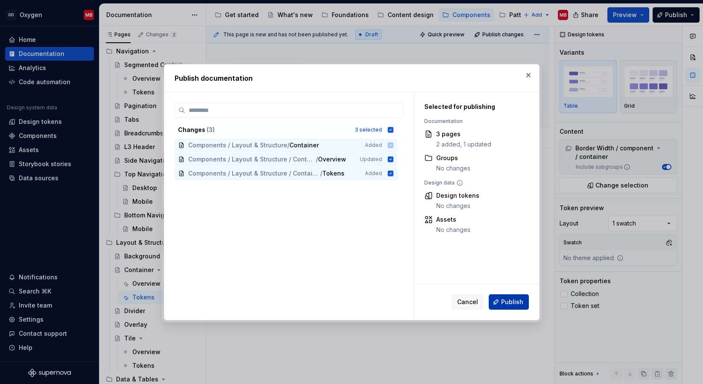
click at [510, 303] on span "Publish" at bounding box center [512, 302] width 22 height 9
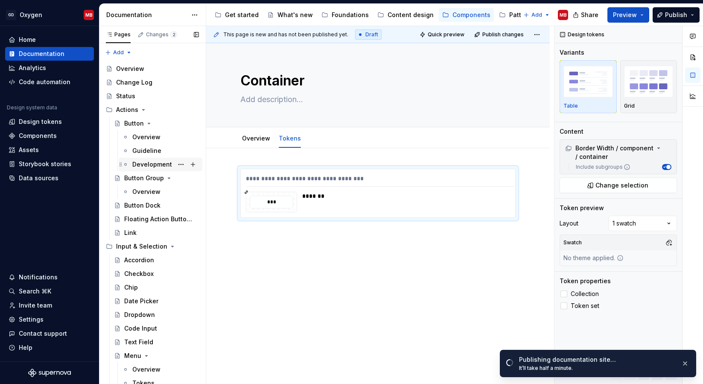
click at [152, 164] on div "Development" at bounding box center [152, 164] width 40 height 9
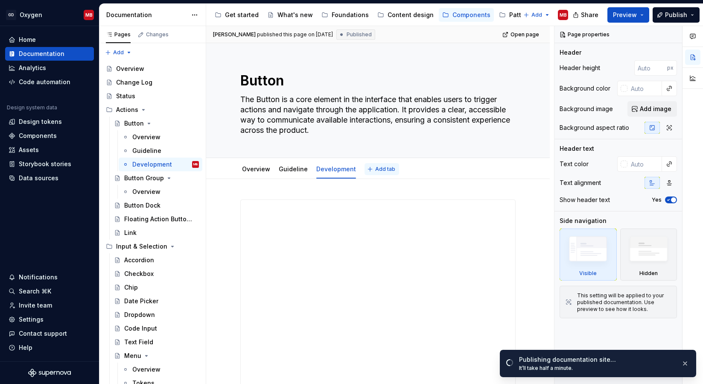
type textarea "*"
click at [383, 169] on span "Add tab" at bounding box center [385, 169] width 20 height 7
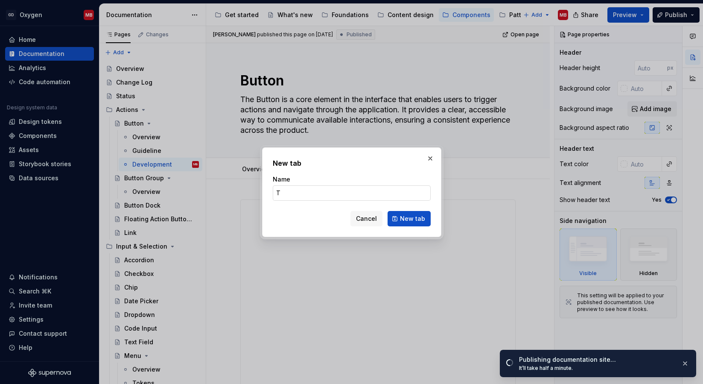
type input "To"
type textarea "*"
type input "Tokens"
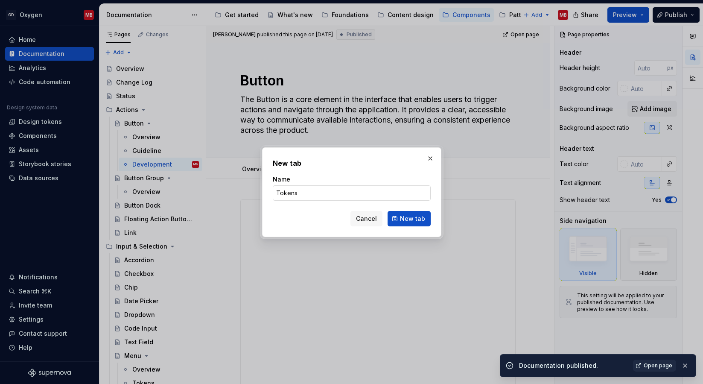
click button "New tab" at bounding box center [409, 218] width 43 height 15
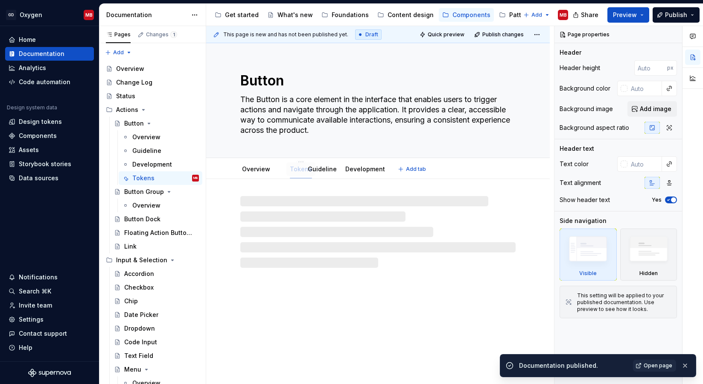
drag, startPoint x: 370, startPoint y: 171, endPoint x: 291, endPoint y: 170, distance: 79.4
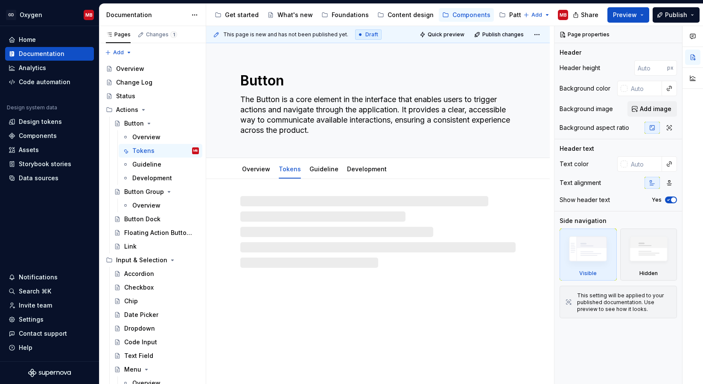
type textarea "*"
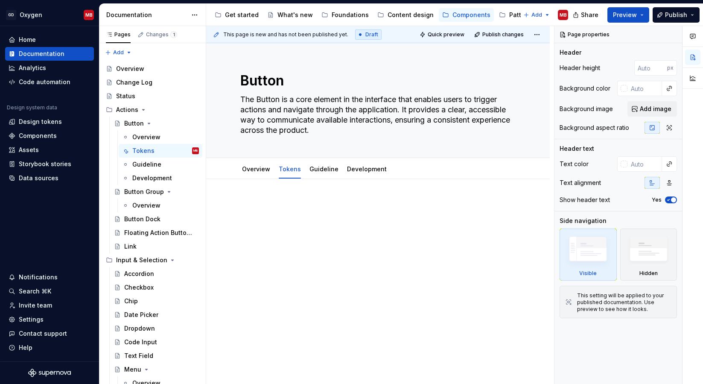
click at [312, 212] on div at bounding box center [377, 215] width 275 height 32
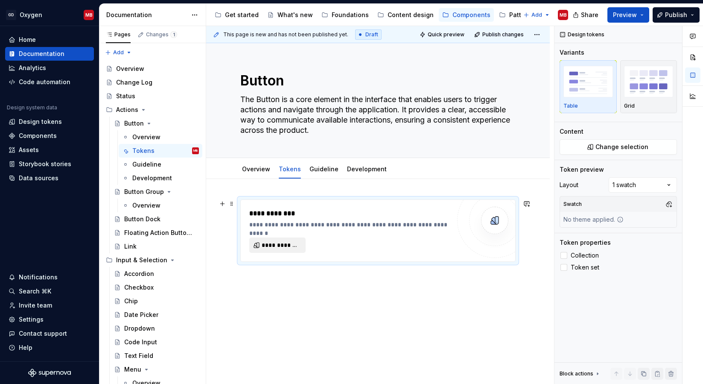
click at [292, 243] on span "**********" at bounding box center [281, 245] width 38 height 9
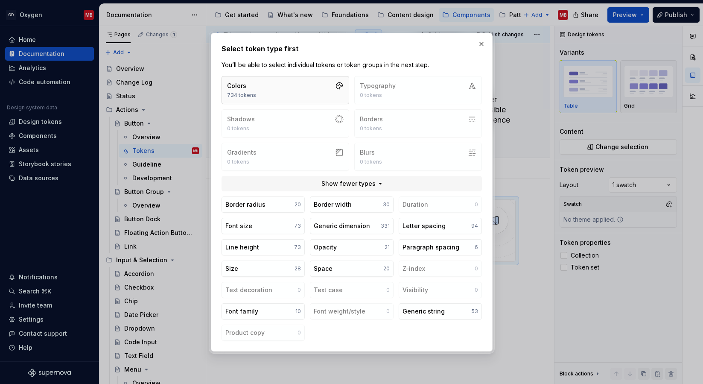
click at [292, 95] on button "Colors 734 tokens" at bounding box center [286, 90] width 128 height 28
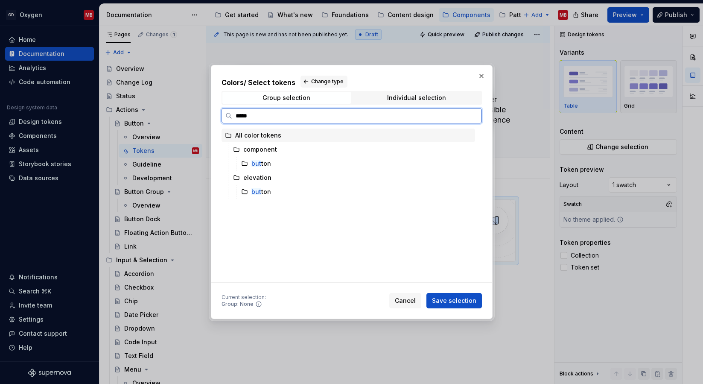
type input "******"
click at [266, 163] on mark "button" at bounding box center [261, 163] width 20 height 7
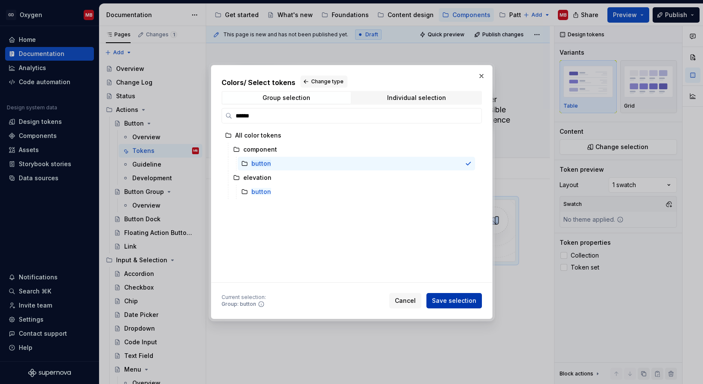
click at [464, 298] on span "Save selection" at bounding box center [454, 300] width 44 height 9
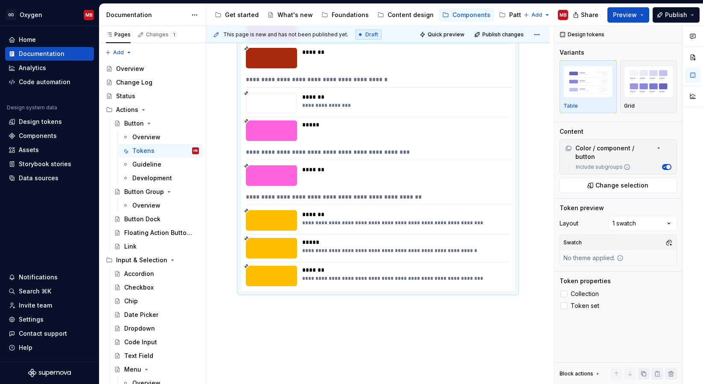
scroll to position [709, 0]
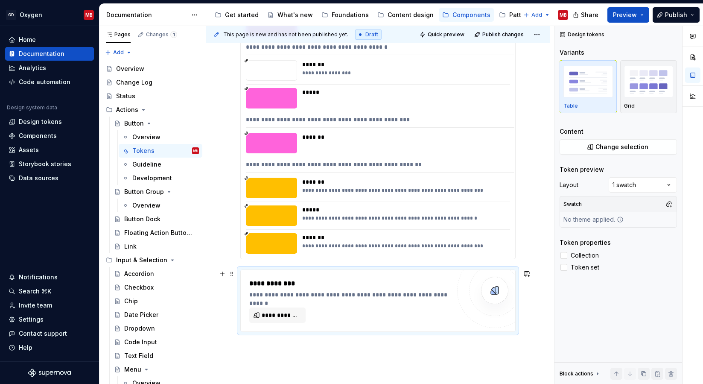
click at [276, 306] on div "**********" at bounding box center [349, 300] width 201 height 44
click at [275, 314] on span "**********" at bounding box center [281, 315] width 38 height 9
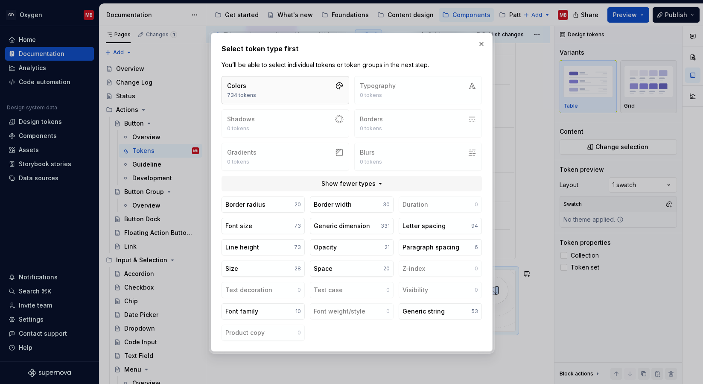
click at [257, 92] on button "Colors 734 tokens" at bounding box center [286, 90] width 128 height 28
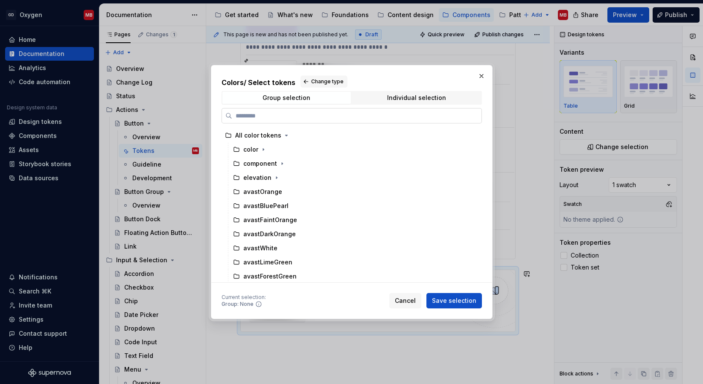
click at [271, 114] on input "search" at bounding box center [356, 115] width 249 height 9
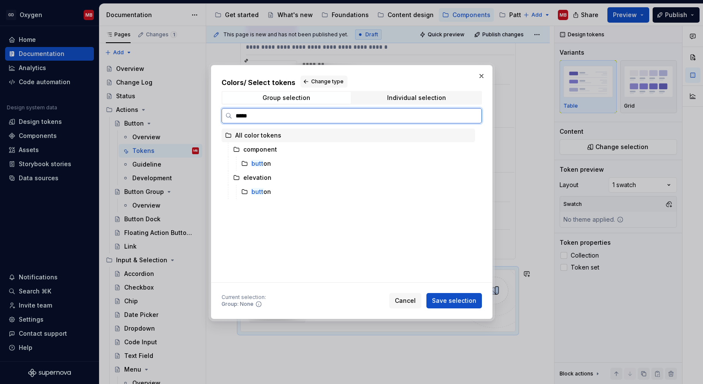
type input "******"
click at [278, 192] on div "button" at bounding box center [356, 192] width 237 height 14
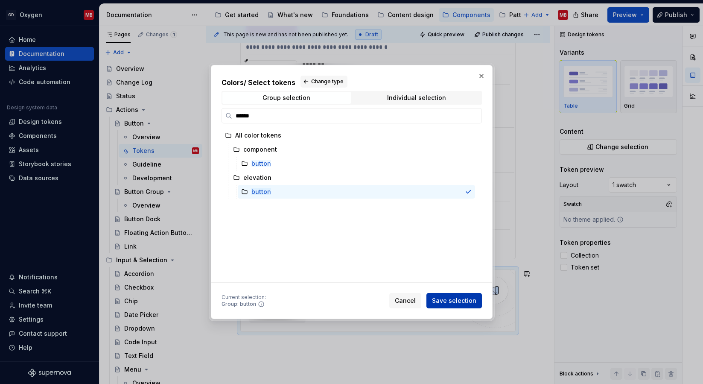
click at [460, 298] on span "Save selection" at bounding box center [454, 300] width 44 height 9
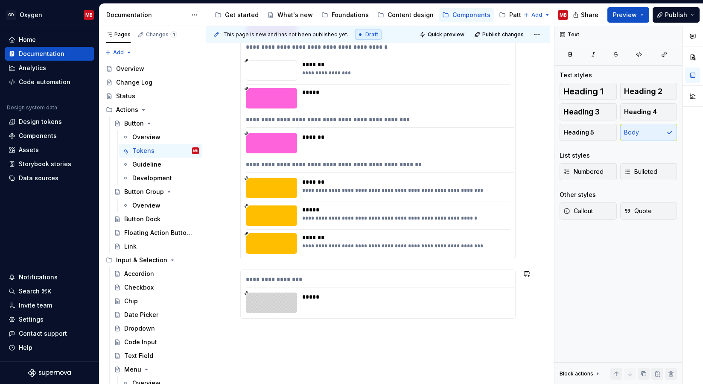
type textarea "*"
click at [263, 336] on p at bounding box center [377, 334] width 275 height 10
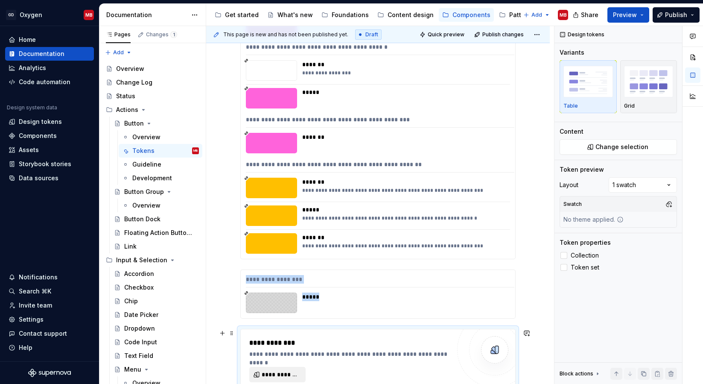
click at [278, 376] on span "**********" at bounding box center [281, 374] width 38 height 9
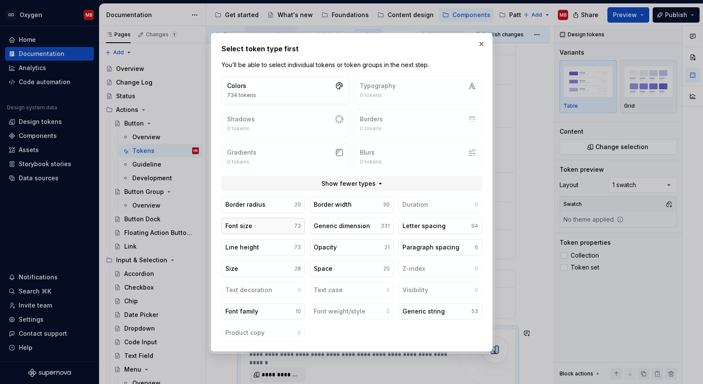
click at [277, 229] on button "Font size 73" at bounding box center [263, 226] width 83 height 16
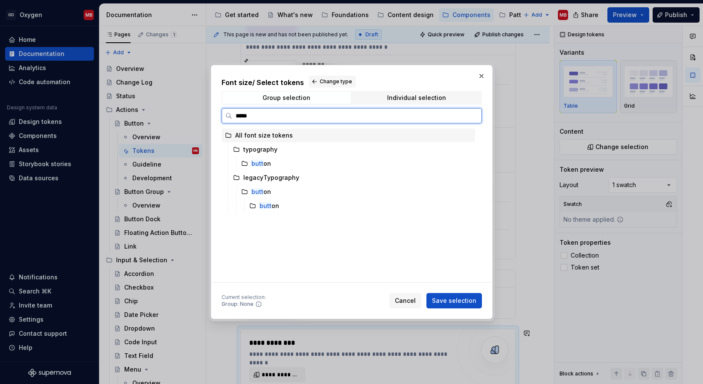
type input "******"
click at [266, 208] on mark "button" at bounding box center [270, 205] width 20 height 7
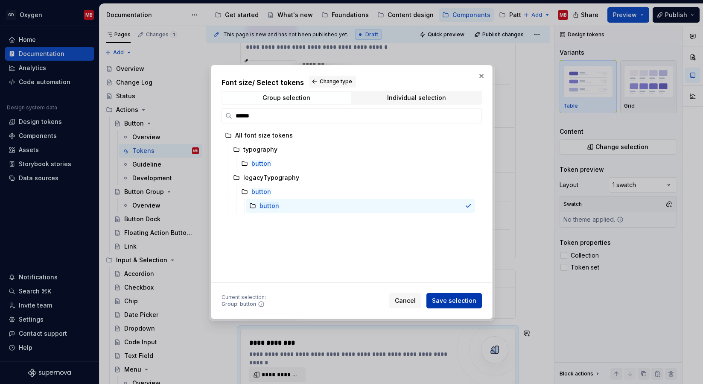
click at [471, 301] on span "Save selection" at bounding box center [454, 300] width 44 height 9
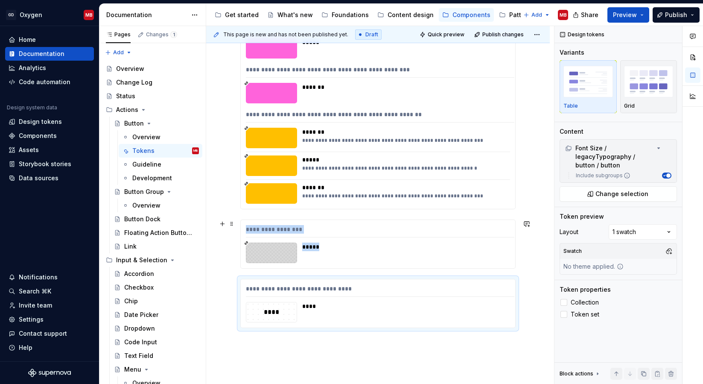
scroll to position [786, 0]
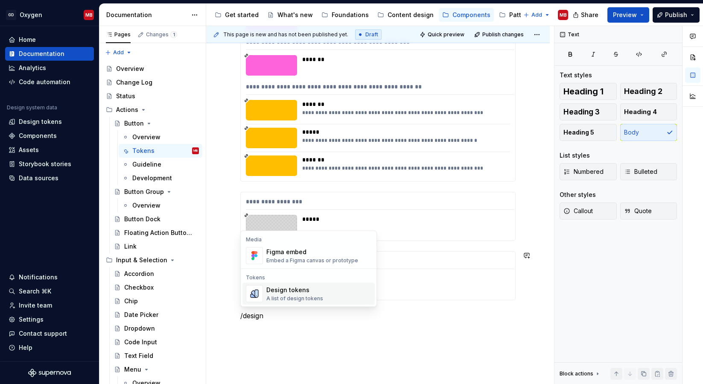
click at [290, 294] on div "Design tokens A list of design tokens" at bounding box center [294, 294] width 57 height 16
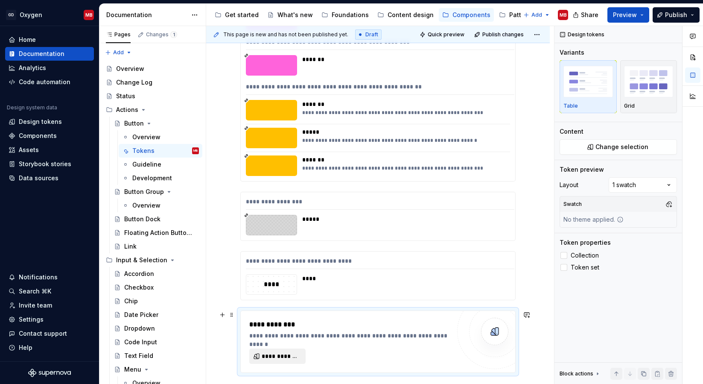
click at [298, 352] on span "**********" at bounding box center [281, 356] width 38 height 9
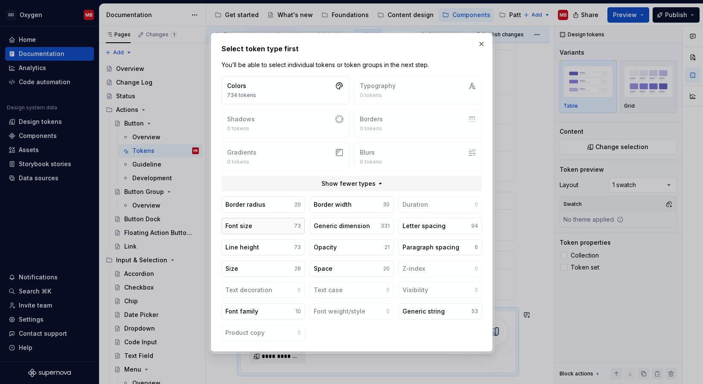
click at [261, 223] on button "Font size 73" at bounding box center [263, 226] width 83 height 16
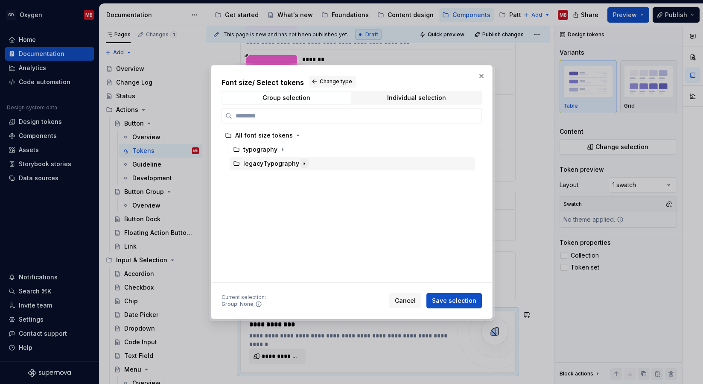
click at [303, 164] on icon "button" at bounding box center [304, 163] width 7 height 7
click at [276, 178] on icon "button" at bounding box center [276, 177] width 7 height 7
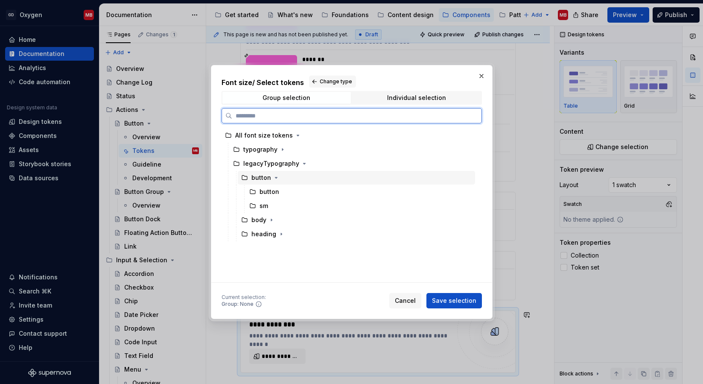
click at [267, 179] on div "button" at bounding box center [261, 177] width 20 height 9
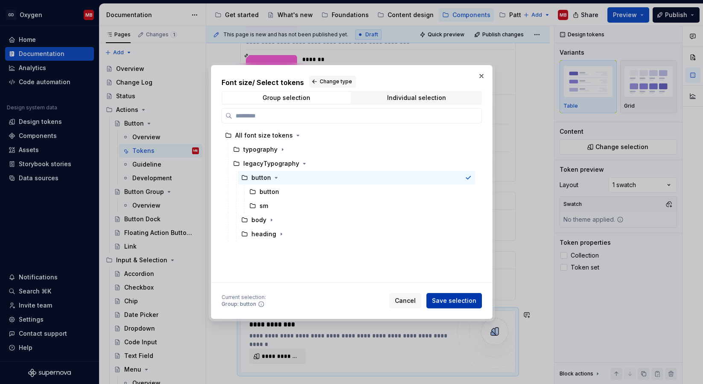
click at [460, 297] on span "Save selection" at bounding box center [454, 300] width 44 height 9
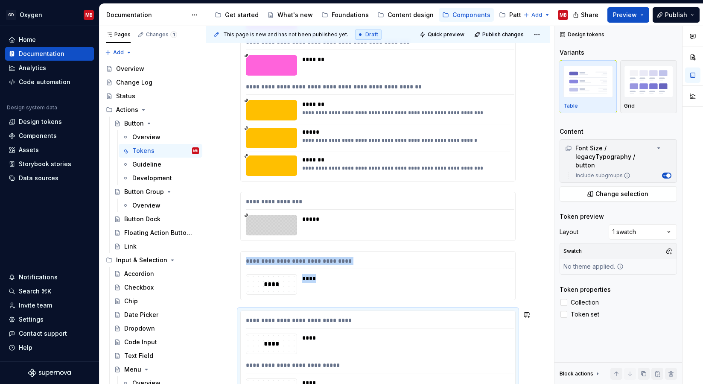
scroll to position [806, 0]
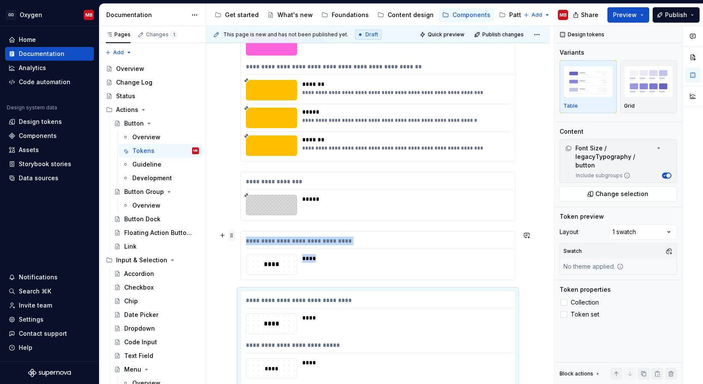
click at [232, 235] on span at bounding box center [231, 235] width 7 height 12
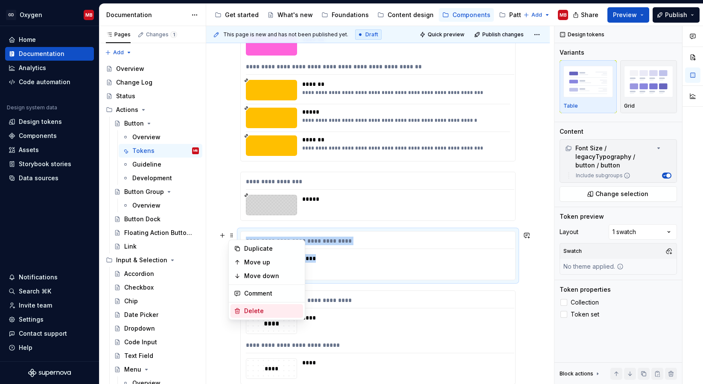
click at [260, 311] on div "Delete" at bounding box center [271, 311] width 55 height 9
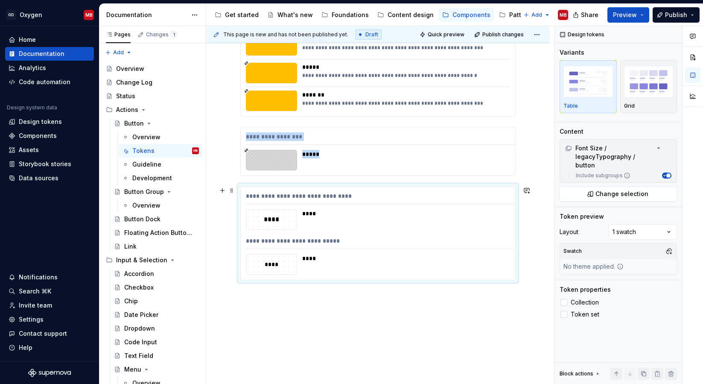
scroll to position [854, 0]
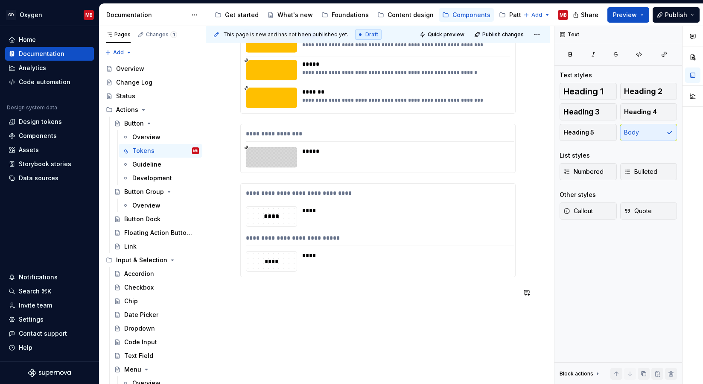
click at [261, 292] on p at bounding box center [377, 292] width 275 height 10
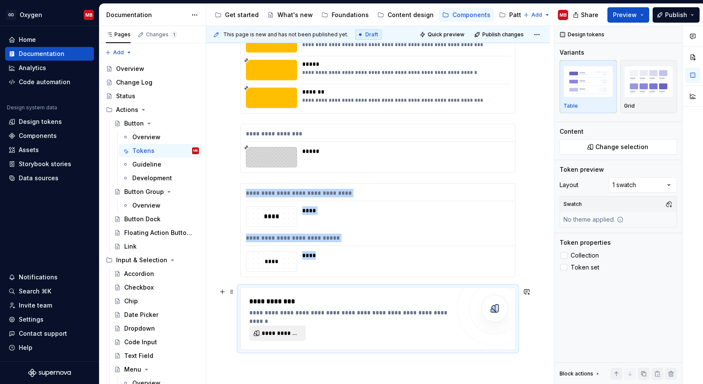
click at [286, 330] on span "**********" at bounding box center [281, 333] width 38 height 9
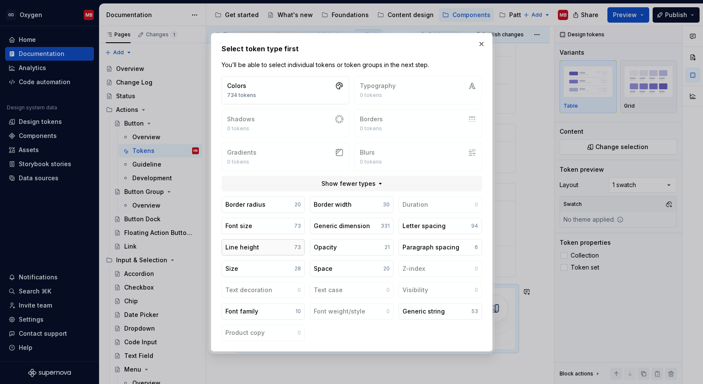
click at [271, 248] on button "Line height 73" at bounding box center [263, 247] width 83 height 16
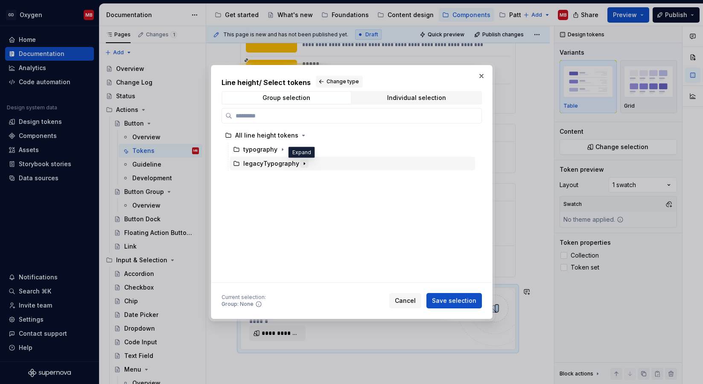
click at [304, 164] on icon "button" at bounding box center [304, 164] width 1 height 2
click at [274, 177] on icon "button" at bounding box center [276, 177] width 7 height 7
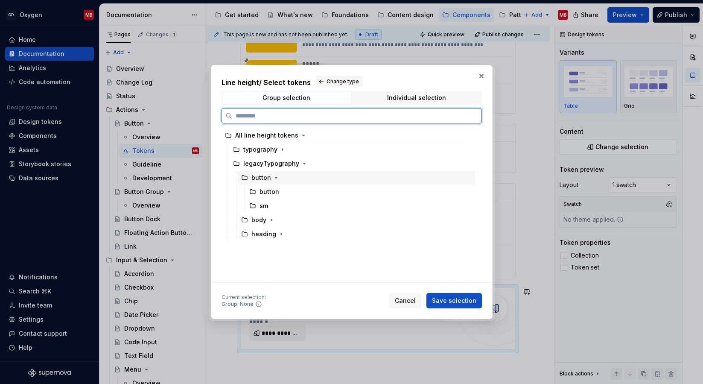
click at [260, 177] on div "button" at bounding box center [261, 177] width 20 height 9
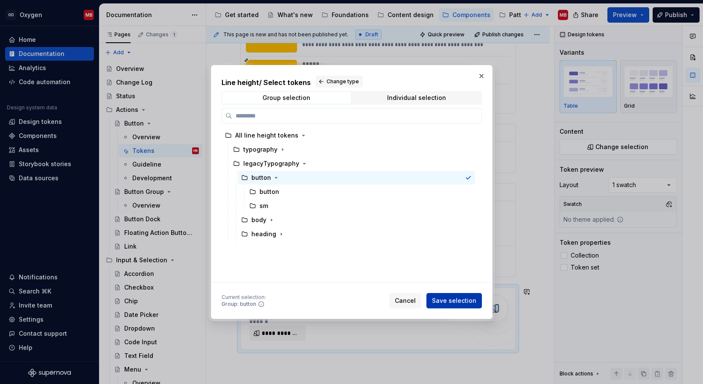
click at [459, 308] on button "Save selection" at bounding box center [453, 300] width 55 height 15
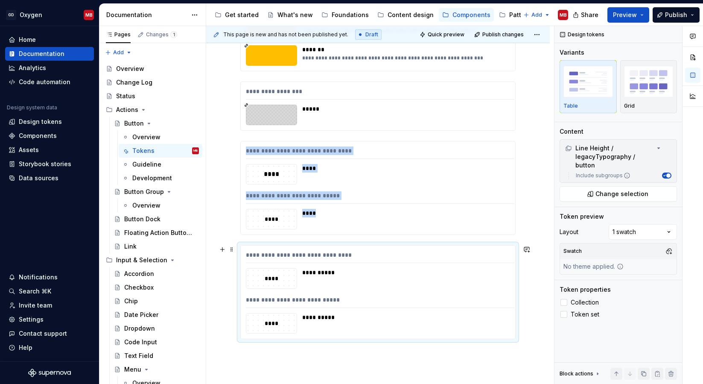
scroll to position [910, 0]
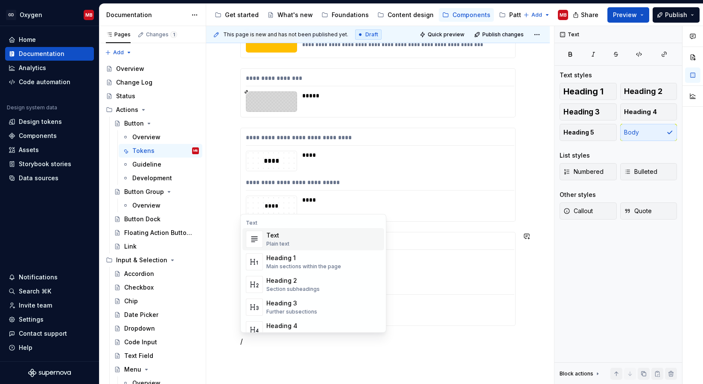
scroll to position [913, 0]
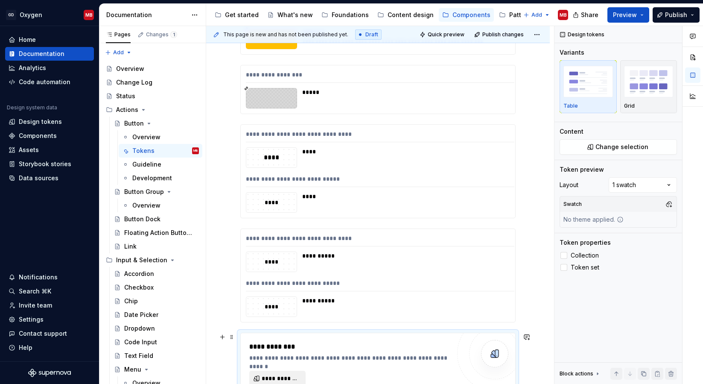
click at [266, 376] on span "**********" at bounding box center [281, 378] width 38 height 9
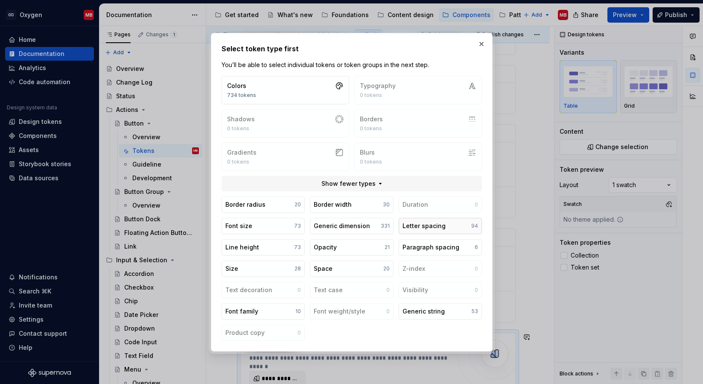
click at [425, 222] on div "Letter spacing" at bounding box center [423, 226] width 43 height 9
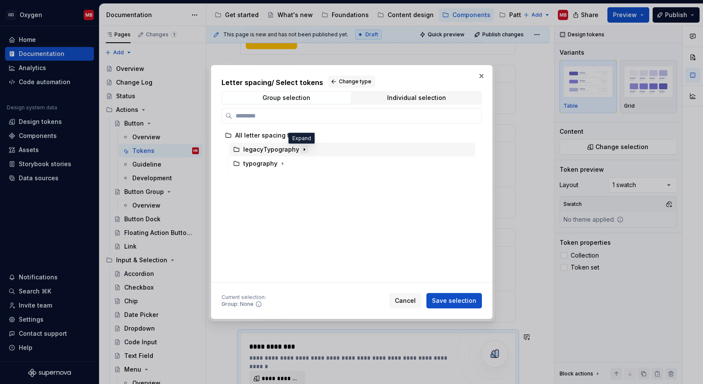
click at [301, 150] on icon "button" at bounding box center [304, 149] width 7 height 7
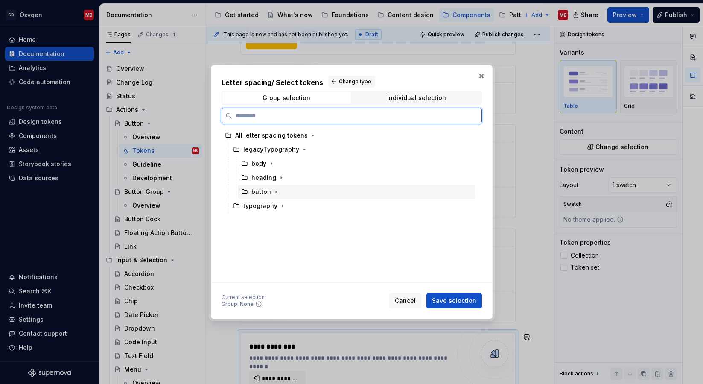
click at [266, 193] on div "button" at bounding box center [261, 191] width 20 height 9
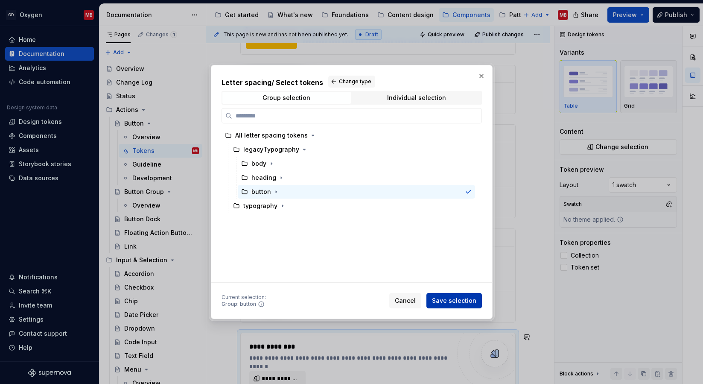
click at [469, 297] on span "Save selection" at bounding box center [454, 300] width 44 height 9
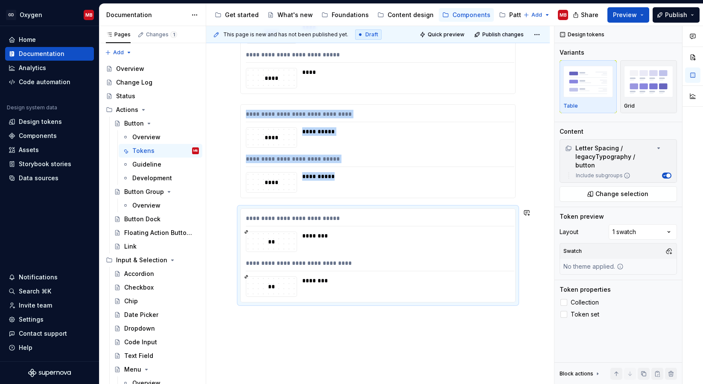
scroll to position [1080, 0]
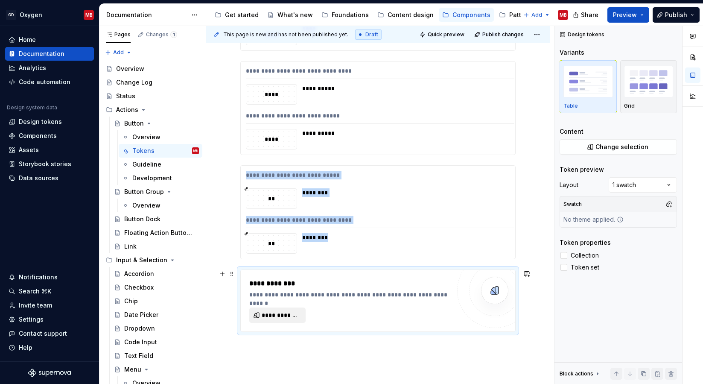
click at [266, 313] on span "**********" at bounding box center [281, 315] width 38 height 9
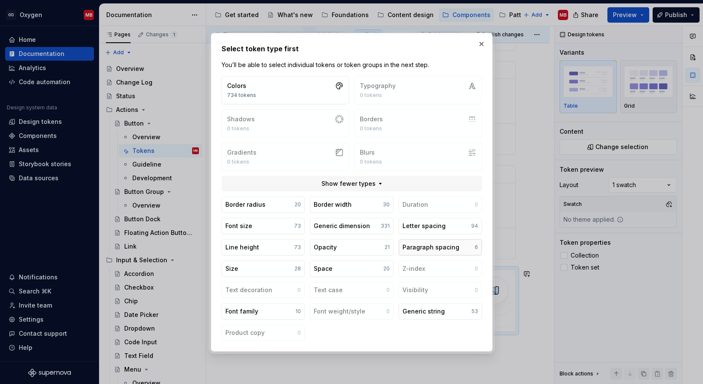
click at [432, 245] on div "Paragraph spacing" at bounding box center [430, 247] width 57 height 9
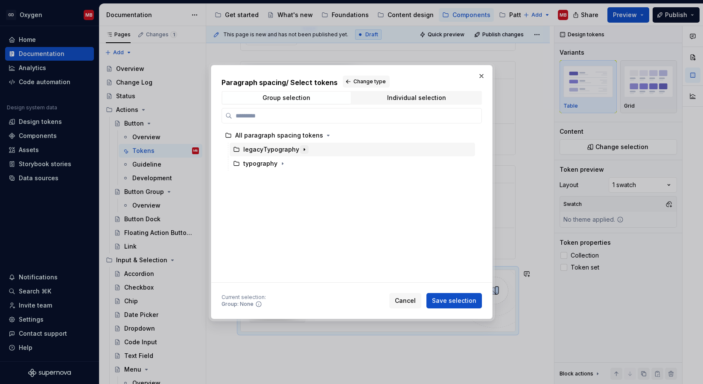
click at [301, 150] on icon "button" at bounding box center [304, 149] width 7 height 7
click at [373, 85] on button "Change type" at bounding box center [366, 82] width 47 height 12
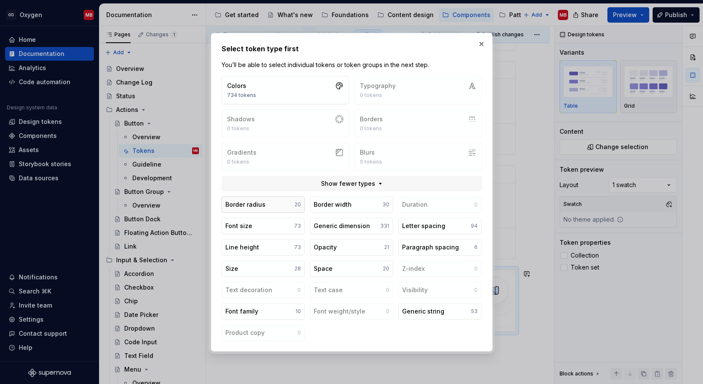
click at [290, 205] on button "Border radius 20" at bounding box center [263, 204] width 83 height 16
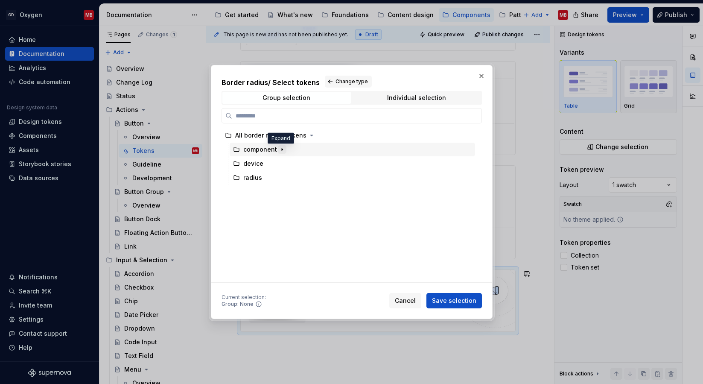
click at [282, 150] on icon "button" at bounding box center [282, 150] width 1 height 2
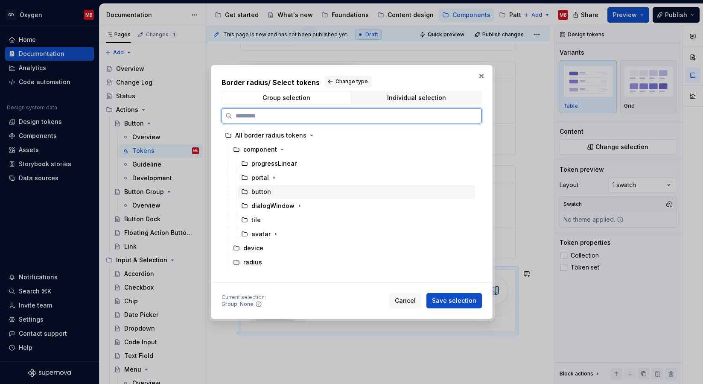
click at [266, 193] on div "button" at bounding box center [261, 191] width 20 height 9
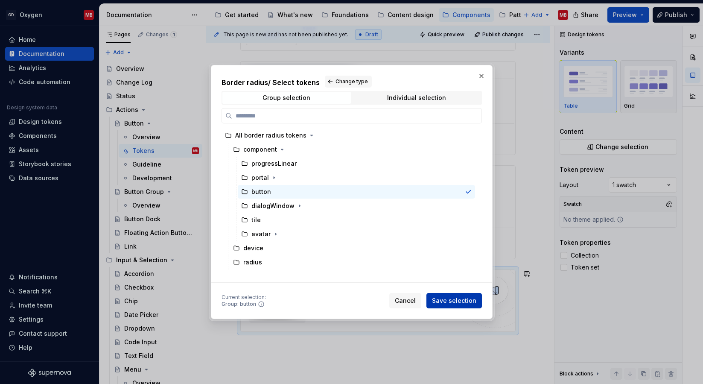
click at [470, 303] on span "Save selection" at bounding box center [454, 300] width 44 height 9
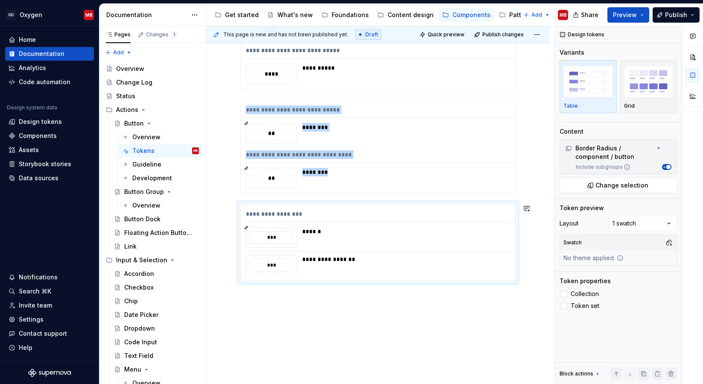
scroll to position [1148, 0]
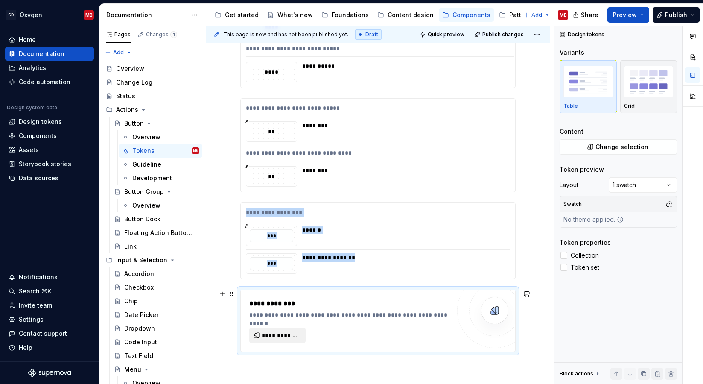
click at [279, 336] on span "**********" at bounding box center [281, 335] width 38 height 9
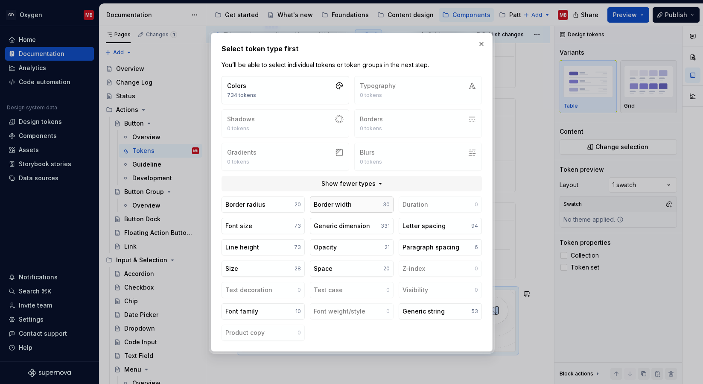
click at [336, 202] on div "Border width" at bounding box center [333, 204] width 38 height 9
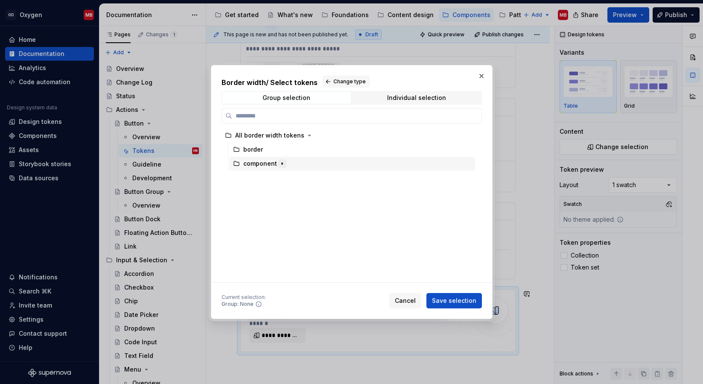
click at [283, 164] on icon "button" at bounding box center [282, 163] width 7 height 7
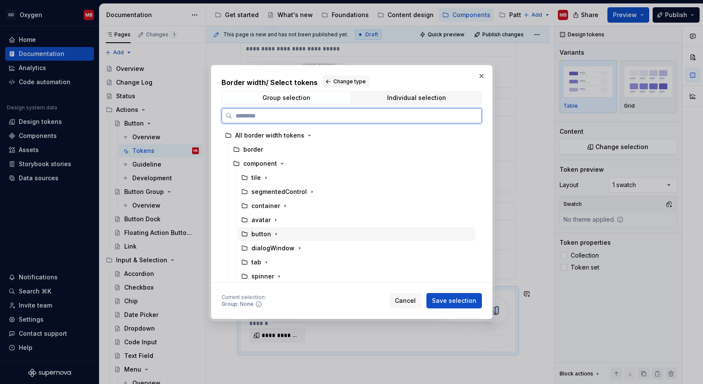
click at [257, 233] on div "button" at bounding box center [261, 234] width 20 height 9
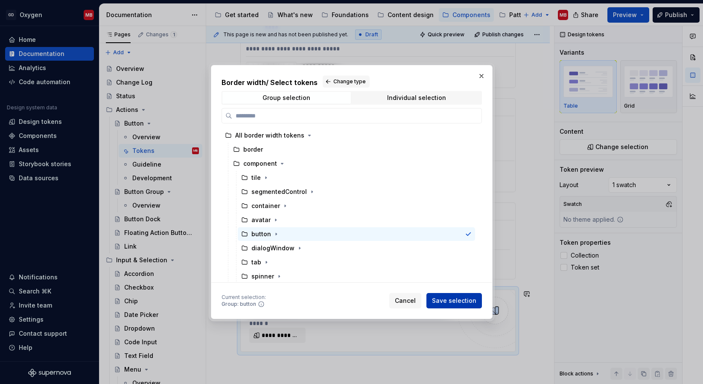
click at [452, 304] on span "Save selection" at bounding box center [454, 300] width 44 height 9
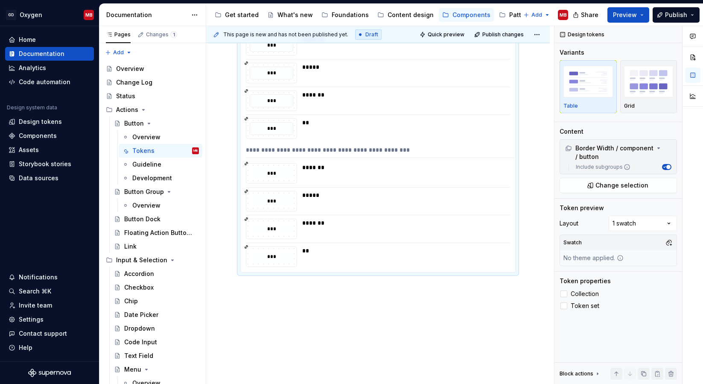
scroll to position [1511, 0]
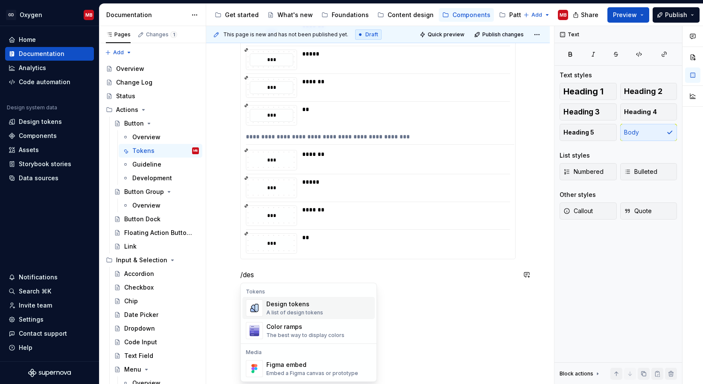
click at [278, 312] on div "A list of design tokens" at bounding box center [294, 312] width 57 height 7
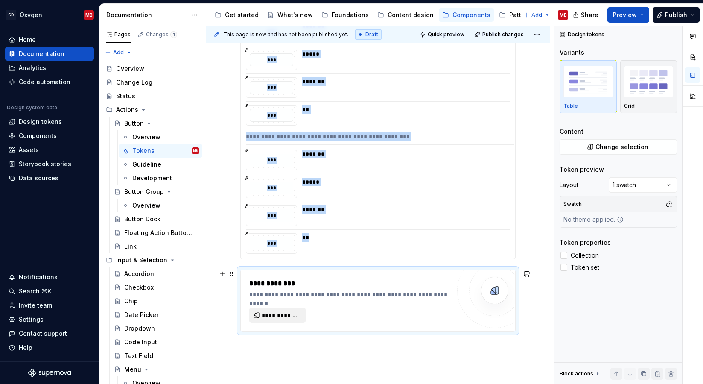
click at [286, 309] on button "**********" at bounding box center [277, 314] width 56 height 15
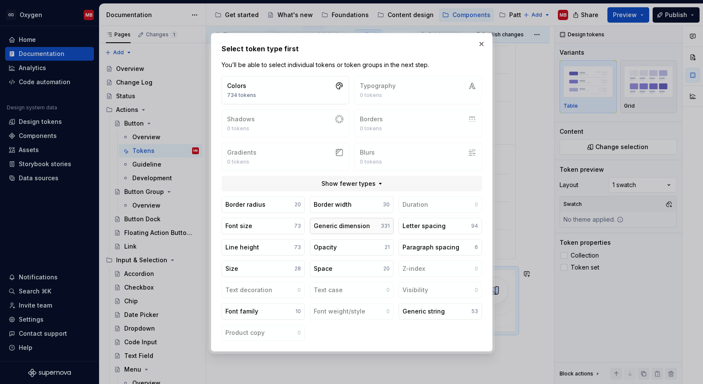
click at [356, 221] on button "Generic dimension 331" at bounding box center [351, 226] width 83 height 16
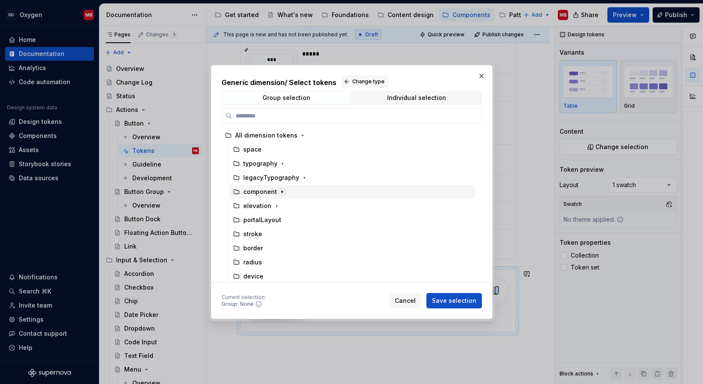
click at [281, 190] on icon "button" at bounding box center [282, 191] width 7 height 7
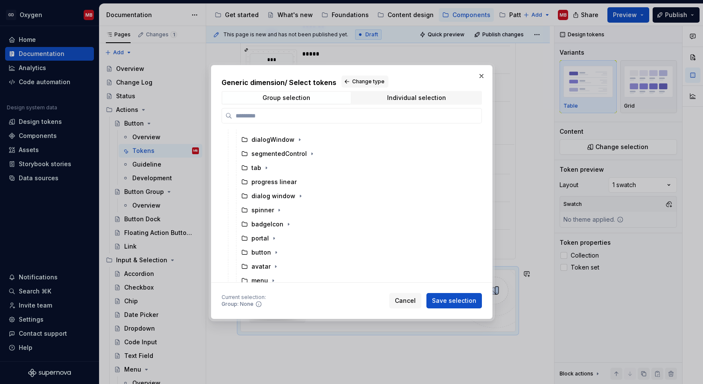
scroll to position [123, 0]
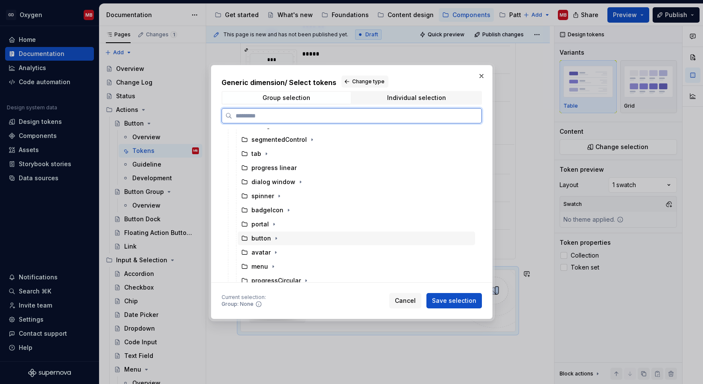
click at [264, 239] on div "button" at bounding box center [261, 238] width 20 height 9
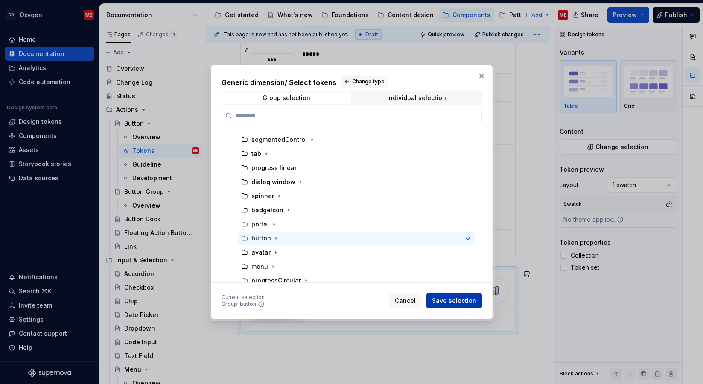
click at [446, 299] on span "Save selection" at bounding box center [454, 300] width 44 height 9
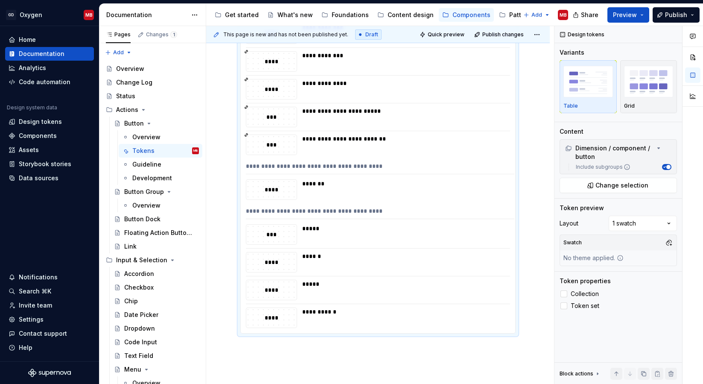
scroll to position [1813, 0]
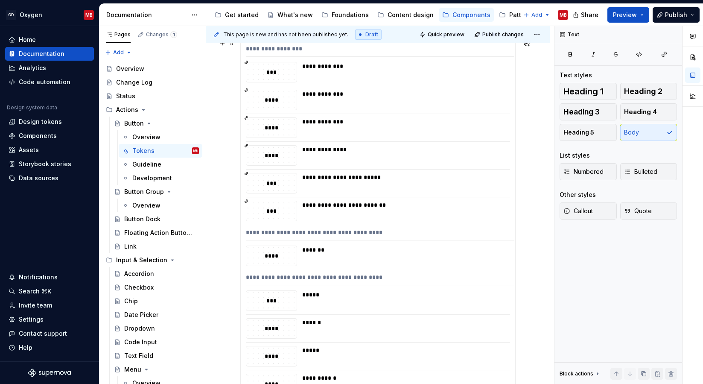
scroll to position [1707, 0]
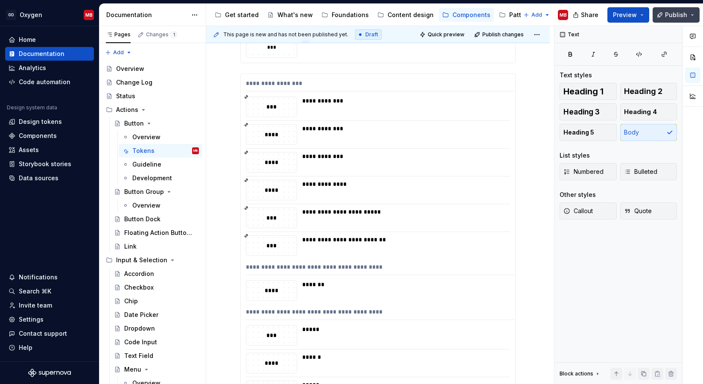
click at [671, 21] on button "Publish" at bounding box center [676, 14] width 47 height 15
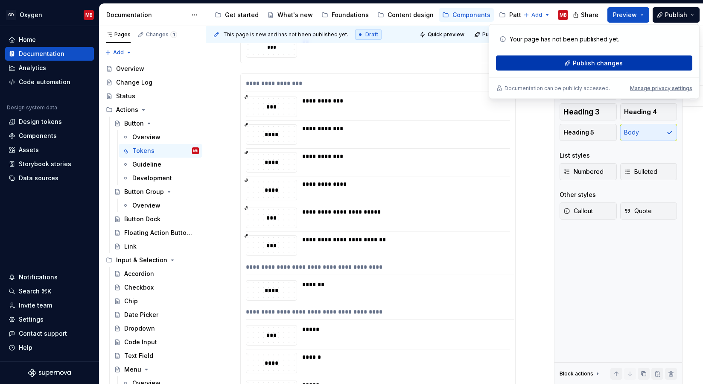
click at [598, 61] on span "Publish changes" at bounding box center [598, 63] width 50 height 9
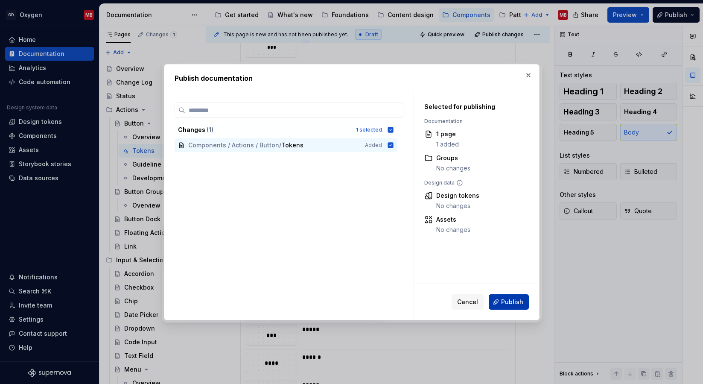
click at [524, 303] on button "Publish" at bounding box center [509, 301] width 40 height 15
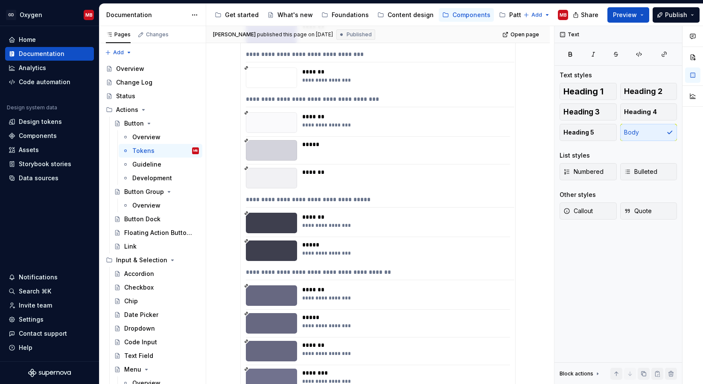
scroll to position [485, 0]
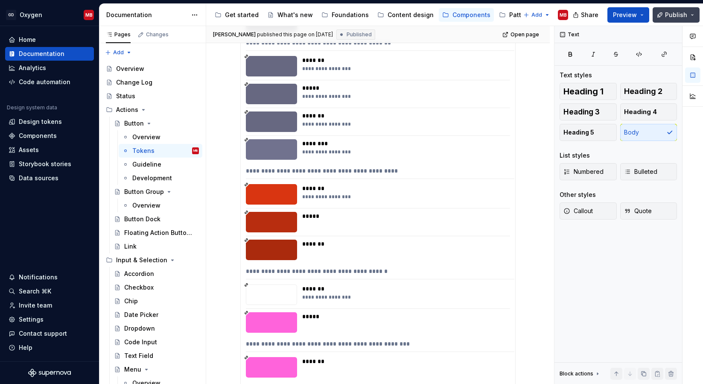
click at [697, 13] on button "Publish" at bounding box center [676, 14] width 47 height 15
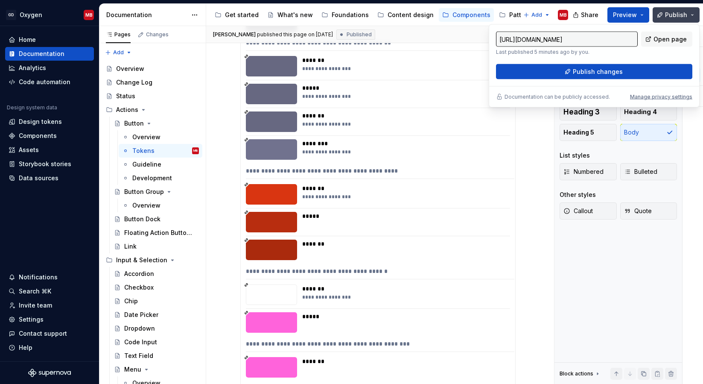
click at [697, 13] on button "Publish" at bounding box center [676, 14] width 47 height 15
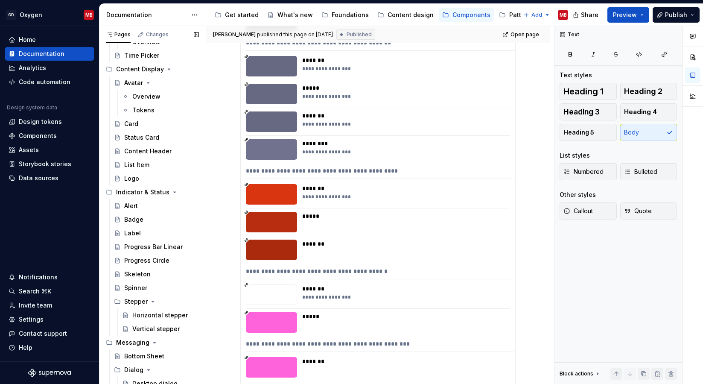
scroll to position [431, 0]
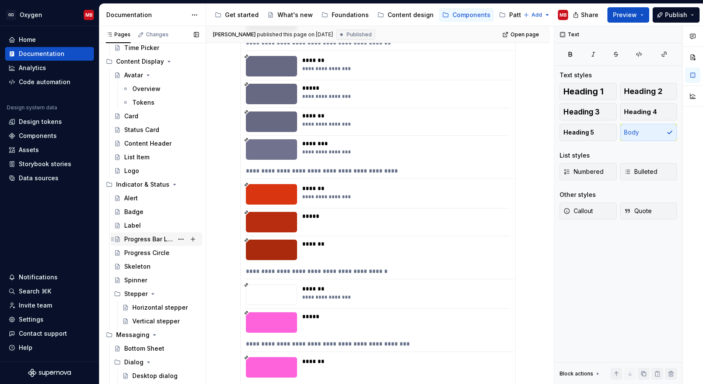
click at [164, 238] on div "Progress Bar Linear" at bounding box center [148, 239] width 49 height 9
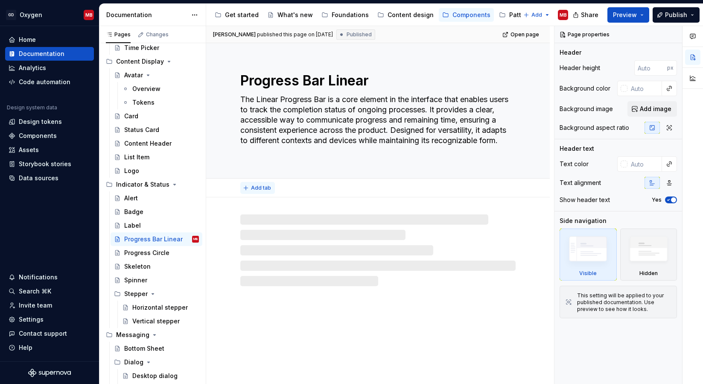
click at [265, 186] on span "Add tab" at bounding box center [261, 187] width 20 height 7
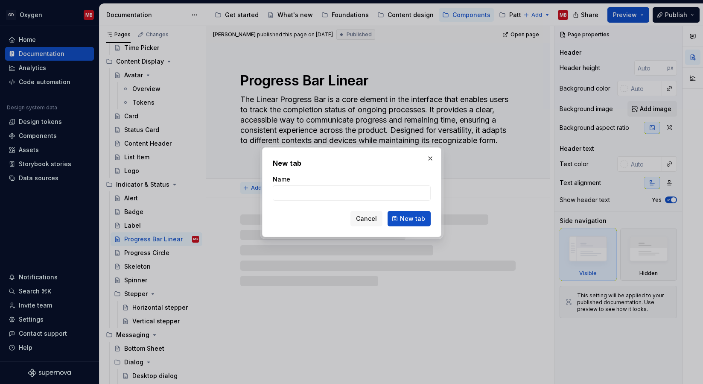
type textarea "*"
type input "O"
type textarea "*"
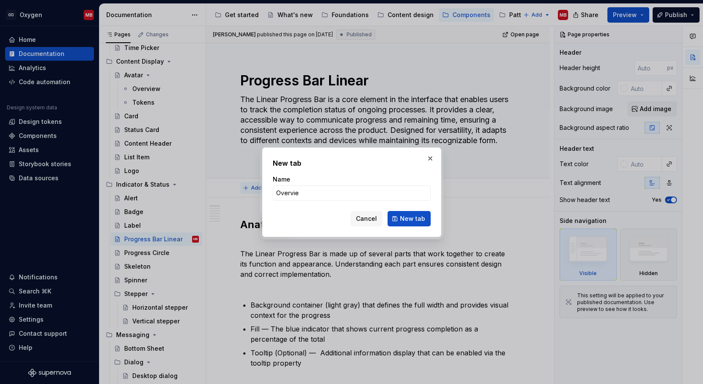
type input "Overview"
click button "New tab" at bounding box center [409, 218] width 43 height 15
type textarea "*"
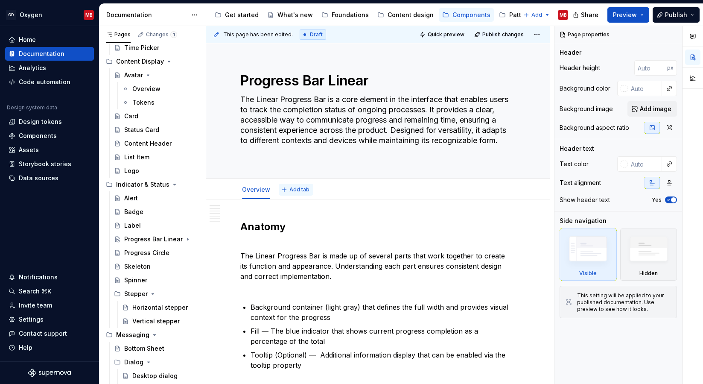
click at [300, 190] on span "Add tab" at bounding box center [299, 189] width 20 height 7
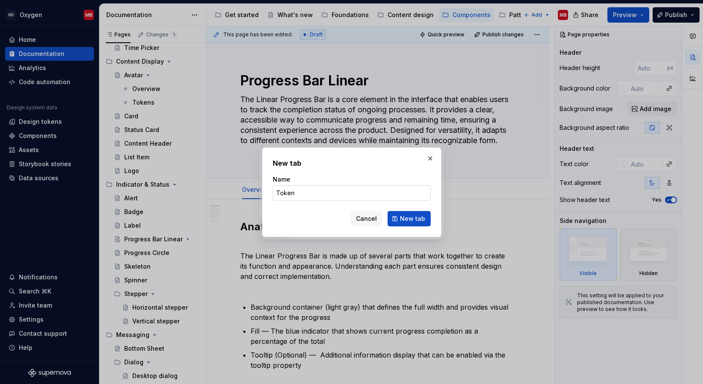
type input "Tokens"
click button "New tab" at bounding box center [409, 218] width 43 height 15
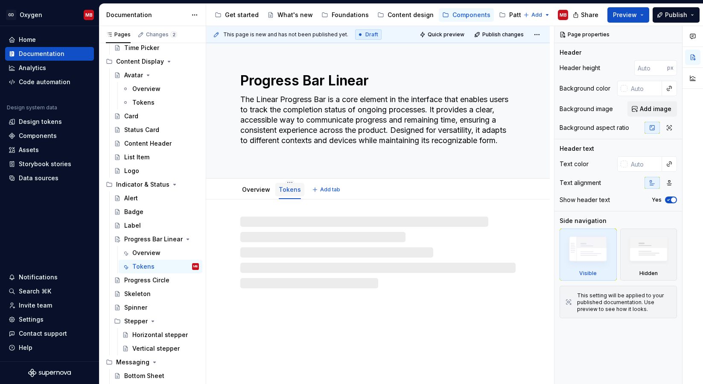
click at [284, 193] on link "Tokens" at bounding box center [290, 189] width 22 height 7
type textarea "*"
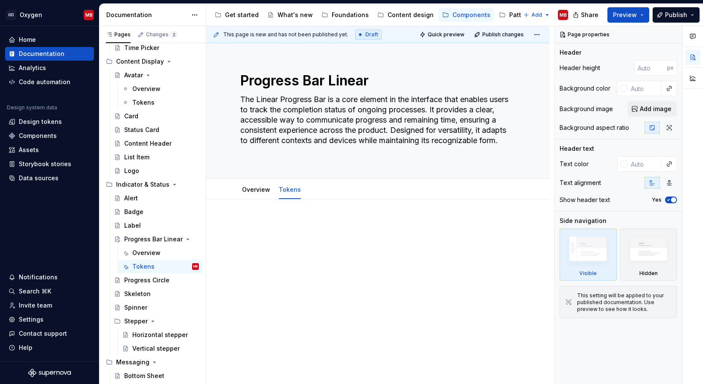
click at [259, 222] on p at bounding box center [377, 225] width 275 height 10
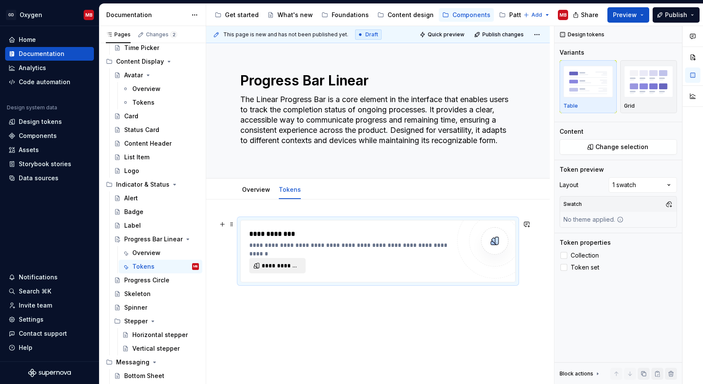
click at [291, 265] on span "**********" at bounding box center [281, 265] width 38 height 9
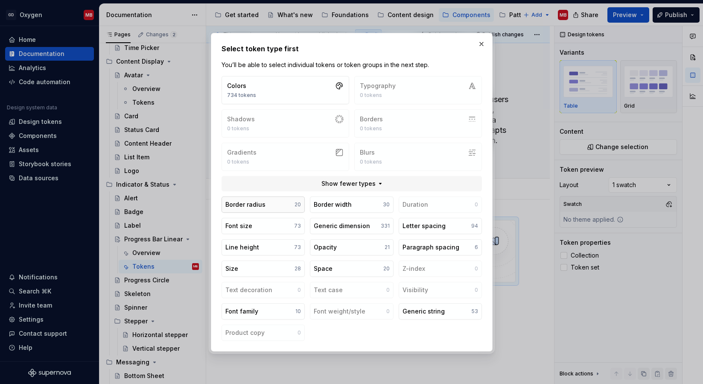
click at [265, 203] on button "Border radius 20" at bounding box center [263, 204] width 83 height 16
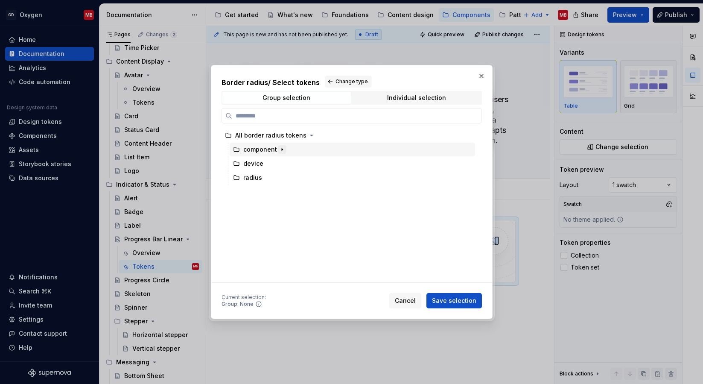
click at [282, 149] on icon "button" at bounding box center [282, 149] width 7 height 7
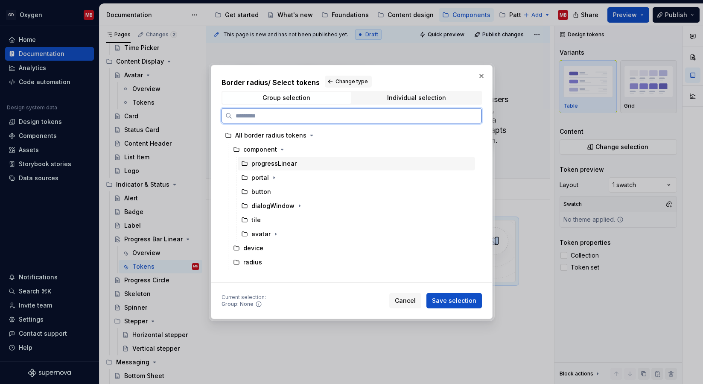
click at [290, 164] on div "progressLinear" at bounding box center [273, 163] width 45 height 9
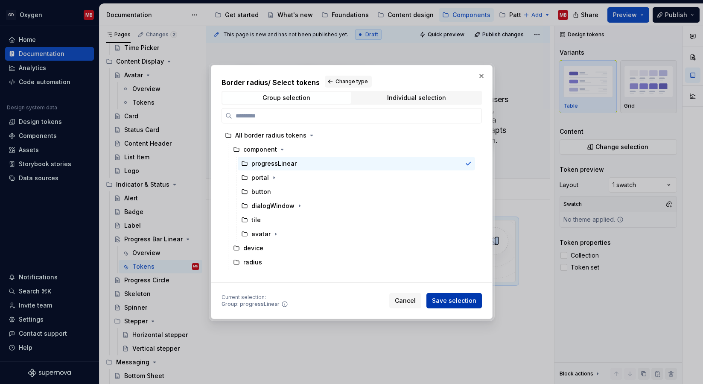
click at [460, 303] on span "Save selection" at bounding box center [454, 300] width 44 height 9
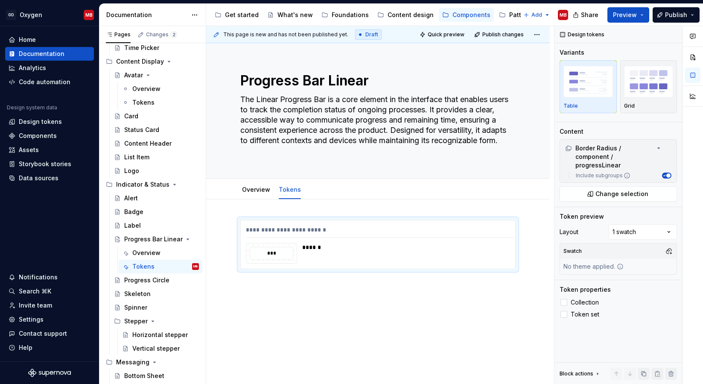
click at [303, 299] on div "**********" at bounding box center [378, 296] width 344 height 195
click at [161, 280] on div "Progress Circle" at bounding box center [146, 280] width 45 height 9
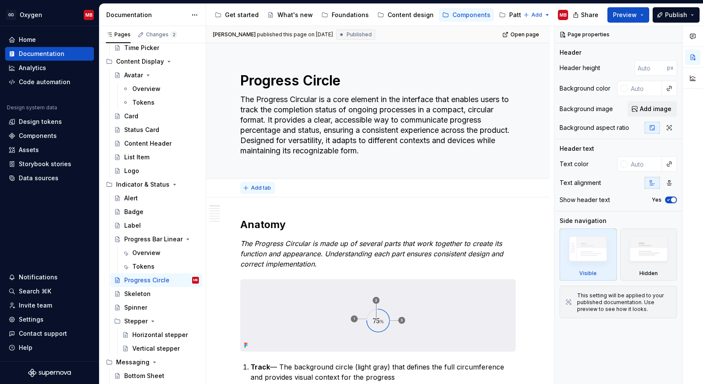
click at [259, 187] on span "Add tab" at bounding box center [261, 187] width 20 height 7
type textarea "*"
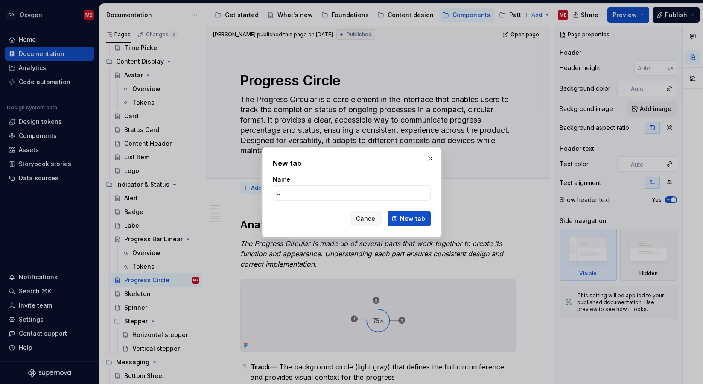
type input "Ov"
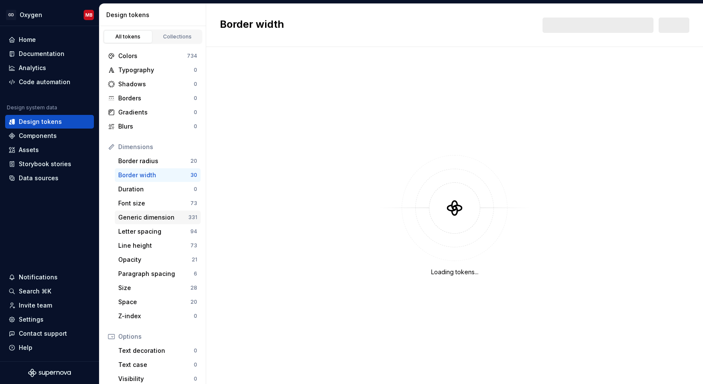
click at [158, 215] on div "Generic dimension" at bounding box center [153, 217] width 70 height 9
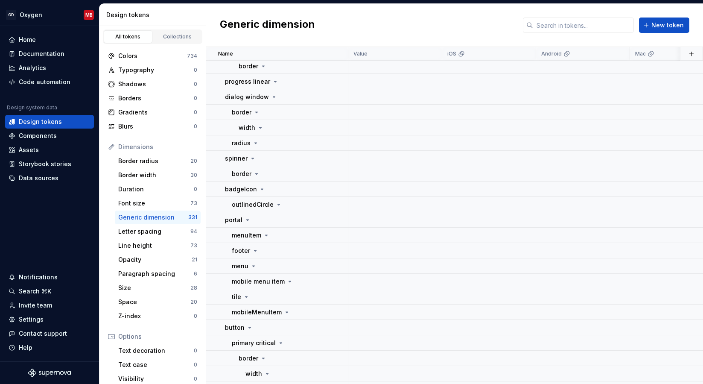
scroll to position [3820, 0]
click at [334, 218] on button "button" at bounding box center [337, 219] width 12 height 12
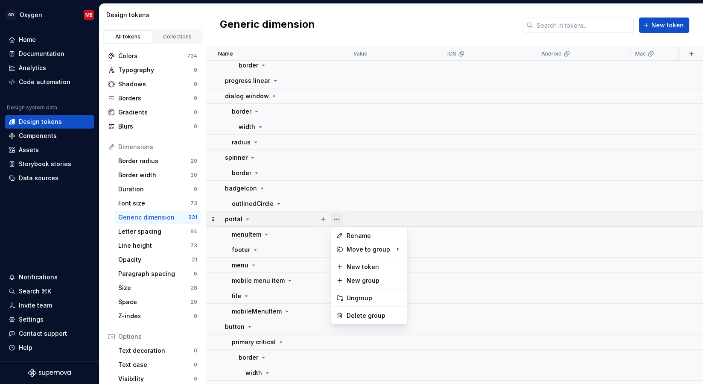
click at [334, 218] on button "button" at bounding box center [337, 219] width 12 height 12
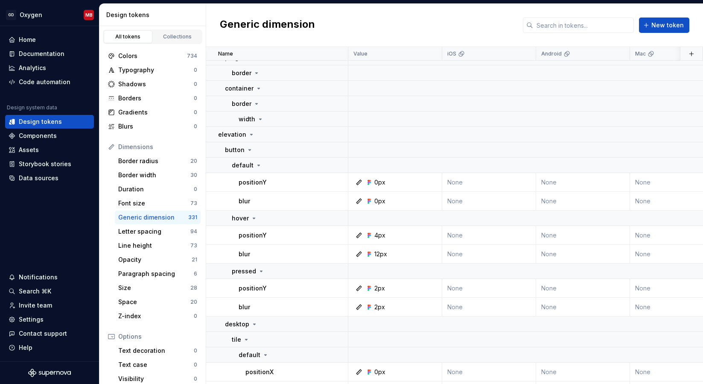
scroll to position [4715, 0]
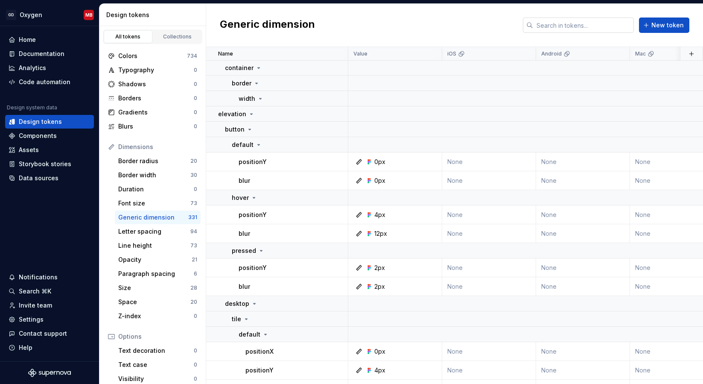
click at [586, 23] on input "text" at bounding box center [583, 25] width 101 height 15
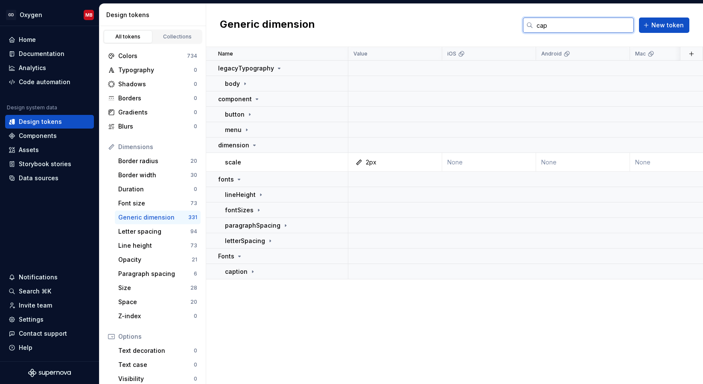
scroll to position [0, 0]
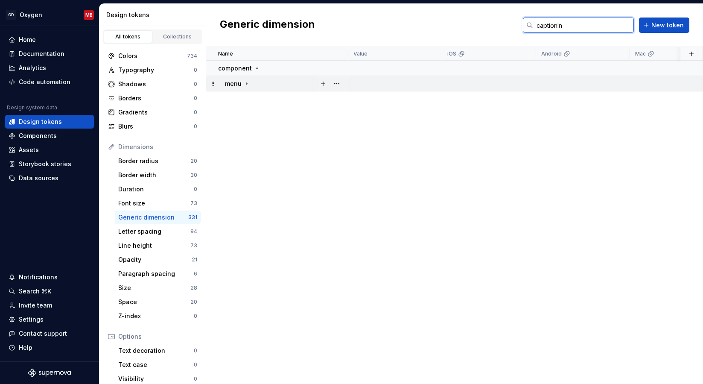
type input "captionIn"
click at [247, 84] on icon at bounding box center [246, 83] width 7 height 7
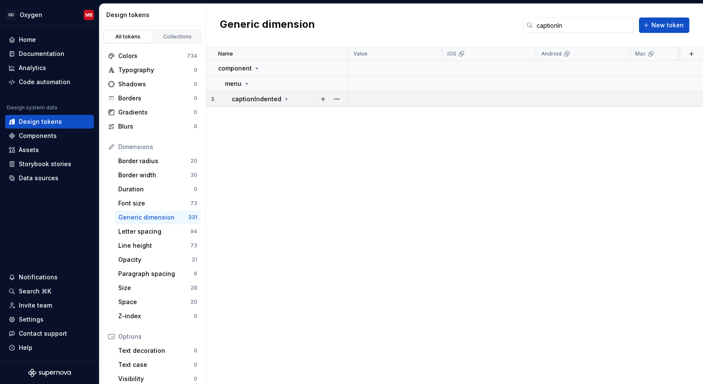
click at [288, 99] on div "captionIndented" at bounding box center [290, 99] width 116 height 9
click at [573, 22] on input "captionIn" at bounding box center [583, 25] width 101 height 15
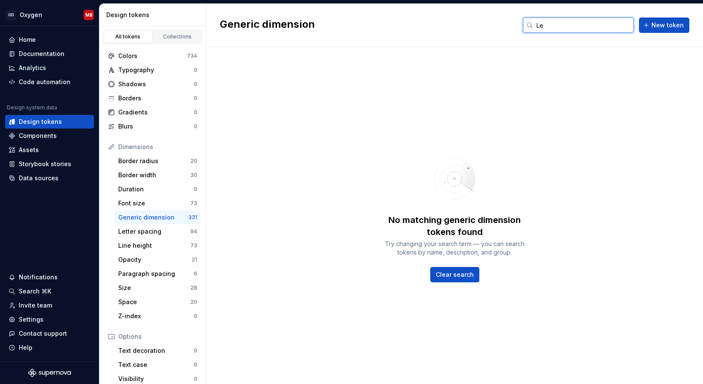
type input "L"
click at [581, 27] on input "leftPad" at bounding box center [583, 25] width 101 height 15
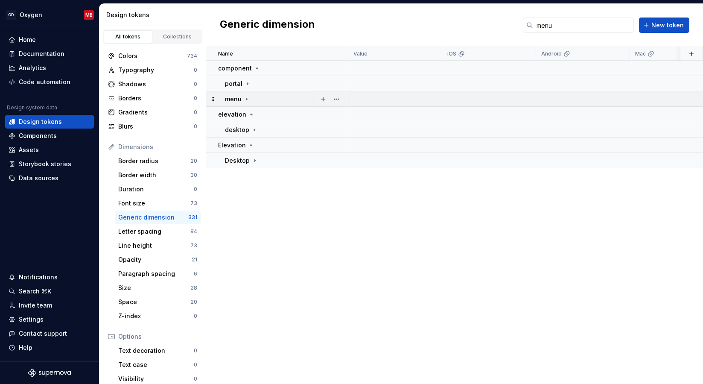
click at [247, 96] on icon at bounding box center [246, 99] width 7 height 7
click at [283, 111] on icon at bounding box center [286, 114] width 7 height 7
click at [286, 128] on icon at bounding box center [288, 129] width 7 height 7
click at [284, 113] on icon at bounding box center [286, 114] width 7 height 7
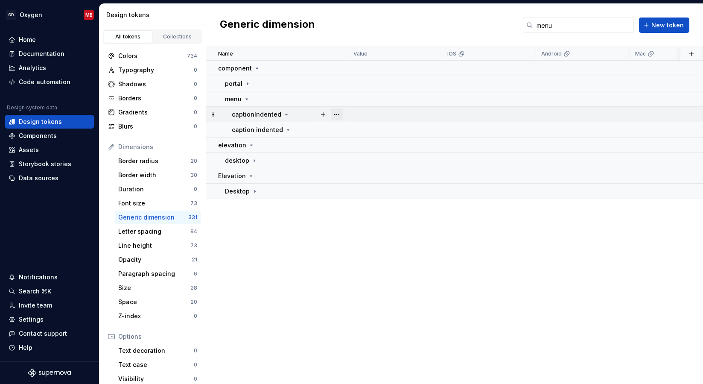
click at [339, 112] on button "button" at bounding box center [337, 114] width 12 height 12
click at [562, 21] on html "GD Oxygen MB Home Documentation Analytics Code automation Design system data De…" at bounding box center [351, 192] width 703 height 384
click at [562, 21] on input "menu" at bounding box center [583, 25] width 101 height 15
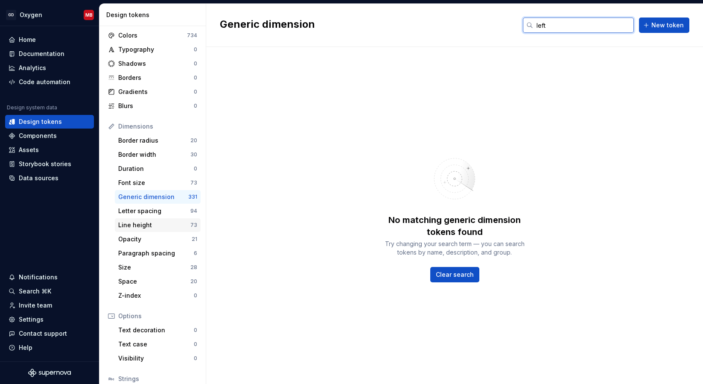
scroll to position [21, 0]
type input "left"
click at [147, 282] on div "Space" at bounding box center [154, 280] width 72 height 9
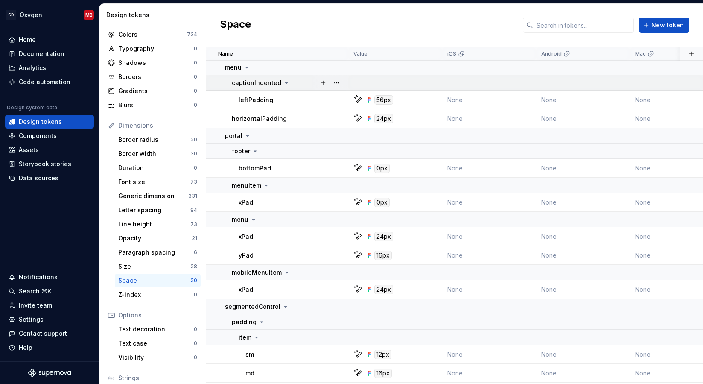
scroll to position [72, 0]
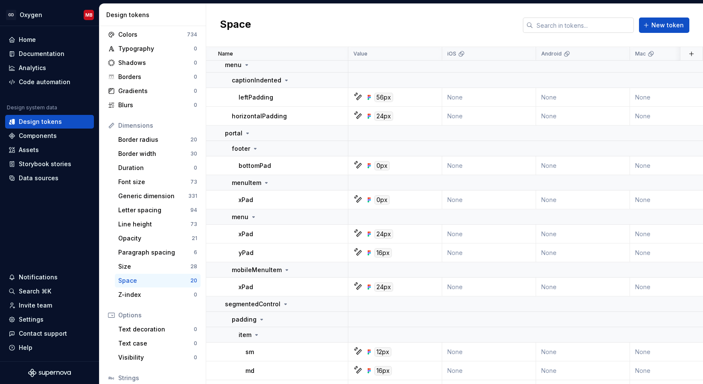
click at [572, 27] on input "text" at bounding box center [583, 25] width 101 height 15
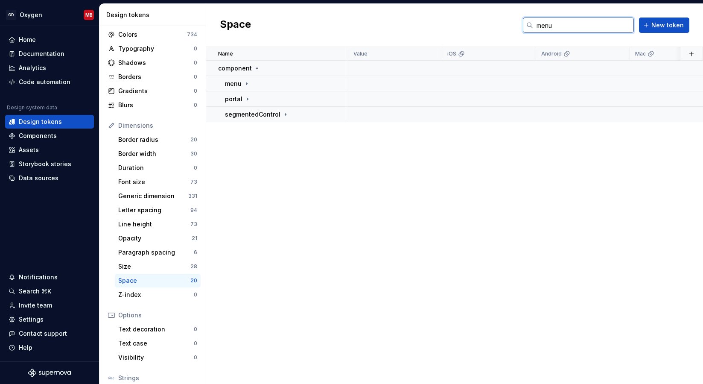
scroll to position [0, 0]
type input "menu"
click at [248, 82] on icon at bounding box center [246, 83] width 7 height 7
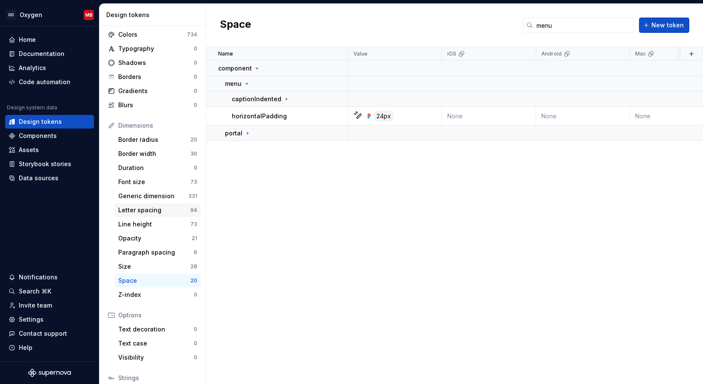
click at [169, 211] on div "Letter spacing" at bounding box center [154, 210] width 72 height 9
click at [161, 194] on div "Generic dimension" at bounding box center [153, 196] width 70 height 9
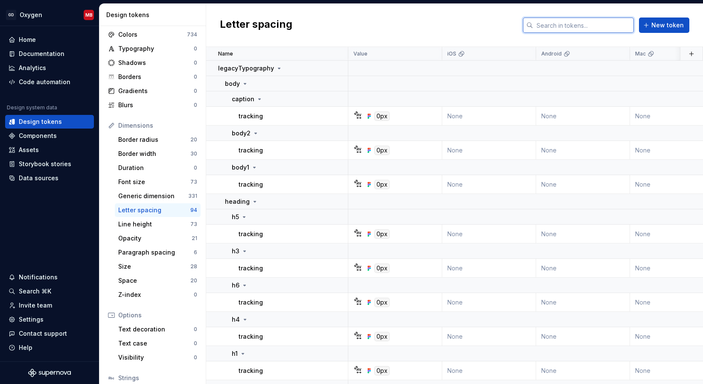
click at [562, 23] on input "text" at bounding box center [583, 25] width 101 height 15
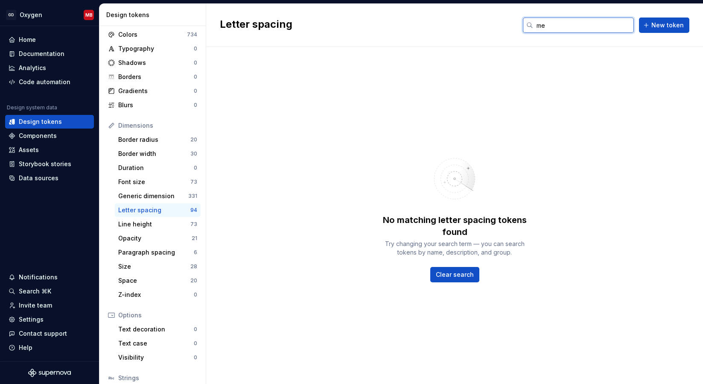
type input "m"
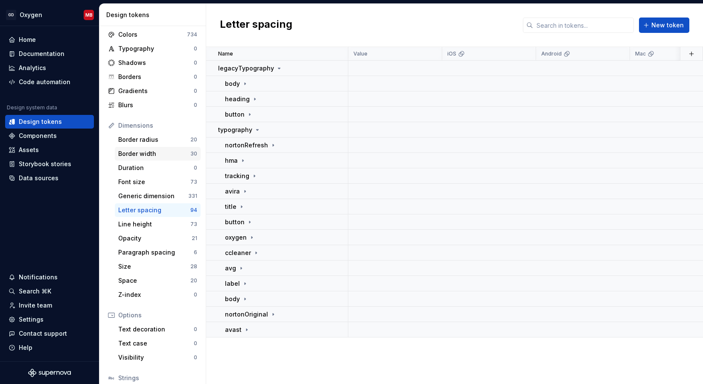
click at [163, 155] on div "Border width" at bounding box center [154, 153] width 72 height 9
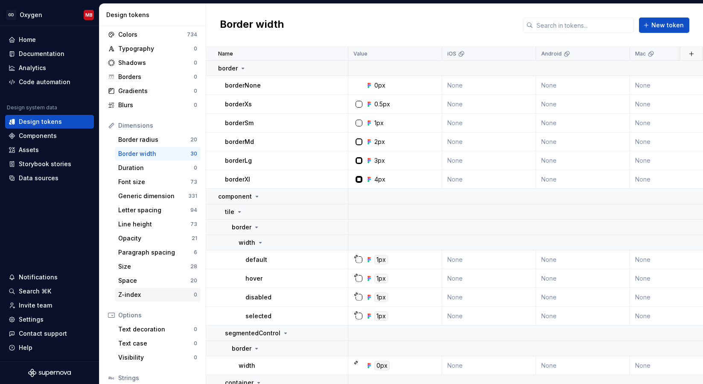
scroll to position [36, 0]
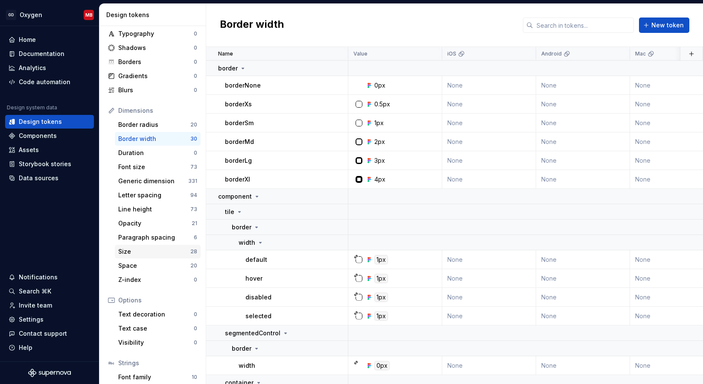
click at [157, 251] on div "Size" at bounding box center [154, 251] width 72 height 9
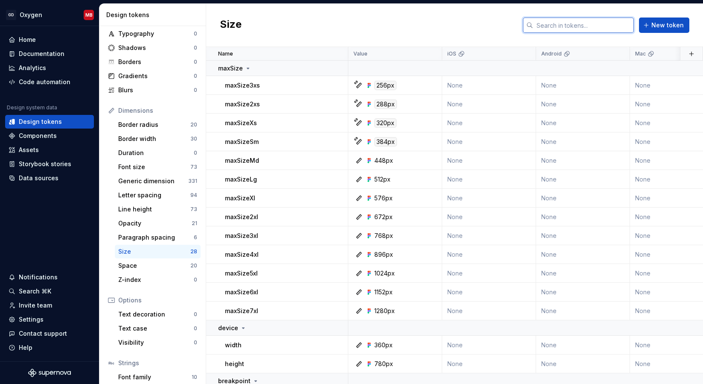
click at [589, 26] on input "text" at bounding box center [583, 25] width 101 height 15
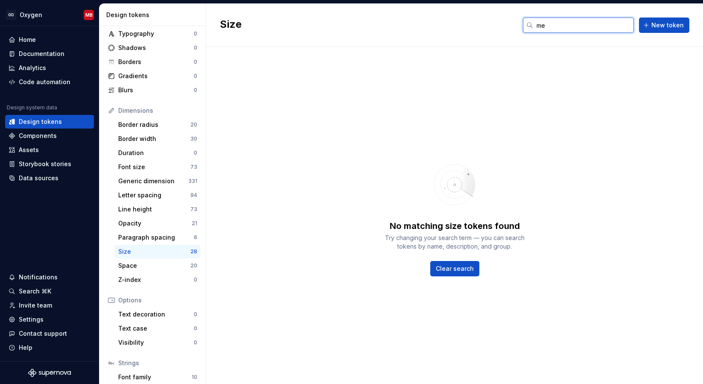
type input "m"
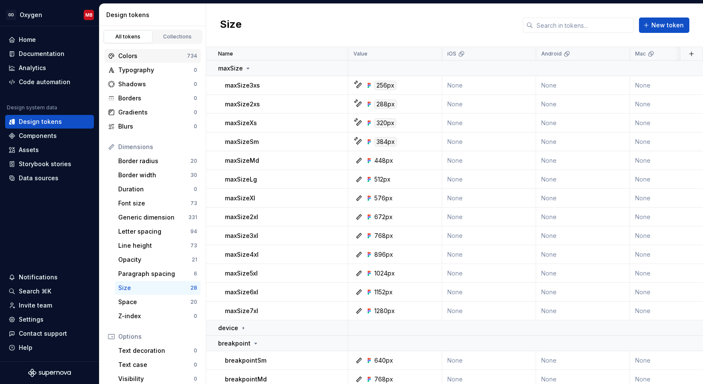
click at [144, 57] on div "Colors" at bounding box center [152, 56] width 69 height 9
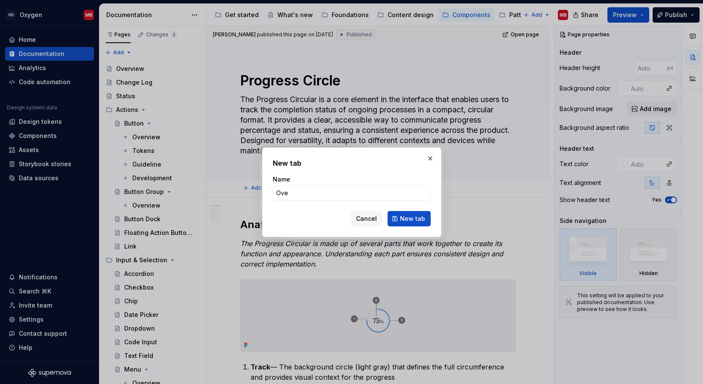
scroll to position [431, 0]
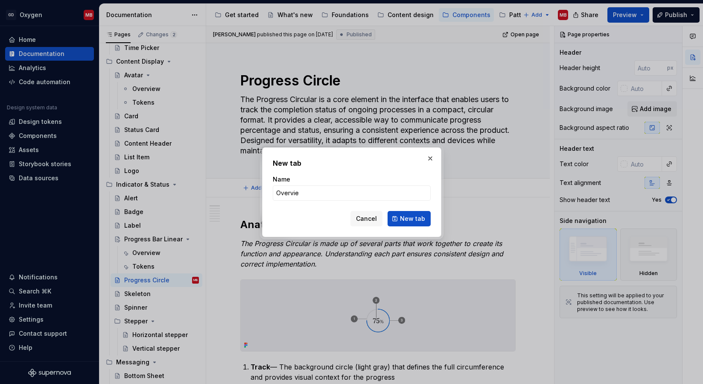
type input "Overview"
click button "New tab" at bounding box center [409, 218] width 43 height 15
type textarea "*"
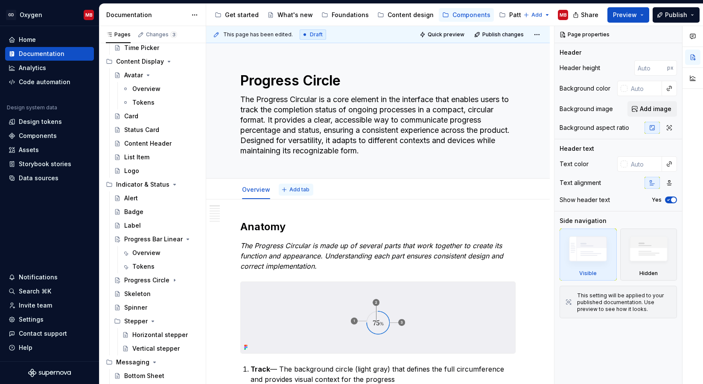
click at [286, 189] on button "Add tab" at bounding box center [296, 190] width 35 height 12
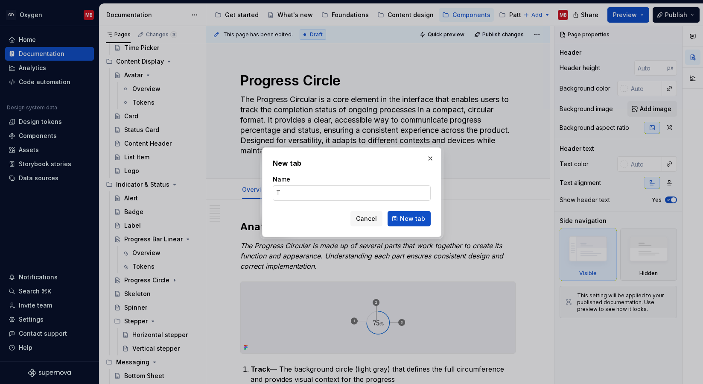
type input "To"
type textarea "*"
type input "Tokens"
click button "New tab" at bounding box center [409, 218] width 43 height 15
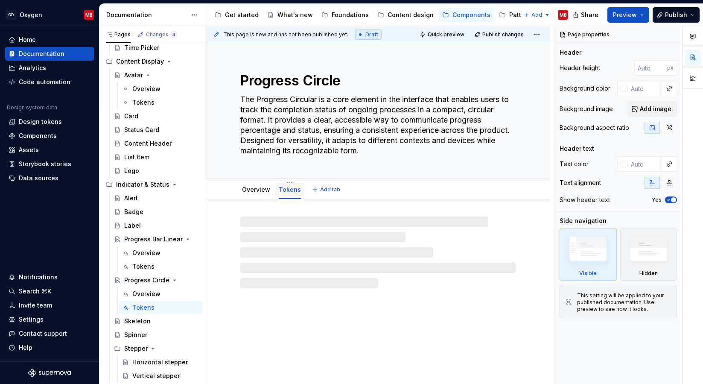
click at [290, 193] on div "Tokens" at bounding box center [290, 189] width 22 height 9
click at [269, 223] on div at bounding box center [377, 252] width 275 height 72
click at [260, 223] on div at bounding box center [377, 252] width 275 height 72
type textarea "*"
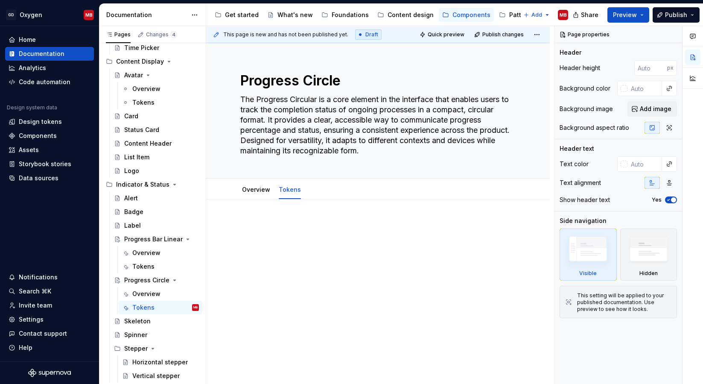
click at [266, 222] on p at bounding box center [377, 225] width 275 height 10
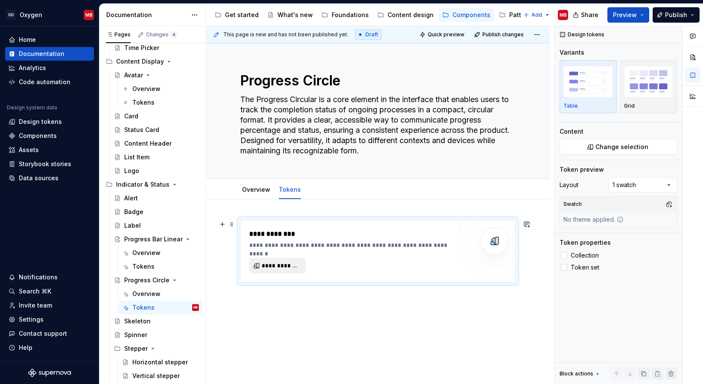
click at [289, 265] on span "**********" at bounding box center [281, 265] width 38 height 9
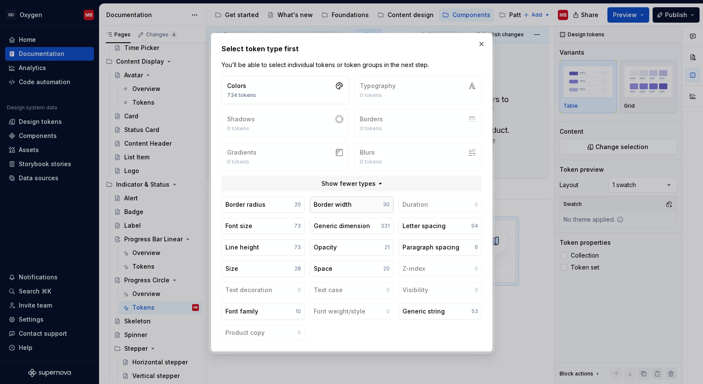
click at [339, 197] on button "Border width 30" at bounding box center [351, 204] width 83 height 16
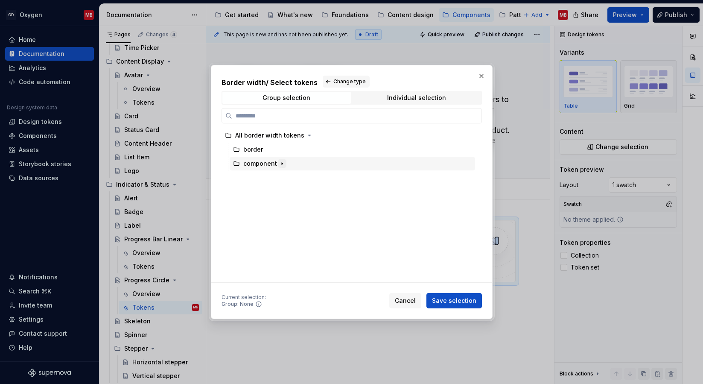
click at [282, 164] on icon "button" at bounding box center [282, 164] width 1 height 2
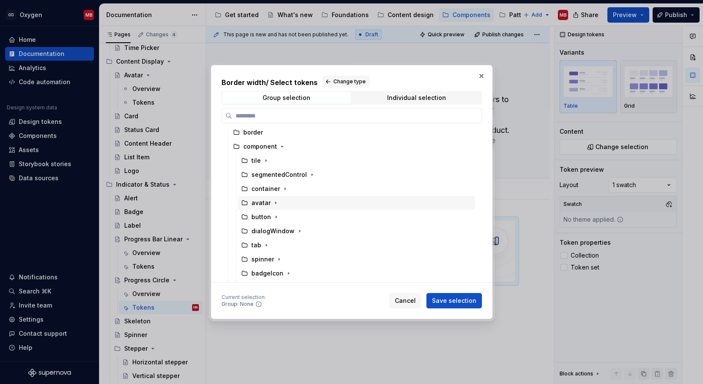
scroll to position [29, 0]
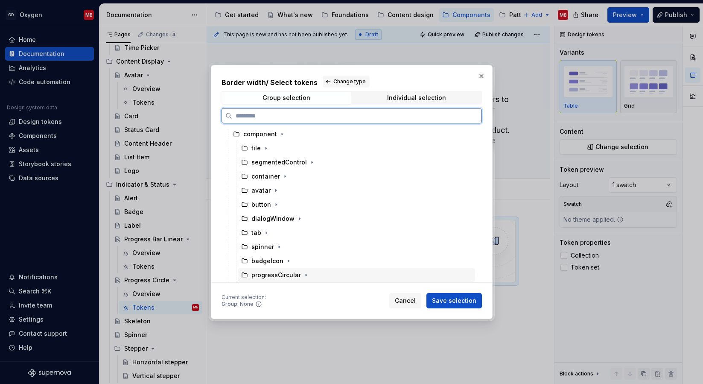
click at [292, 277] on div "progressCircular" at bounding box center [276, 275] width 50 height 9
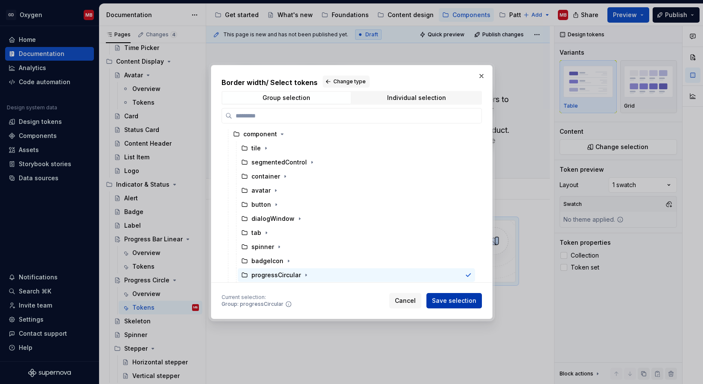
click at [466, 302] on span "Save selection" at bounding box center [454, 300] width 44 height 9
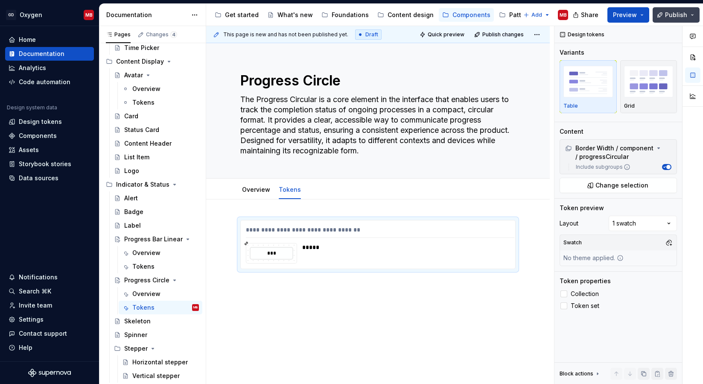
click at [670, 15] on span "Publish" at bounding box center [676, 15] width 22 height 9
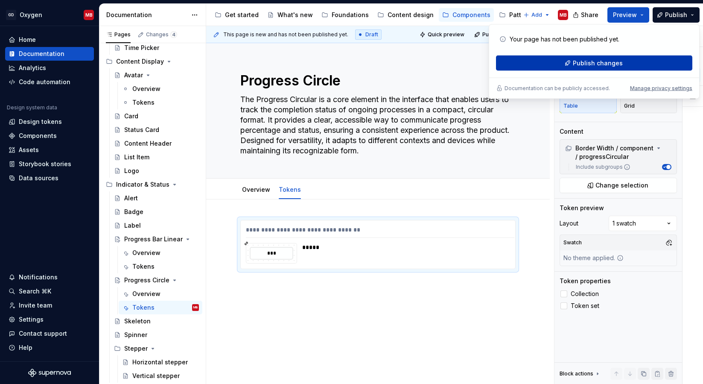
click at [590, 64] on span "Publish changes" at bounding box center [598, 63] width 50 height 9
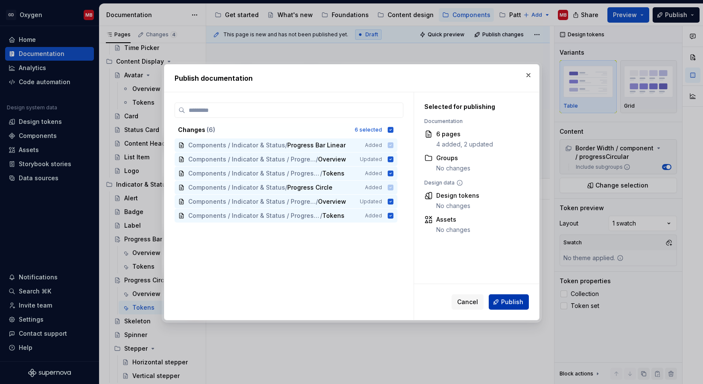
click at [510, 307] on button "Publish" at bounding box center [509, 301] width 40 height 15
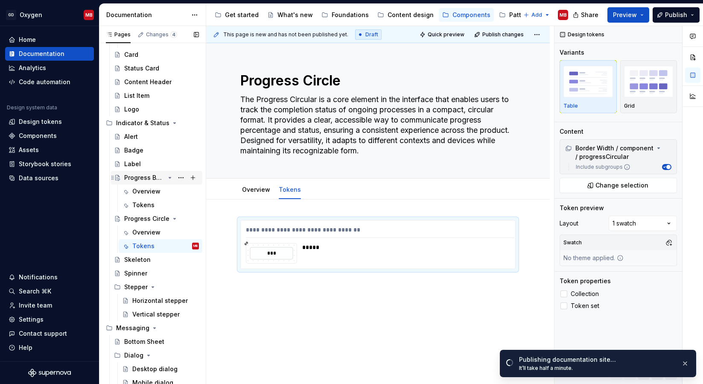
scroll to position [508, 0]
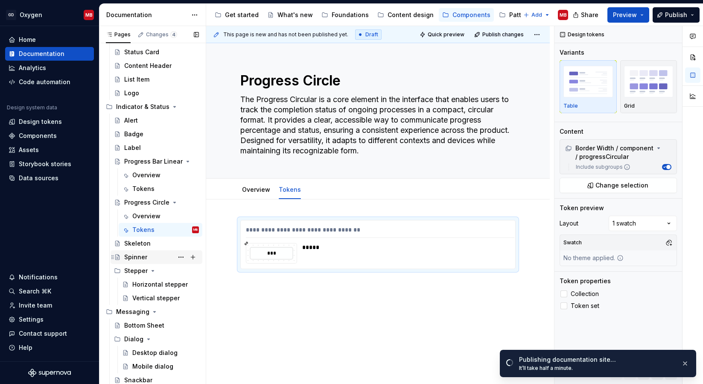
click at [145, 258] on div "Spinner" at bounding box center [135, 257] width 23 height 9
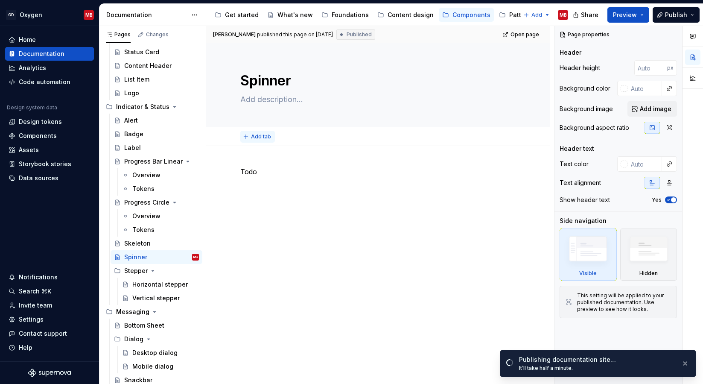
type textarea "*"
click at [262, 135] on span "Add tab" at bounding box center [261, 136] width 20 height 7
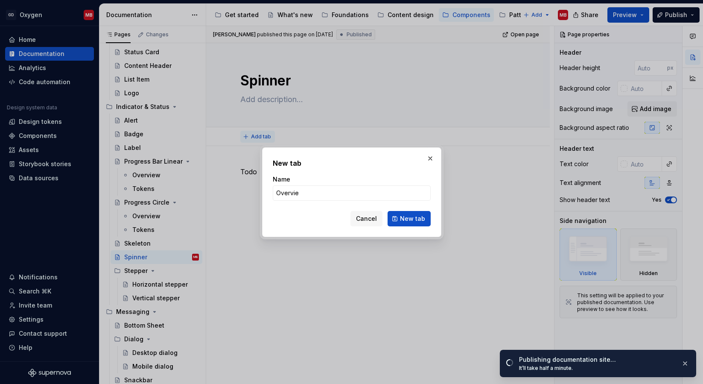
type input "Overview"
click button "New tab" at bounding box center [409, 218] width 43 height 15
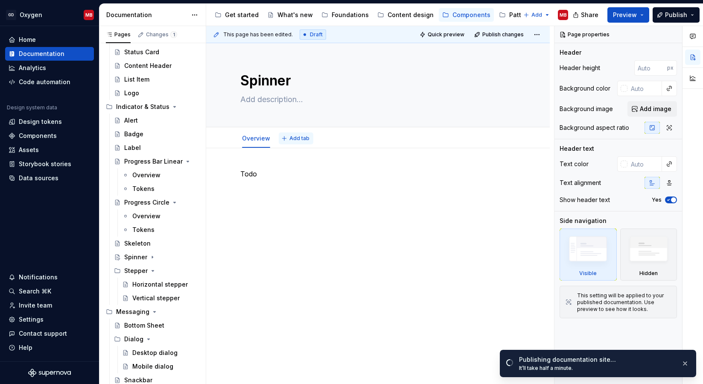
click at [302, 137] on span "Add tab" at bounding box center [299, 138] width 20 height 7
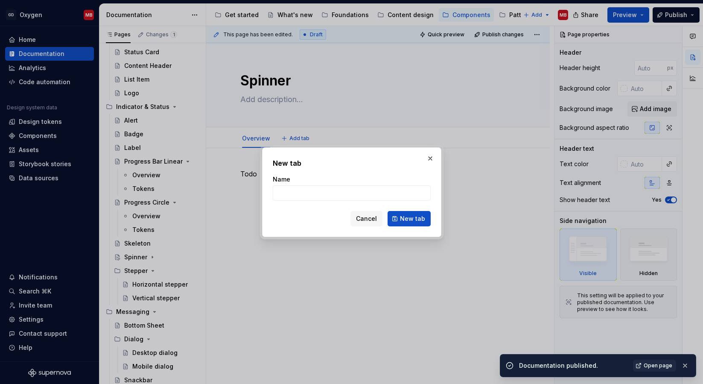
type textarea "*"
type input "Tok"
type textarea "*"
type input "Tokens"
click button "New tab" at bounding box center [409, 218] width 43 height 15
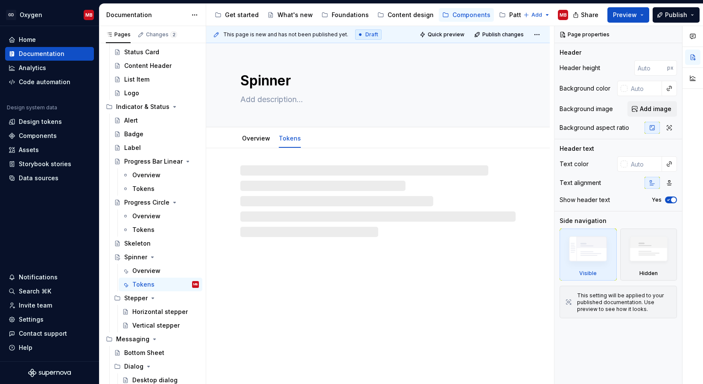
click at [254, 172] on div at bounding box center [377, 201] width 275 height 72
type textarea "*"
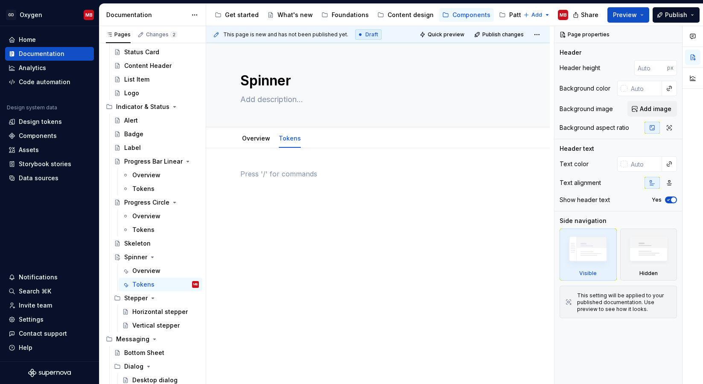
click at [253, 171] on p at bounding box center [377, 174] width 275 height 10
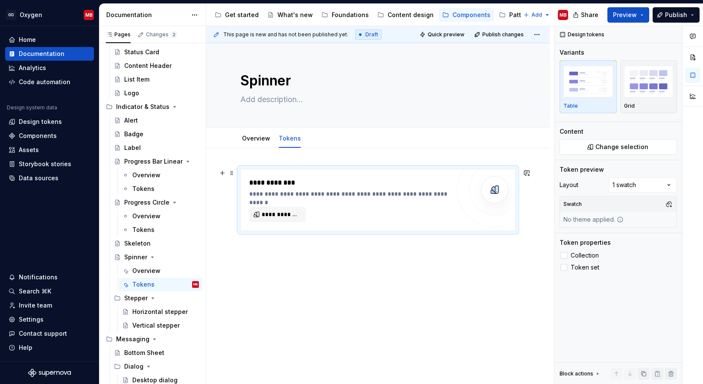
click at [278, 206] on div "**********" at bounding box center [349, 200] width 201 height 44
click at [277, 212] on span "**********" at bounding box center [281, 214] width 38 height 9
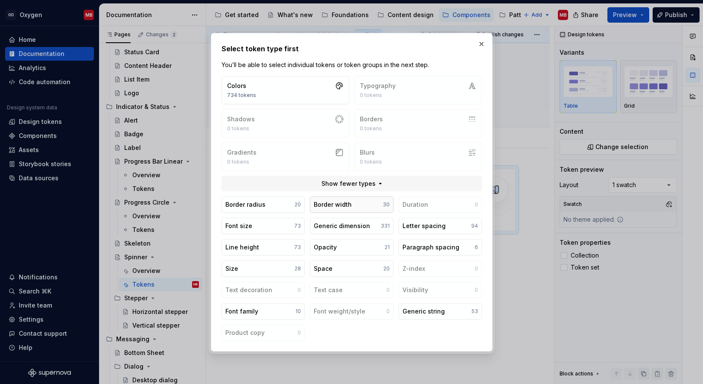
type textarea "*"
click at [339, 207] on div "Border width" at bounding box center [333, 204] width 38 height 9
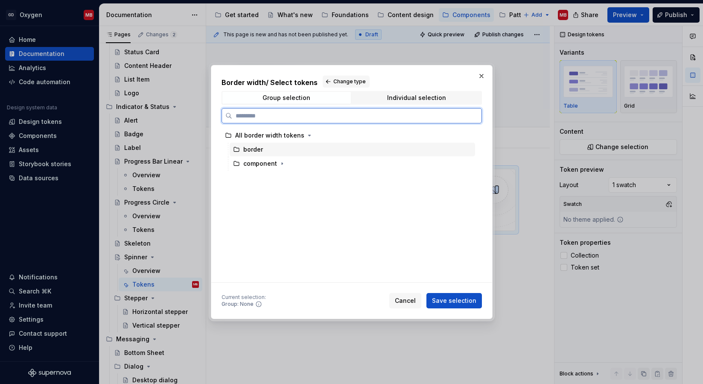
click at [260, 151] on div "border" at bounding box center [253, 149] width 20 height 9
click at [269, 148] on div "border" at bounding box center [352, 150] width 245 height 14
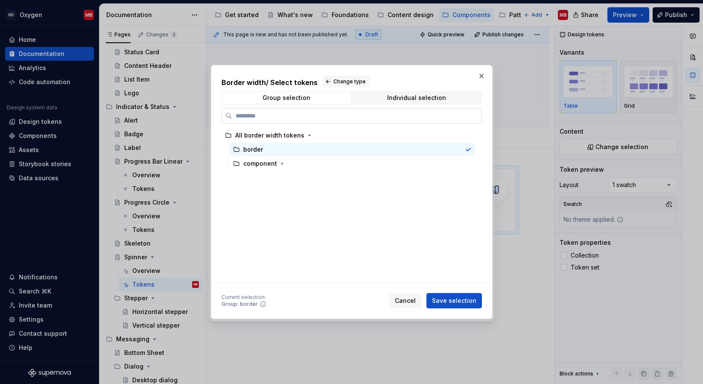
click at [265, 119] on input "search" at bounding box center [356, 115] width 249 height 9
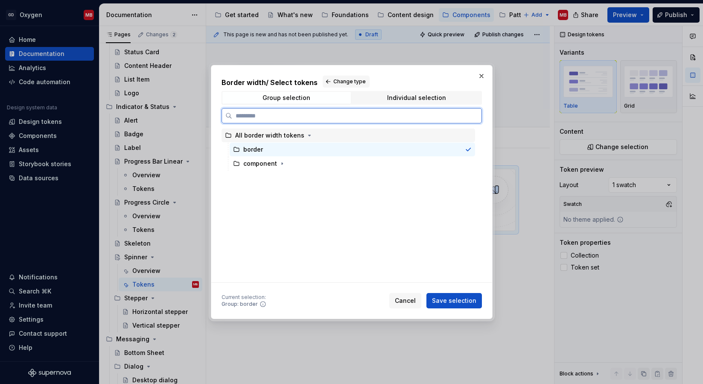
click at [355, 140] on div "All border width tokens" at bounding box center [349, 135] width 254 height 14
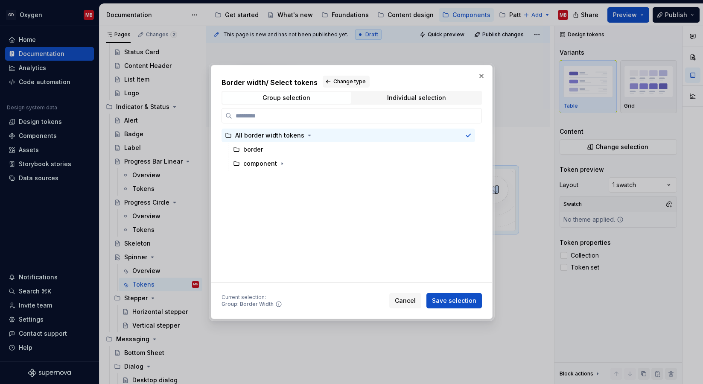
click at [279, 105] on div "Border width / Select tokens Change type Group selection Individual selection A…" at bounding box center [352, 179] width 260 height 207
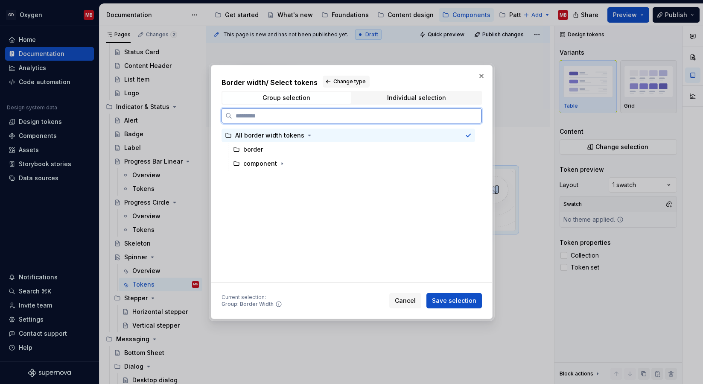
click at [274, 115] on input "search" at bounding box center [356, 115] width 249 height 9
type input "*******"
click at [263, 164] on mark "spinner" at bounding box center [262, 163] width 23 height 7
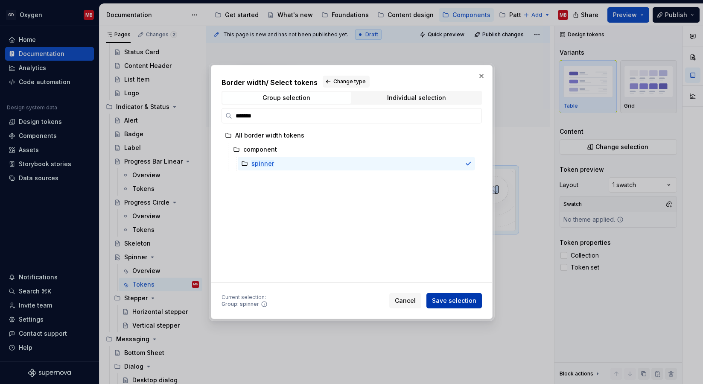
click at [448, 300] on span "Save selection" at bounding box center [454, 300] width 44 height 9
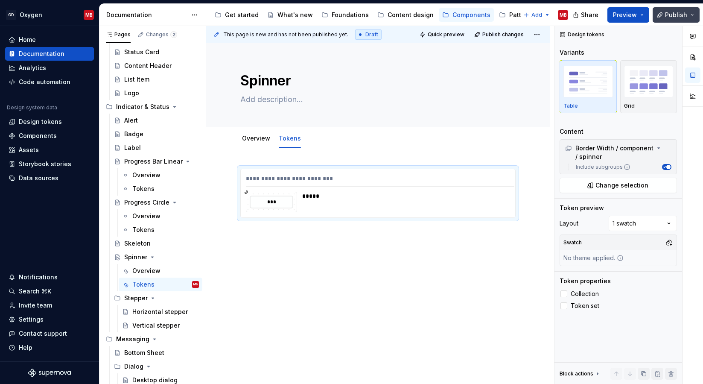
click at [674, 13] on span "Publish" at bounding box center [676, 15] width 22 height 9
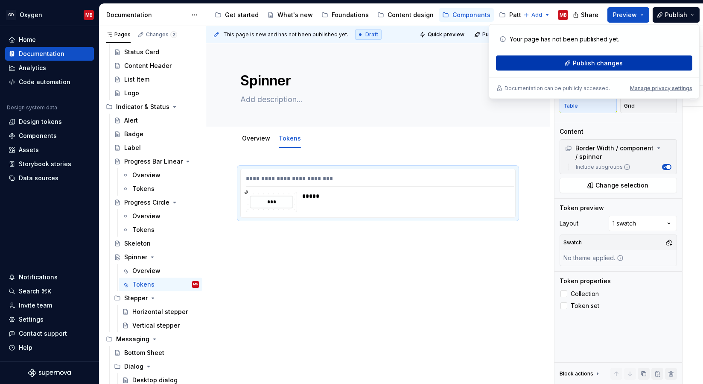
click at [588, 63] on span "Publish changes" at bounding box center [598, 63] width 50 height 9
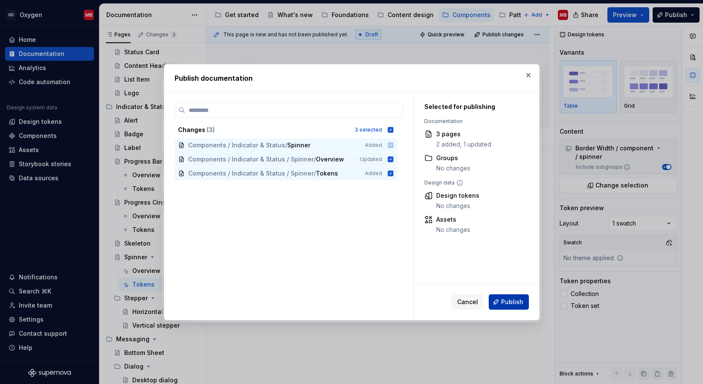
click at [511, 304] on span "Publish" at bounding box center [512, 302] width 22 height 9
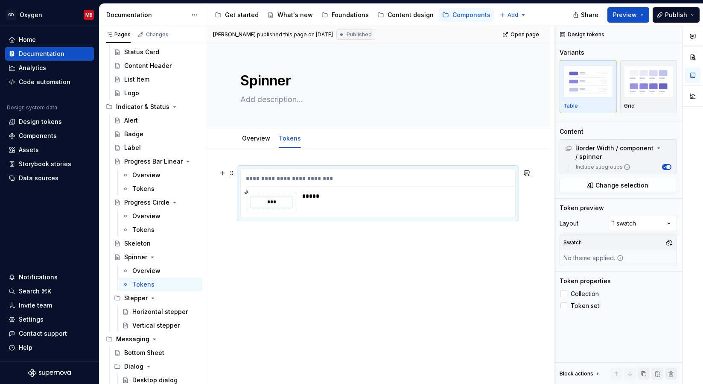
type textarea "*"
